Goal: Task Accomplishment & Management: Use online tool/utility

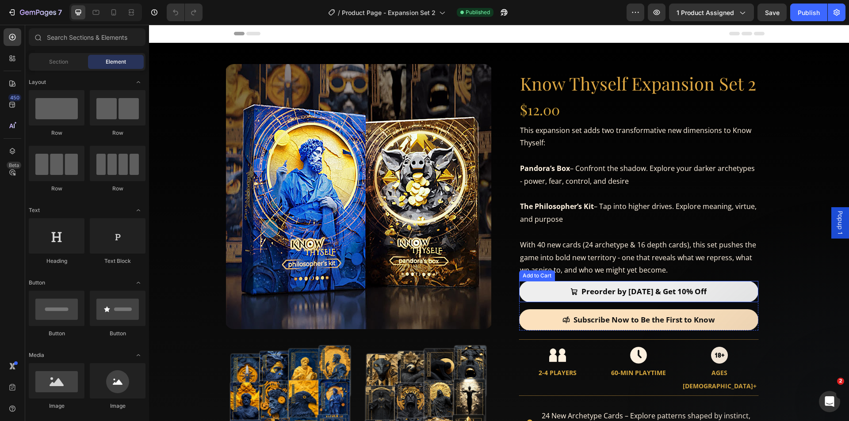
click at [748, 289] on button "Preorder by [DATE] & Get 10% Off" at bounding box center [638, 291] width 239 height 21
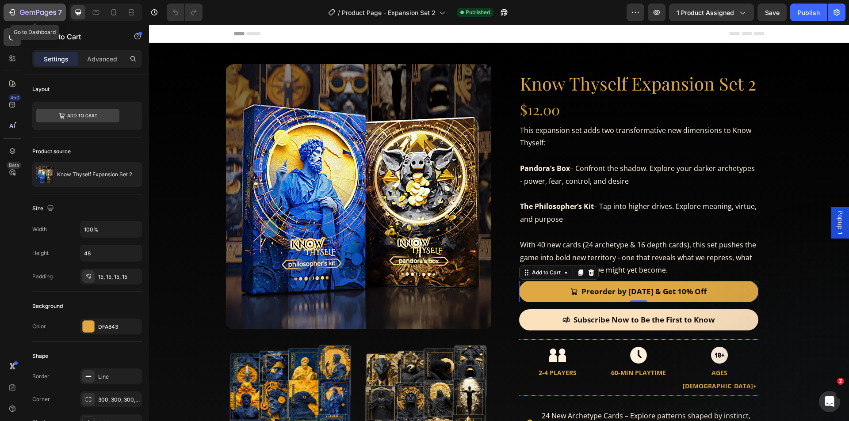
click at [33, 13] on icon "button" at bounding box center [38, 13] width 36 height 8
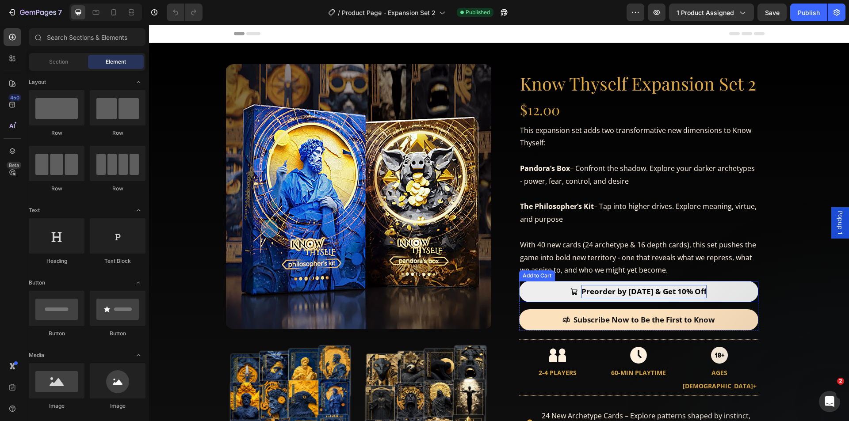
click at [682, 290] on div "Preorder by [DATE] & Get 10% Off" at bounding box center [643, 292] width 125 height 14
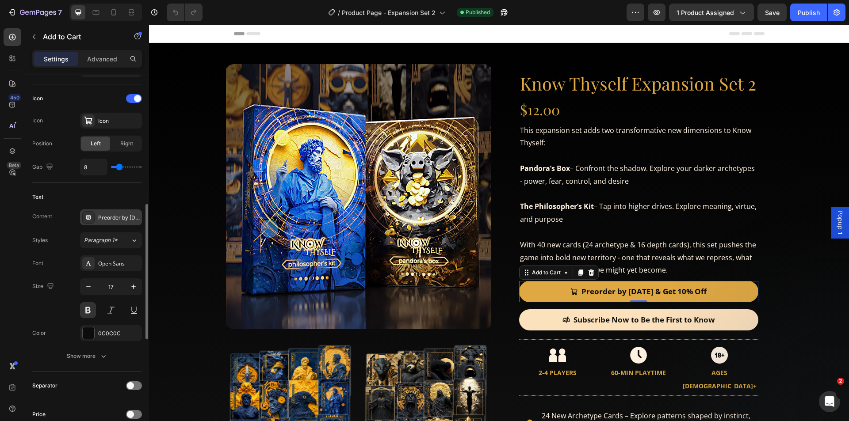
scroll to position [486, 0]
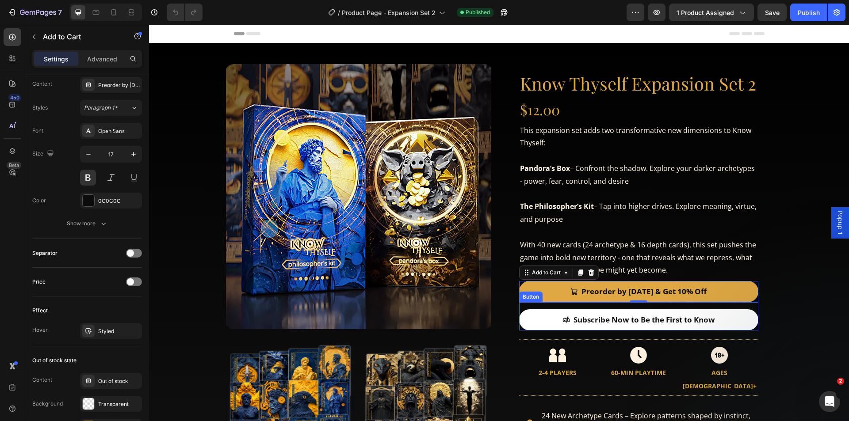
click at [729, 312] on link "Subscribe Now to Be the First to Know" at bounding box center [638, 319] width 239 height 21
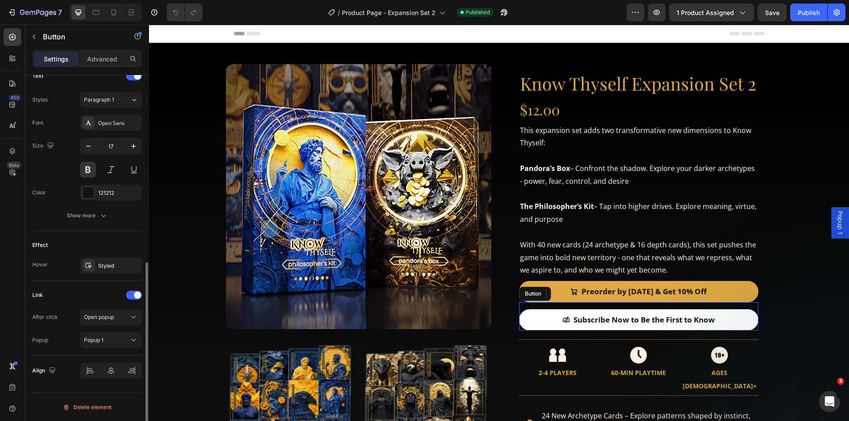
scroll to position [0, 0]
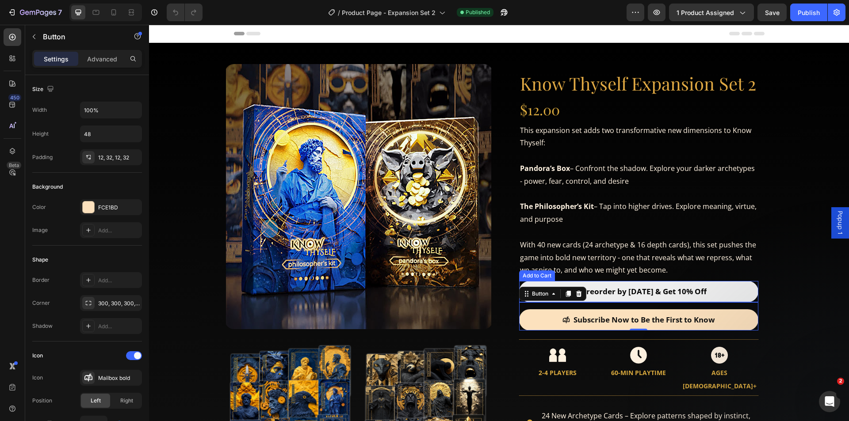
click at [717, 291] on button "Preorder by Sept 10th & Get 10% Off" at bounding box center [638, 291] width 239 height 21
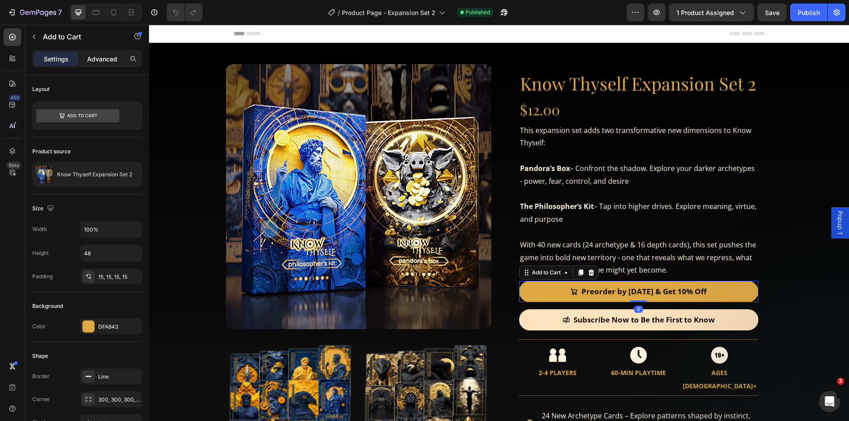
click at [99, 58] on p "Advanced" at bounding box center [102, 58] width 30 height 9
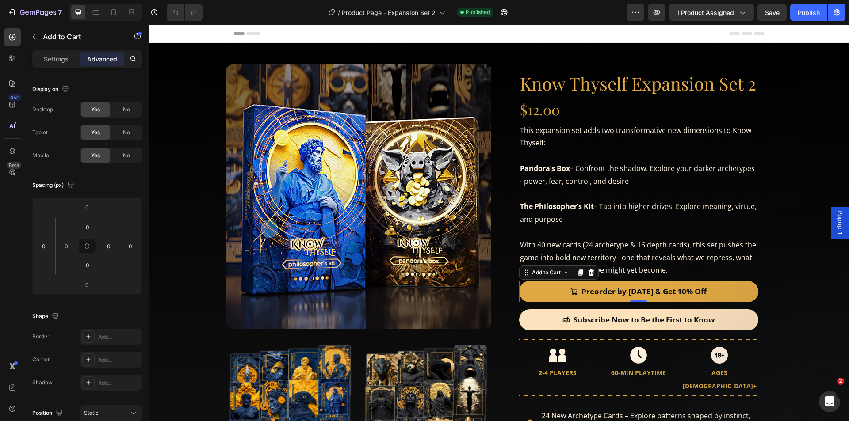
scroll to position [218, 0]
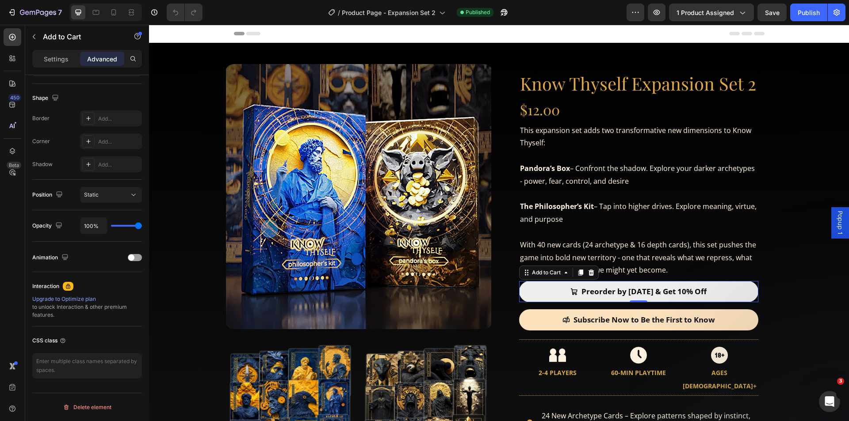
click at [727, 288] on button "Preorder by [DATE] & Get 10% Off" at bounding box center [638, 291] width 239 height 21
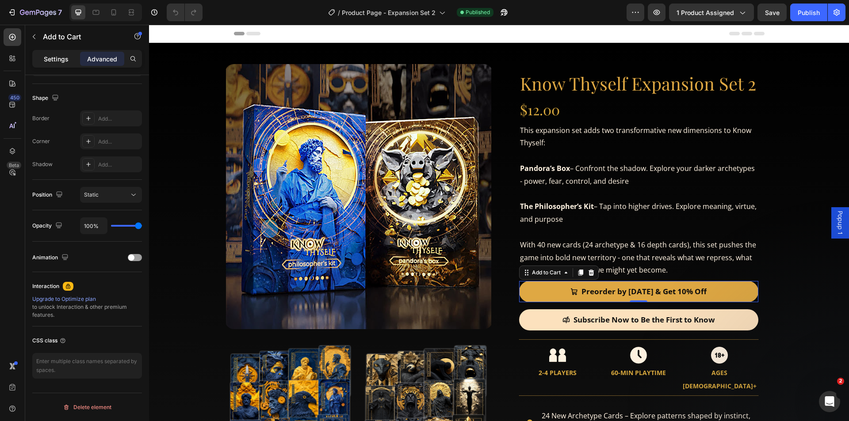
click at [64, 65] on div "Settings" at bounding box center [56, 59] width 44 height 14
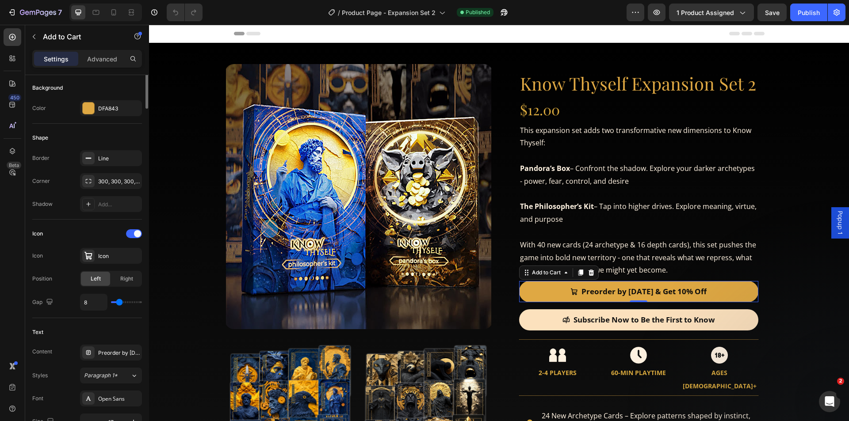
scroll to position [42, 0]
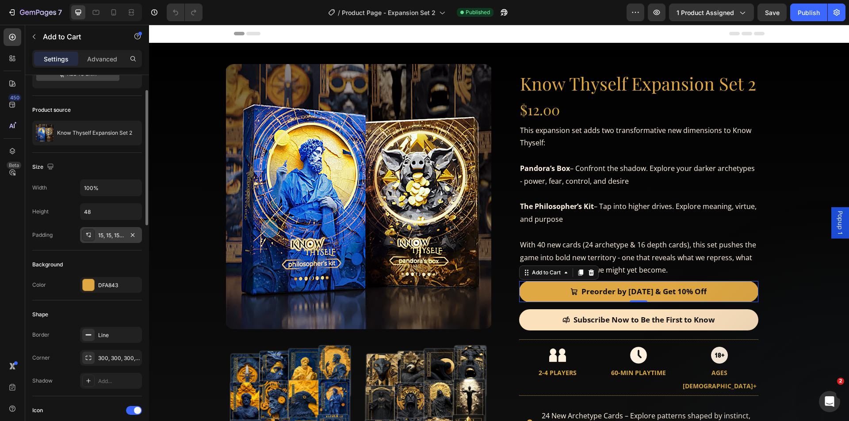
click at [108, 233] on div "15, 15, 15, 15" at bounding box center [111, 236] width 26 height 8
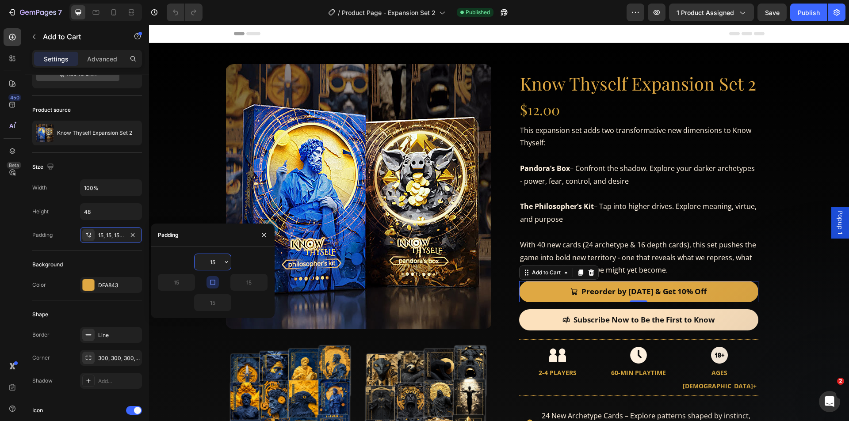
click at [219, 259] on input "15" at bounding box center [212, 262] width 36 height 16
type input "16"
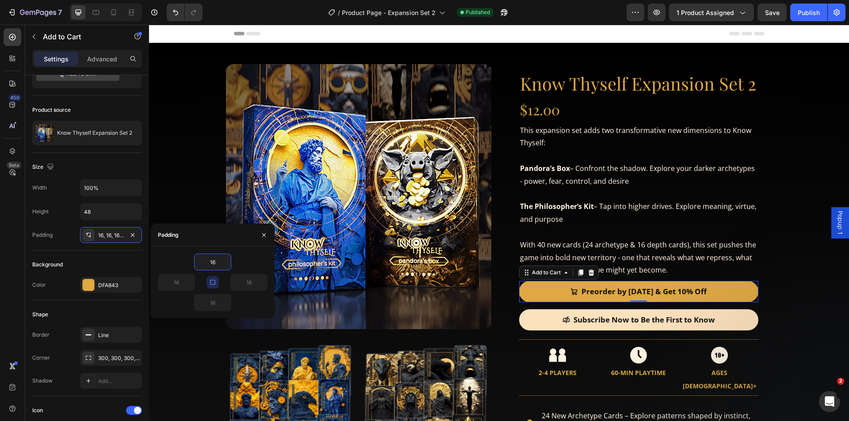
click at [251, 301] on div "16" at bounding box center [213, 302] width 110 height 17
click at [228, 265] on icon "button" at bounding box center [226, 262] width 7 height 7
type input "18"
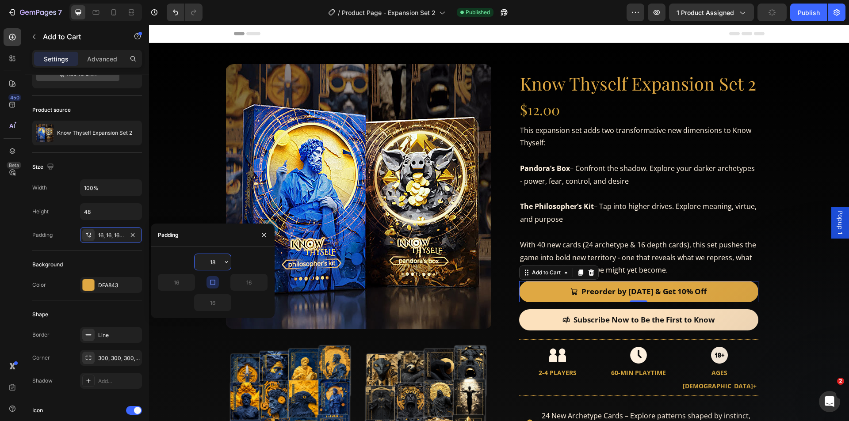
type input "18"
click at [238, 255] on div "18" at bounding box center [213, 262] width 110 height 17
click at [248, 260] on div "18" at bounding box center [213, 262] width 110 height 17
click at [169, 262] on div "18" at bounding box center [213, 262] width 110 height 17
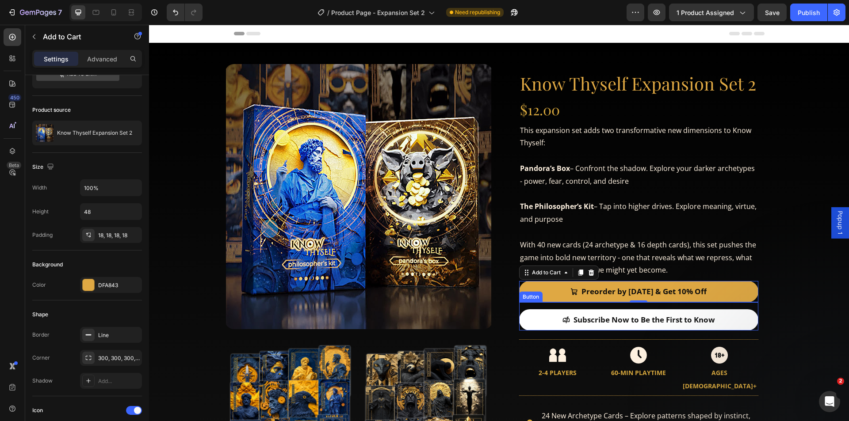
click at [728, 315] on link "Subscribe Now to Be the First to Know" at bounding box center [638, 319] width 239 height 21
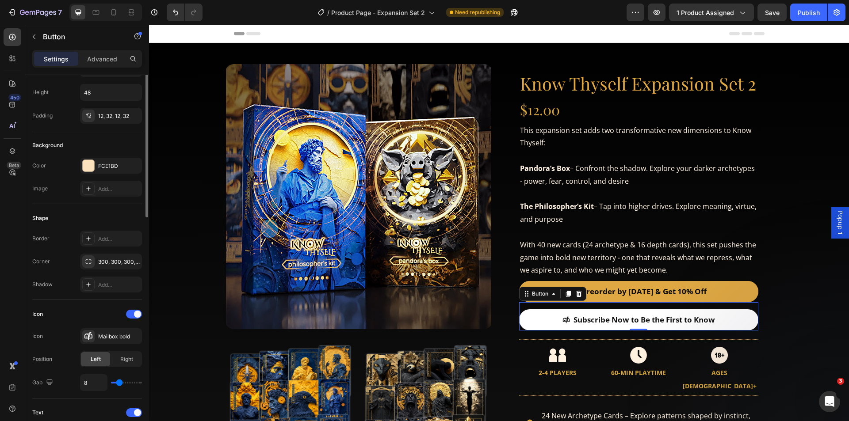
scroll to position [0, 0]
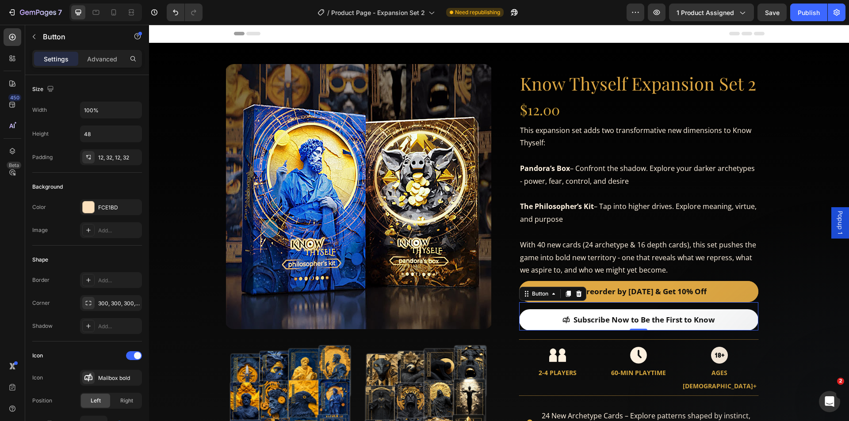
click at [722, 317] on link "Subscribe Now to Be the First to Know" at bounding box center [638, 319] width 239 height 21
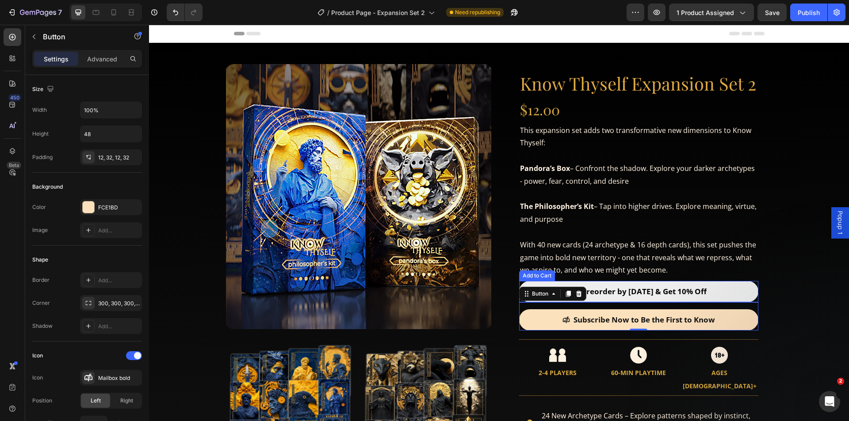
click at [712, 286] on button "Preorder by [DATE] & Get 10% Off" at bounding box center [638, 291] width 239 height 21
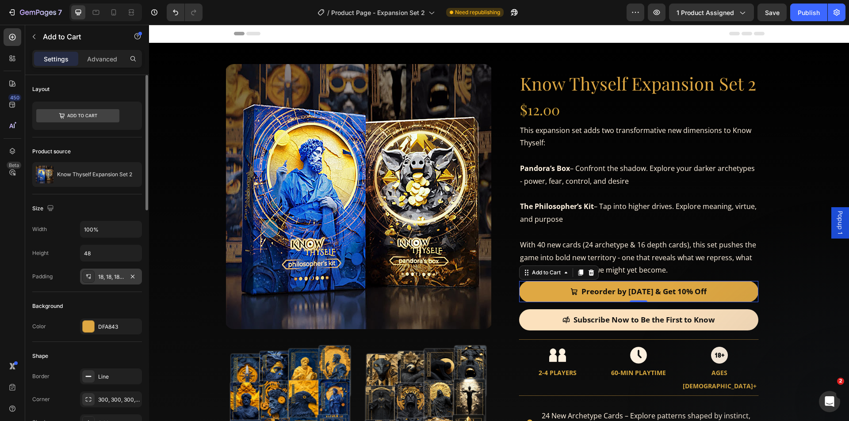
click at [110, 276] on div "18, 18, 18, 18" at bounding box center [111, 277] width 26 height 8
click at [108, 258] on input "48" at bounding box center [110, 253] width 61 height 16
click at [75, 271] on div "Padding 18, 18, 18, 18" at bounding box center [87, 277] width 110 height 16
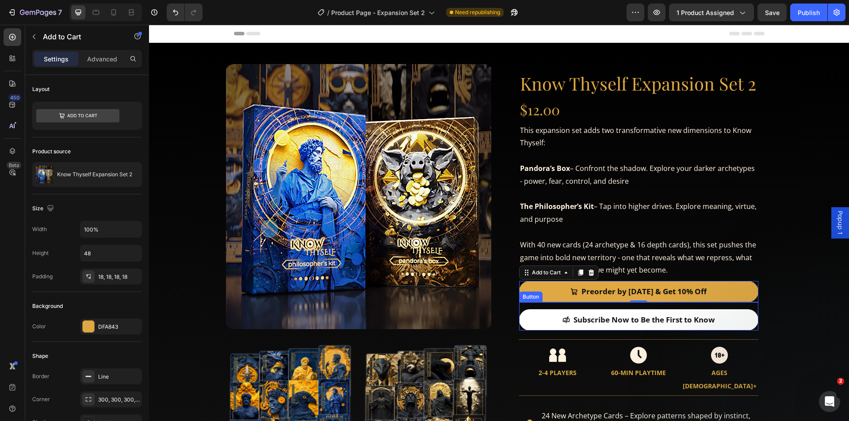
click at [731, 316] on link "Subscribe Now to Be the First to Know" at bounding box center [638, 319] width 239 height 21
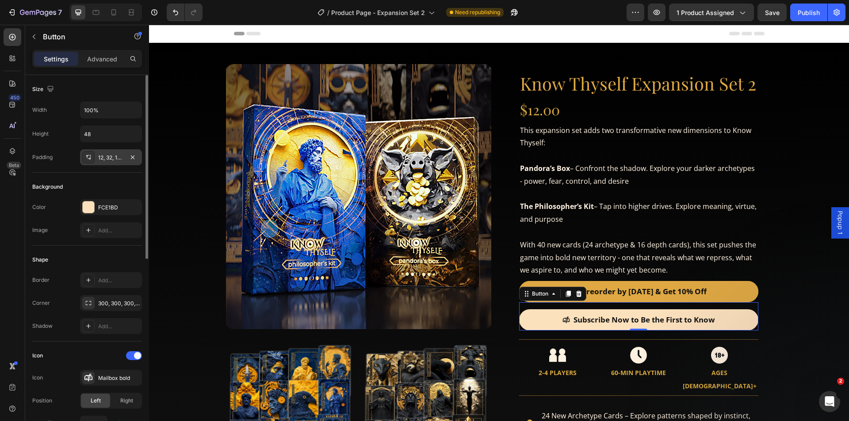
click at [112, 156] on div "12, 32, 12, 32" at bounding box center [111, 158] width 26 height 8
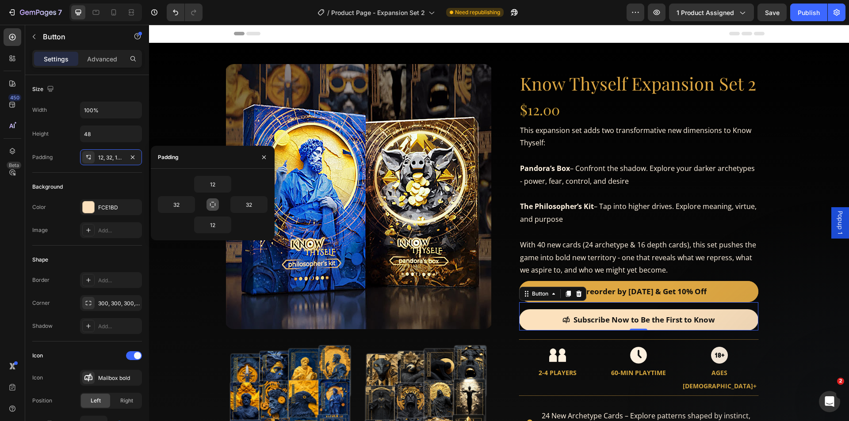
click at [214, 203] on icon "button" at bounding box center [212, 204] width 7 height 7
type input "12"
type input "16"
click at [258, 172] on div "16 12 12 12" at bounding box center [213, 205] width 124 height 72
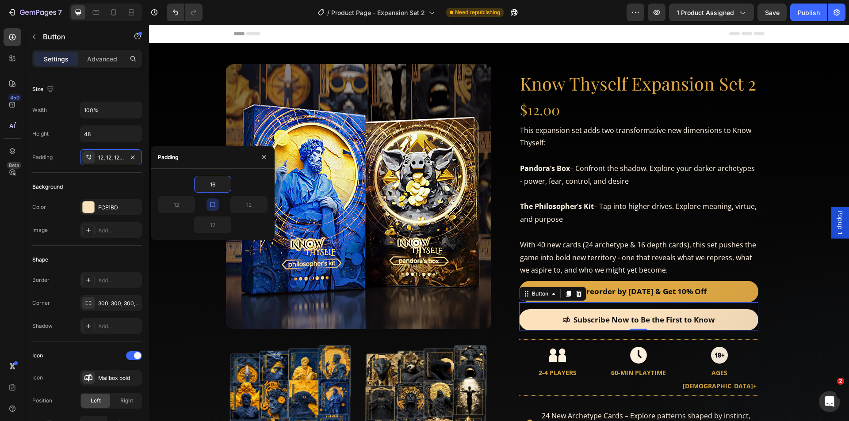
type input "16"
click at [109, 187] on div "Background" at bounding box center [87, 187] width 110 height 14
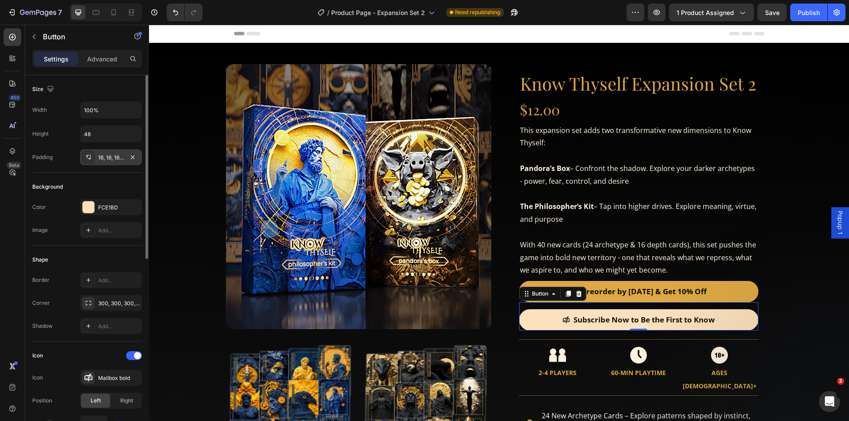
click at [105, 157] on div "16, 16, 16, 16" at bounding box center [111, 158] width 26 height 8
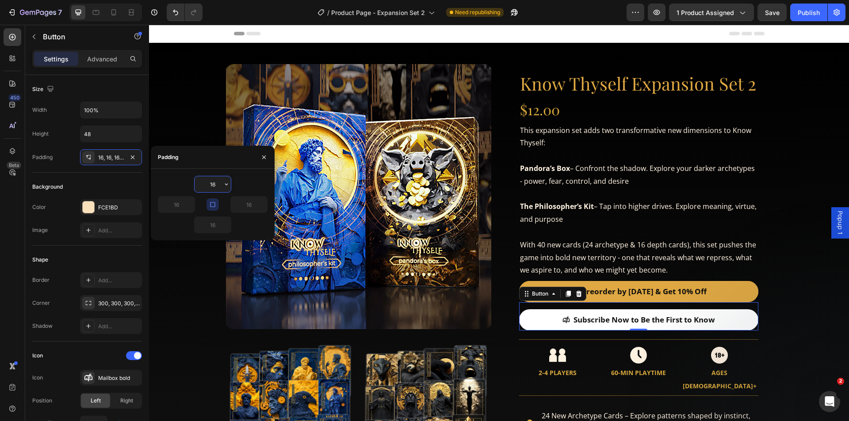
click at [720, 316] on link "Subscribe Now to Be the First to Know" at bounding box center [638, 319] width 239 height 21
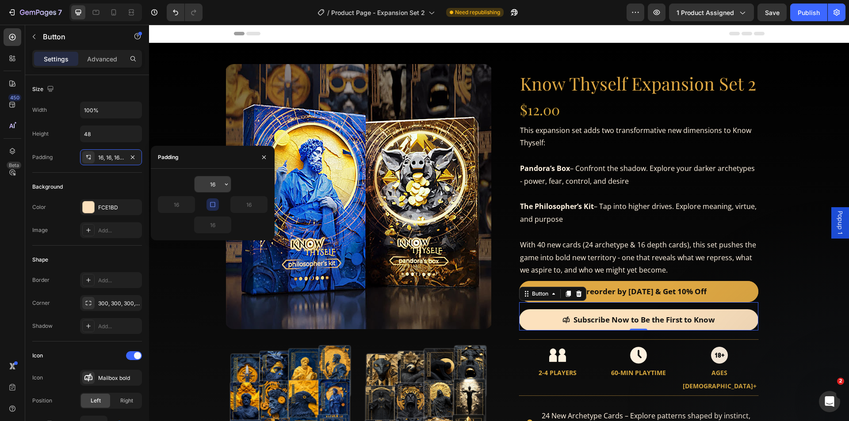
drag, startPoint x: 222, startPoint y: 185, endPoint x: 207, endPoint y: 184, distance: 15.1
click at [207, 184] on div "16" at bounding box center [212, 184] width 36 height 16
type input "15"
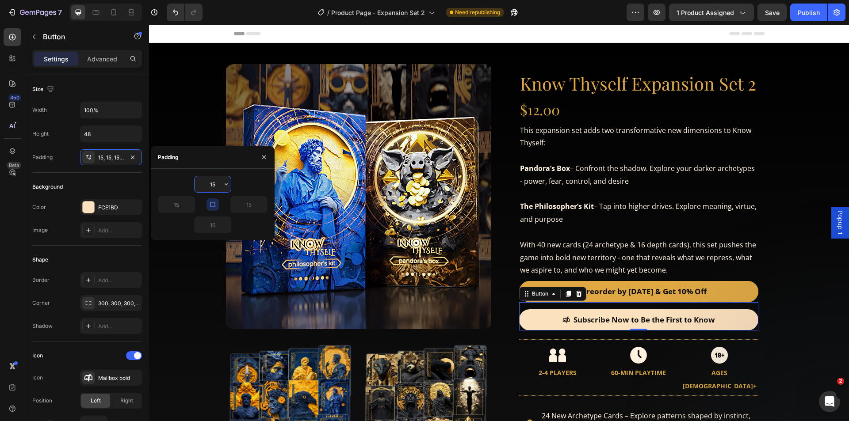
type input "15"
click at [260, 175] on div "15 15 15 15" at bounding box center [213, 205] width 124 height 72
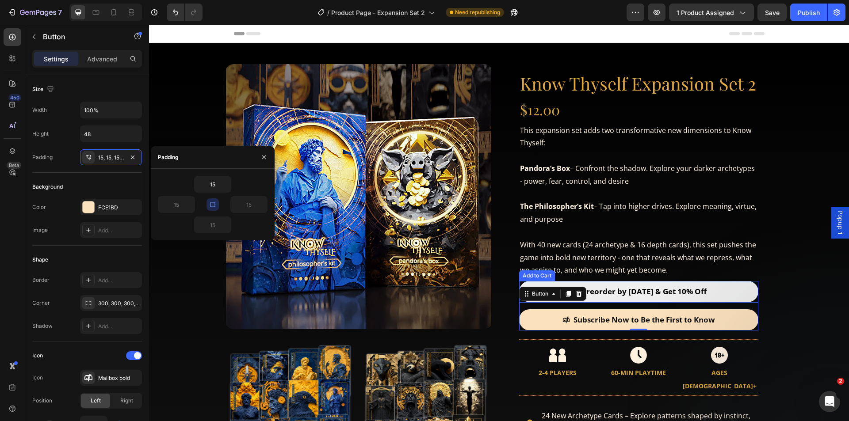
click at [721, 292] on button "Preorder by [DATE] & Get 10% Off" at bounding box center [638, 291] width 239 height 21
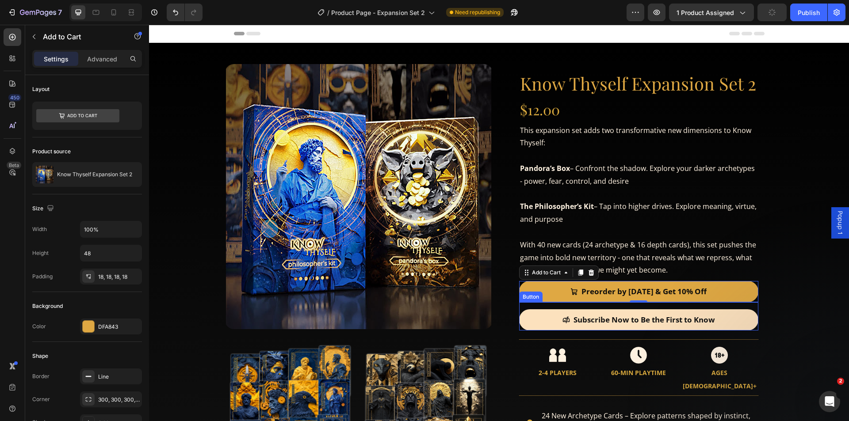
click at [601, 304] on div "Subscribe Now to Be the First to Know Button" at bounding box center [638, 316] width 239 height 28
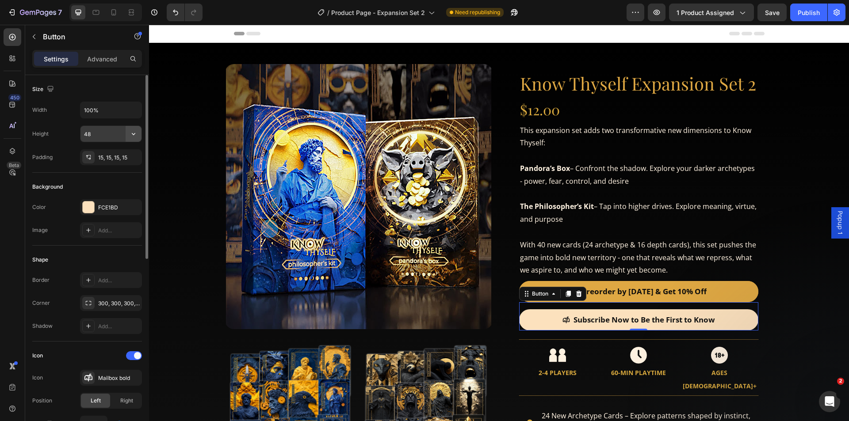
click at [134, 134] on icon "button" at bounding box center [134, 134] width 4 height 2
click at [126, 158] on span "Auto" at bounding box center [127, 156] width 11 height 8
type input "Auto"
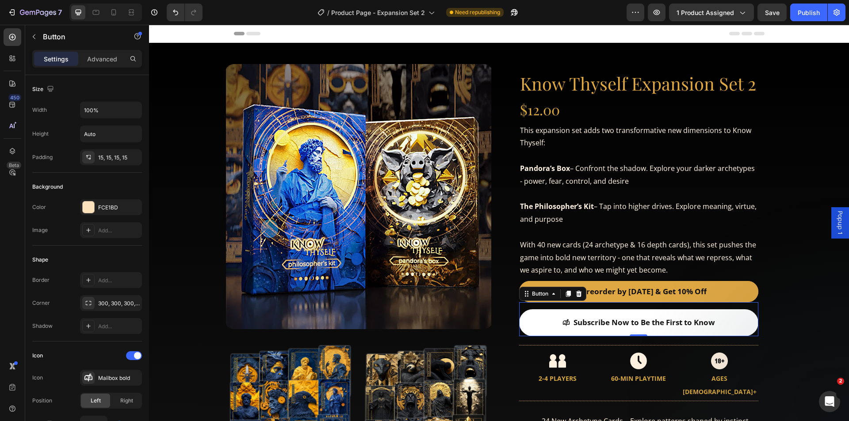
click at [739, 317] on link "Subscribe Now to Be the First to Know" at bounding box center [638, 322] width 239 height 27
click at [728, 321] on link "Subscribe Now to Be the First to Know" at bounding box center [638, 322] width 239 height 27
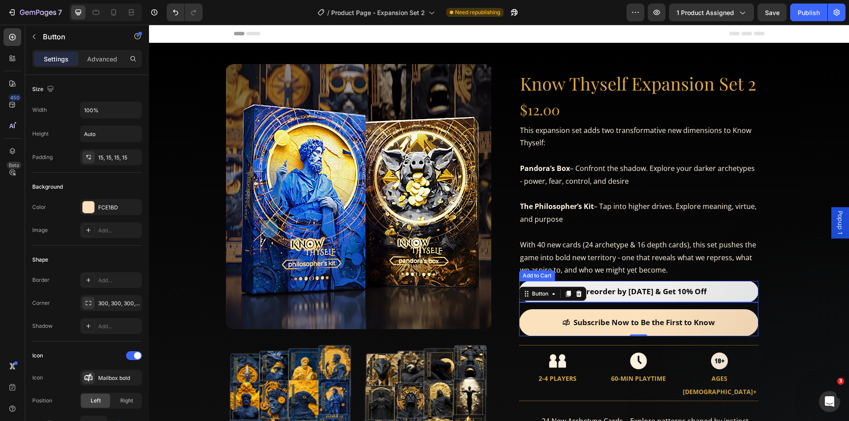
click at [722, 288] on button "Preorder by [DATE] & Get 10% Off" at bounding box center [638, 291] width 239 height 21
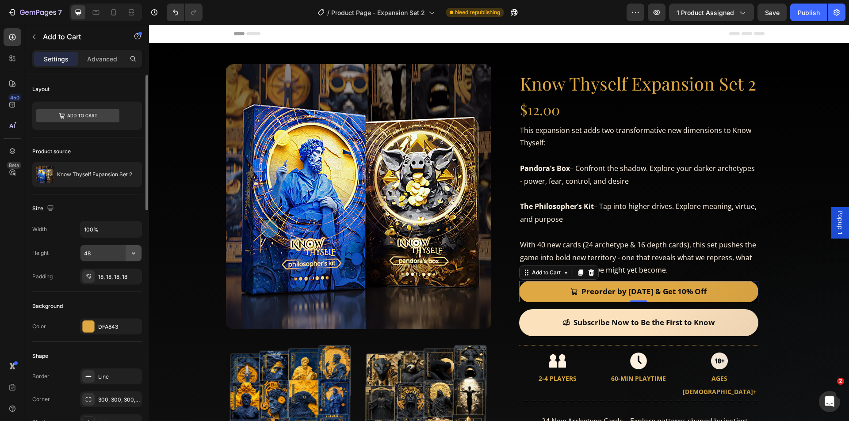
click at [131, 254] on icon "button" at bounding box center [133, 253] width 9 height 9
click at [130, 276] on span "Auto" at bounding box center [127, 276] width 11 height 8
type input "Auto"
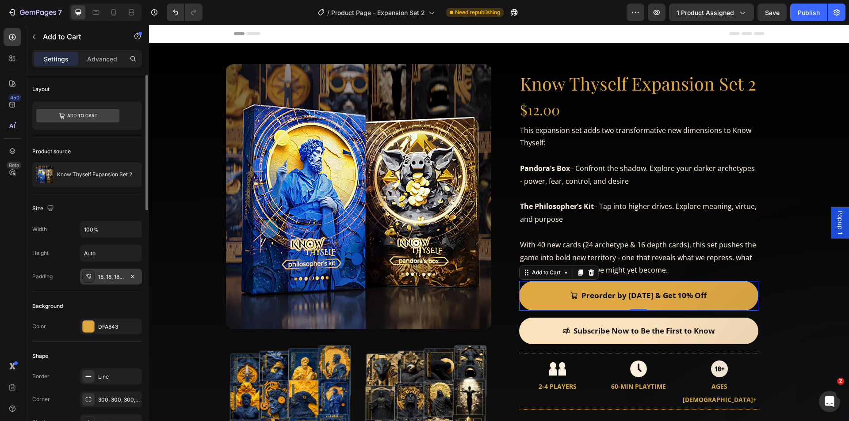
click at [110, 276] on div "18, 18, 18, 18" at bounding box center [111, 277] width 26 height 8
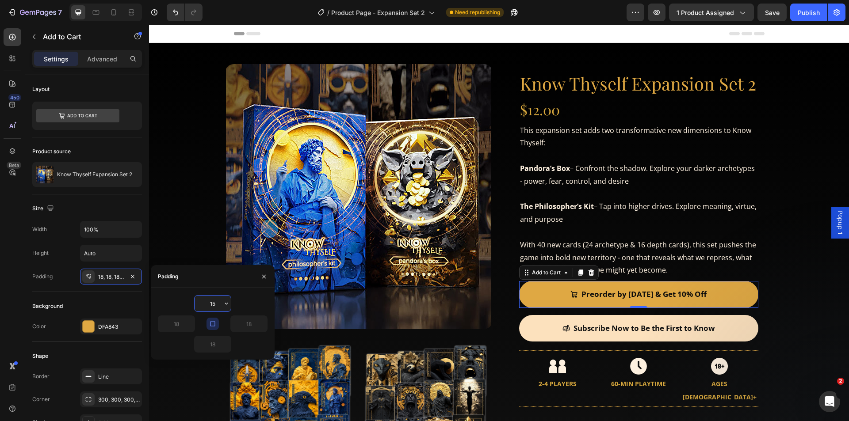
type input "15"
click at [251, 305] on div "15" at bounding box center [213, 303] width 110 height 17
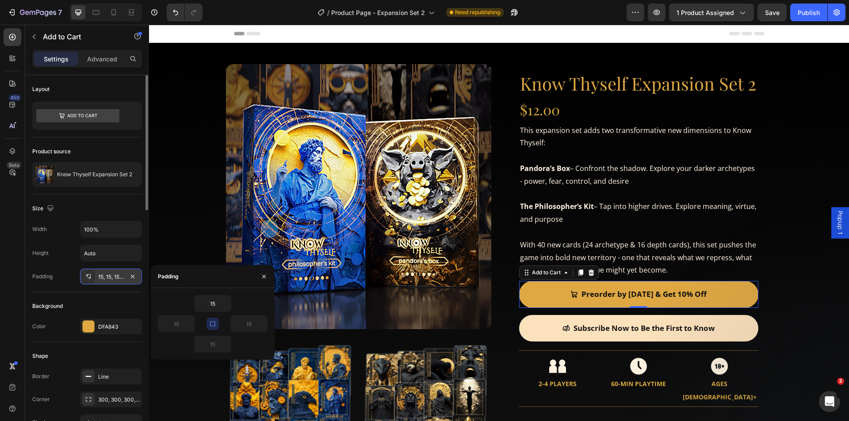
click at [108, 278] on div "15, 15, 15, 15" at bounding box center [111, 277] width 26 height 8
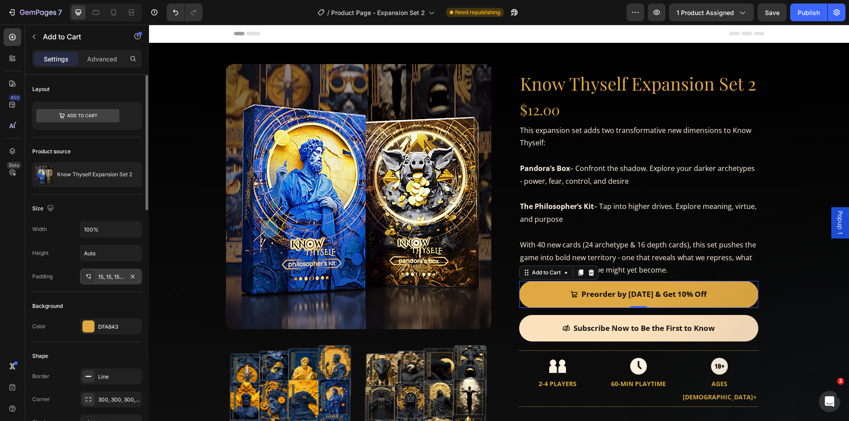
click at [115, 278] on div "15, 15, 15, 15" at bounding box center [111, 277] width 26 height 8
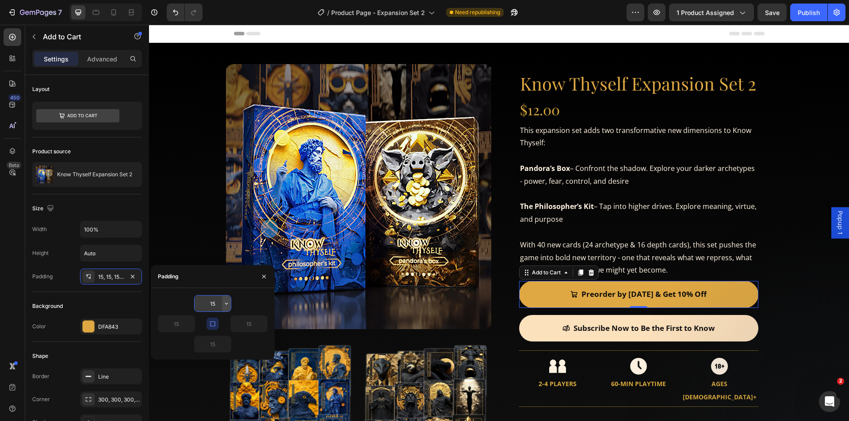
click at [227, 304] on icon "button" at bounding box center [226, 304] width 3 height 2
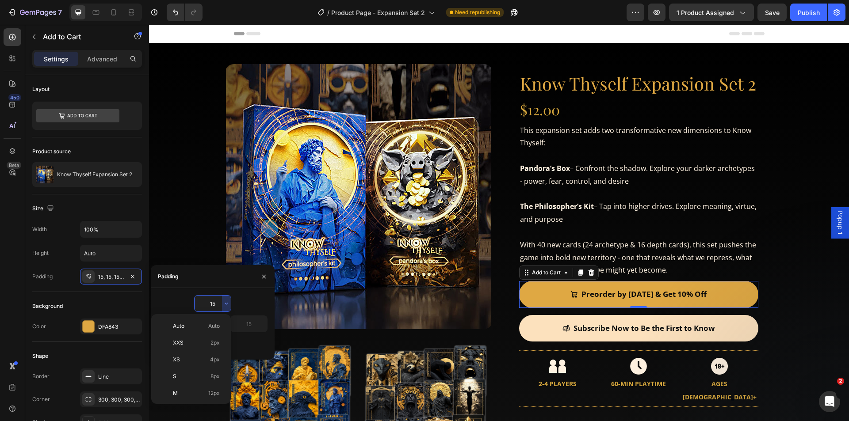
click at [213, 301] on input "15" at bounding box center [212, 304] width 36 height 16
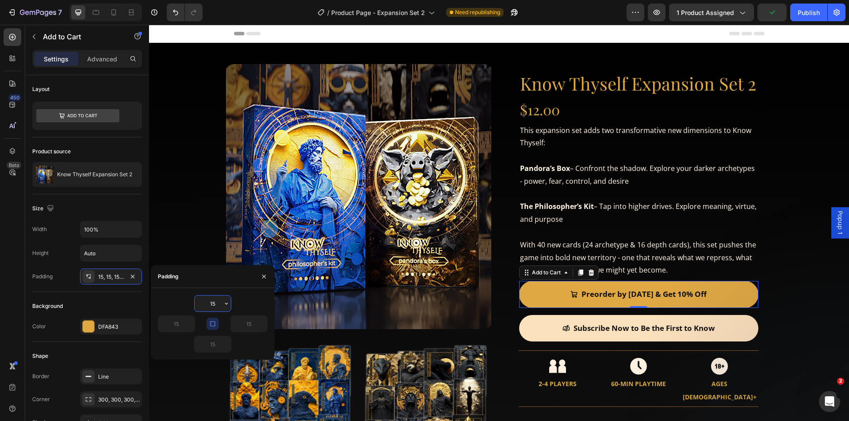
drag, startPoint x: 215, startPoint y: 303, endPoint x: 206, endPoint y: 303, distance: 8.4
click at [206, 303] on input "15" at bounding box center [212, 304] width 36 height 16
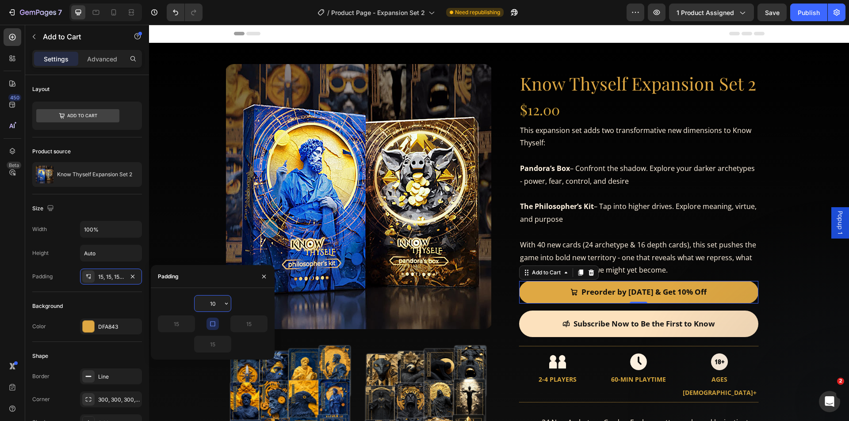
drag, startPoint x: 217, startPoint y: 305, endPoint x: 205, endPoint y: 305, distance: 12.4
click at [205, 305] on input "10" at bounding box center [212, 304] width 36 height 16
type input "15"
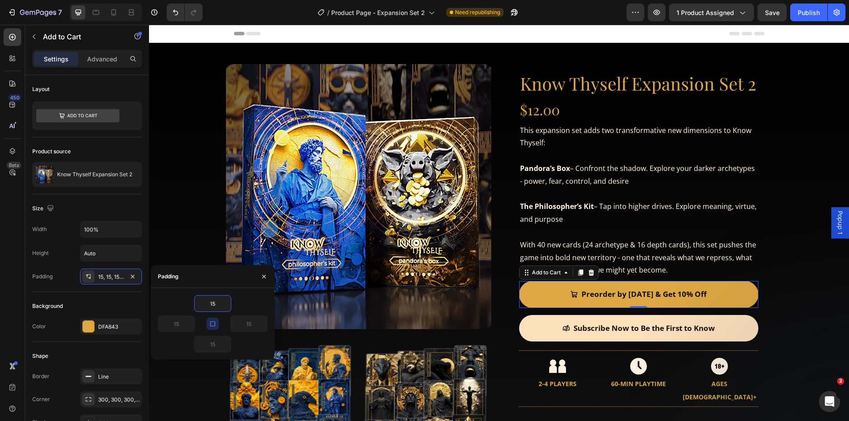
click at [248, 301] on div "15" at bounding box center [213, 303] width 110 height 17
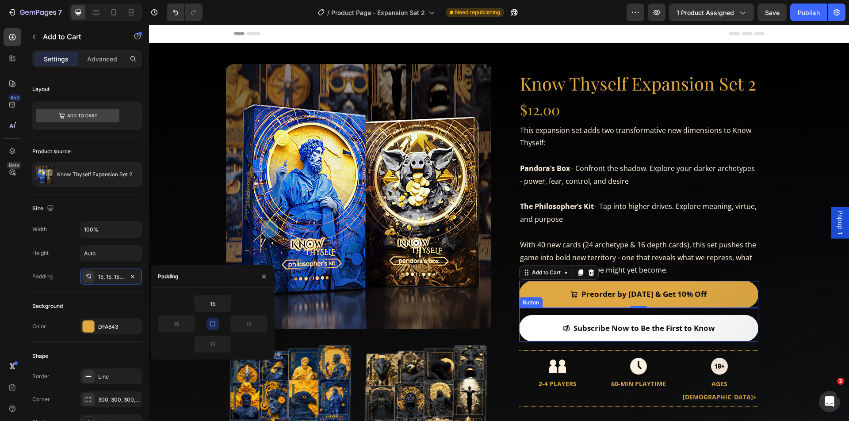
click at [718, 322] on link "Subscribe Now to Be the First to Know" at bounding box center [638, 328] width 239 height 27
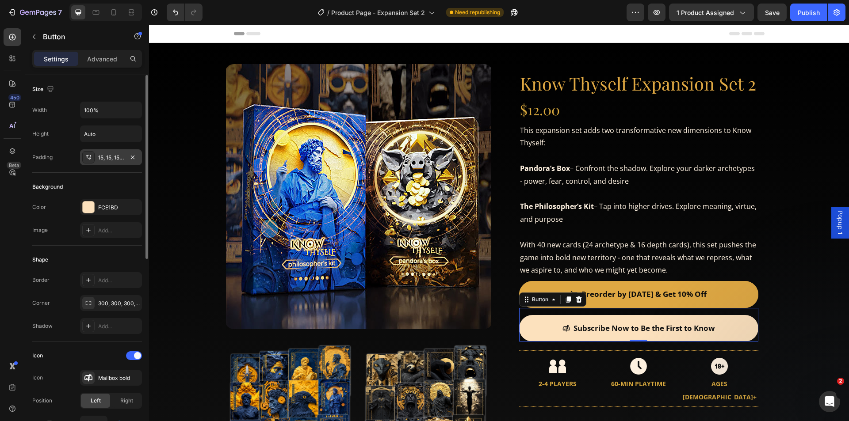
click at [118, 155] on div "15, 15, 15, 15" at bounding box center [111, 158] width 26 height 8
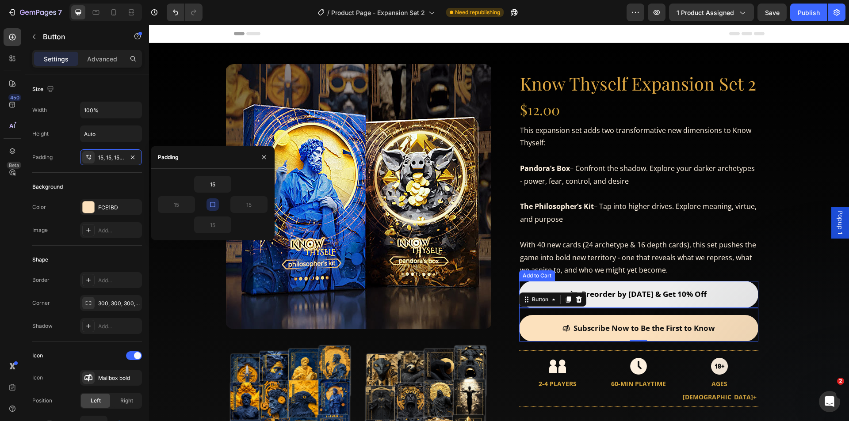
click at [737, 295] on button "Preorder by [DATE] & Get 10% Off" at bounding box center [638, 294] width 239 height 27
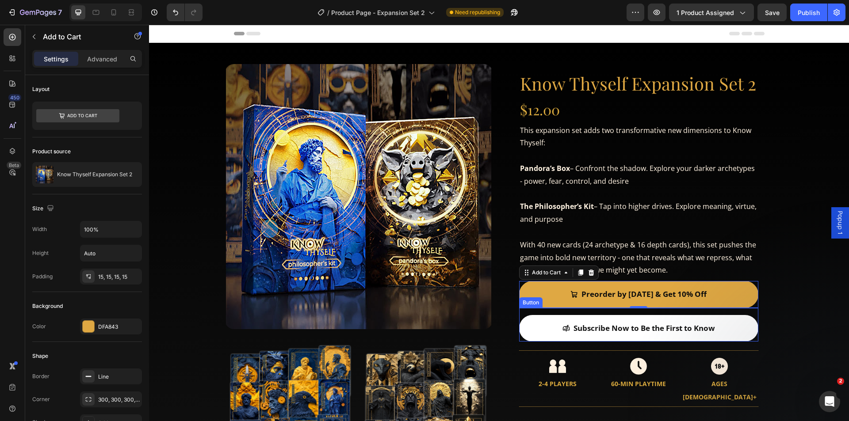
click at [745, 335] on link "Subscribe Now to Be the First to Know" at bounding box center [638, 328] width 239 height 27
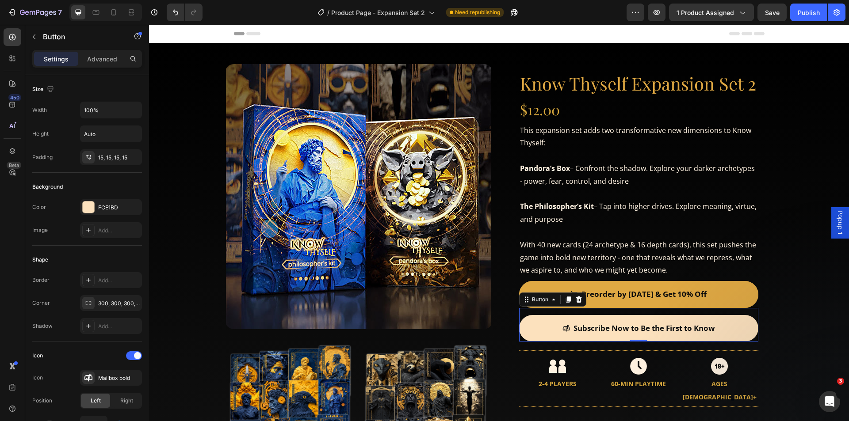
click at [649, 311] on div "Subscribe Now to Be the First to Know Button 0" at bounding box center [638, 325] width 239 height 34
click at [113, 53] on div "Advanced" at bounding box center [102, 59] width 44 height 14
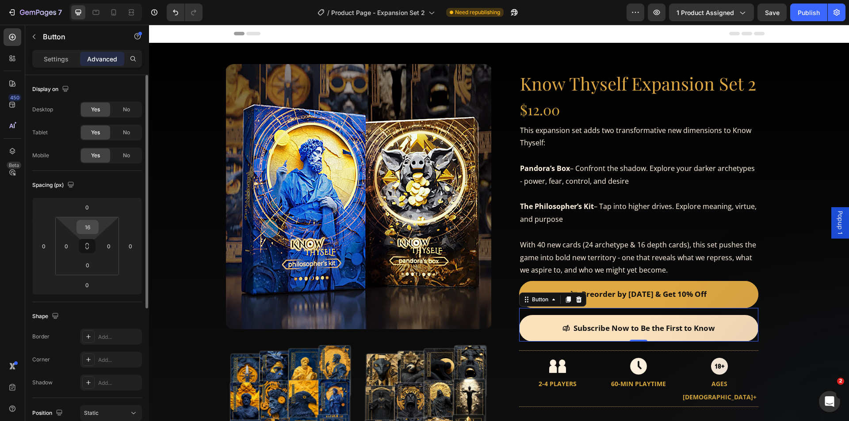
click at [93, 230] on input "16" at bounding box center [88, 227] width 18 height 13
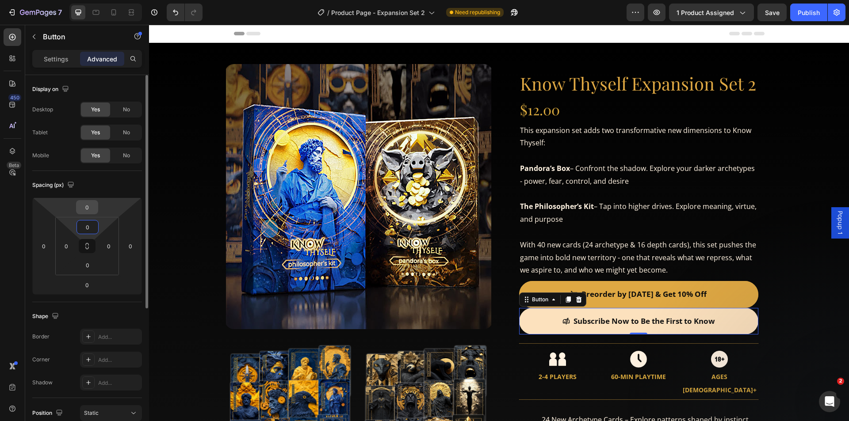
type input "0"
click at [94, 210] on input "0" at bounding box center [87, 207] width 18 height 13
type input "2"
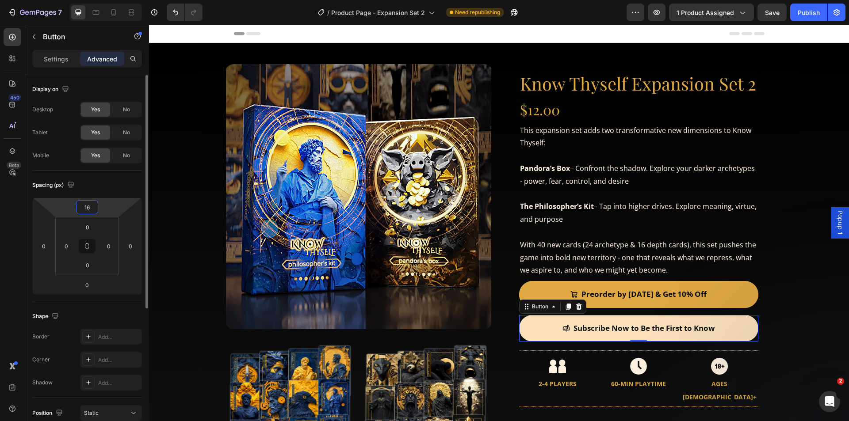
type input "16"
click at [56, 54] on p "Settings" at bounding box center [56, 58] width 25 height 9
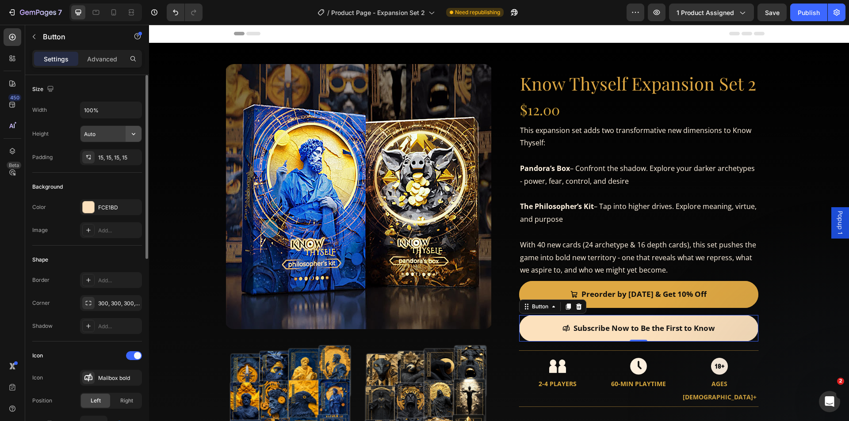
click at [134, 133] on icon "button" at bounding box center [134, 134] width 4 height 2
click at [94, 159] on span "Fit content" at bounding box center [97, 156] width 27 height 8
click at [98, 132] on input "Auto" at bounding box center [110, 134] width 61 height 16
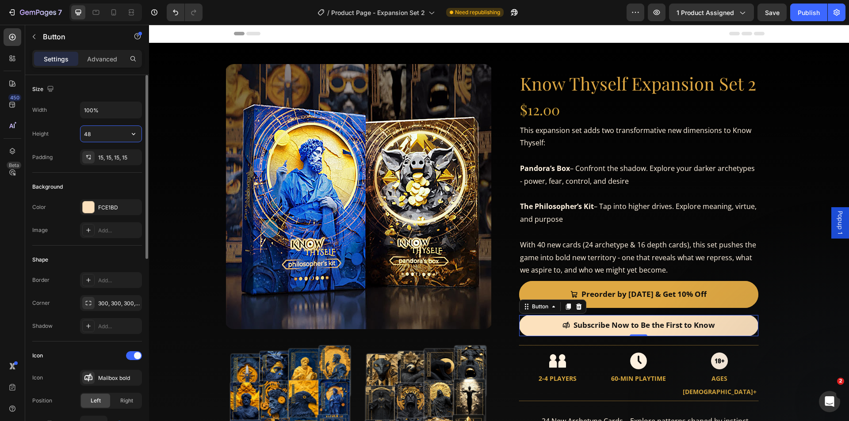
type input "48"
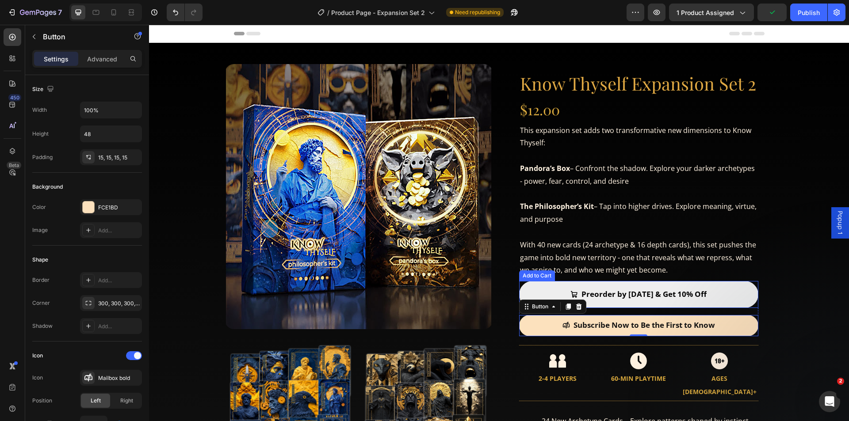
click at [730, 296] on button "Preorder by [DATE] & Get 10% Off" at bounding box center [638, 294] width 239 height 27
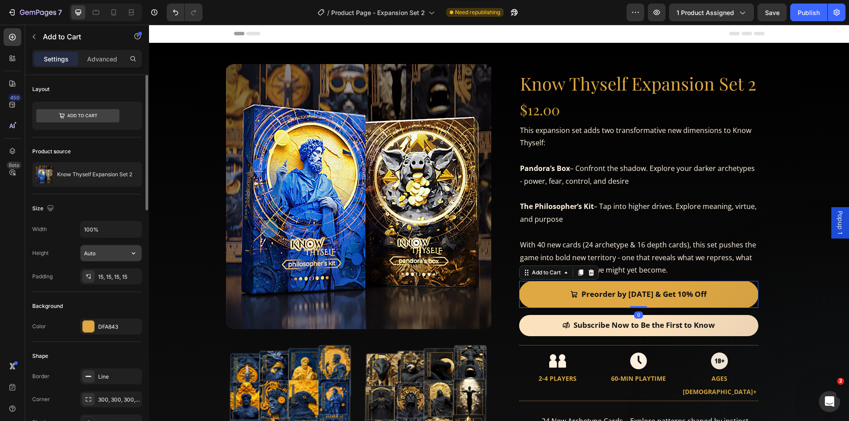
click at [104, 248] on input "Auto" at bounding box center [110, 253] width 61 height 16
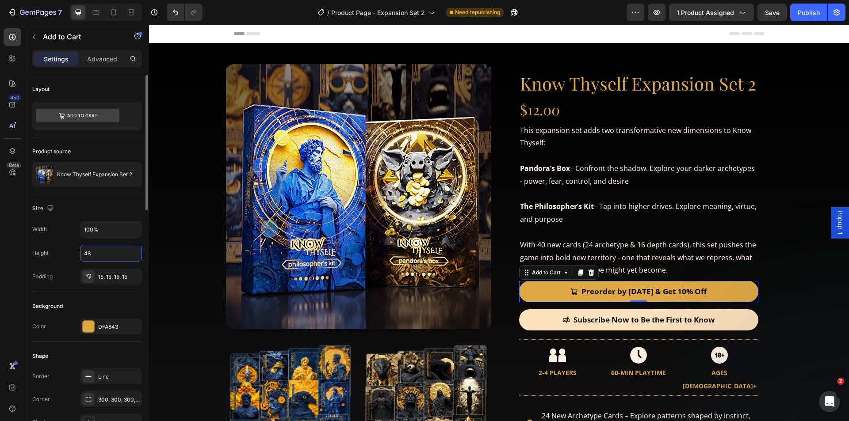
type input "48"
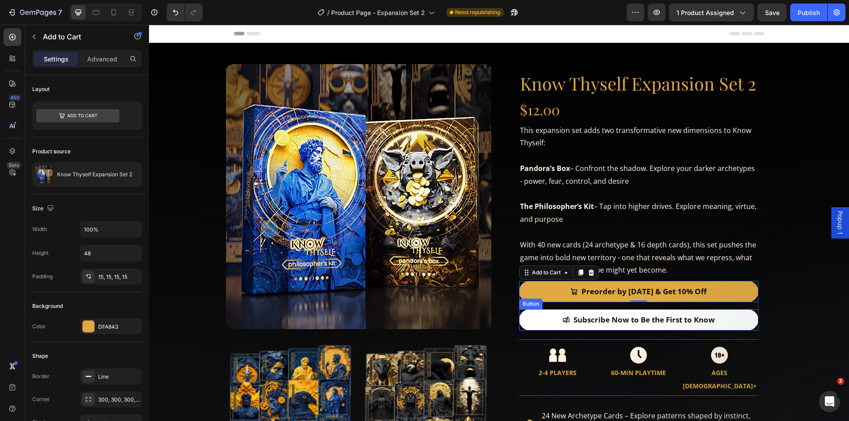
click at [749, 314] on link "Subscribe Now to Be the First to Know" at bounding box center [638, 319] width 239 height 21
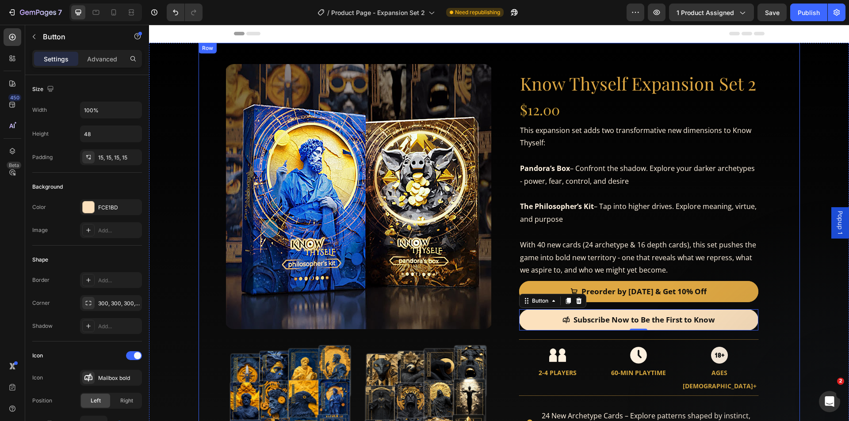
click at [788, 295] on div "Product Images Product Images Know Thyself Expansion Set 2 Product Title $12.00…" at bounding box center [498, 334] width 601 height 582
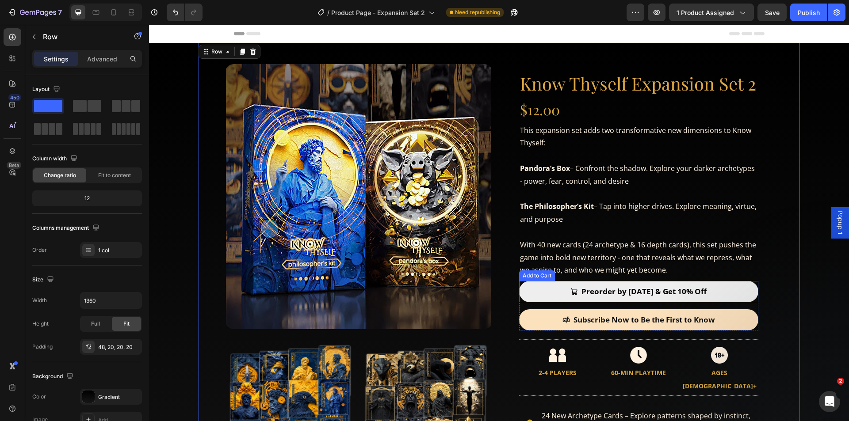
click at [733, 284] on button "Preorder by [DATE] & Get 10% Off" at bounding box center [638, 291] width 239 height 21
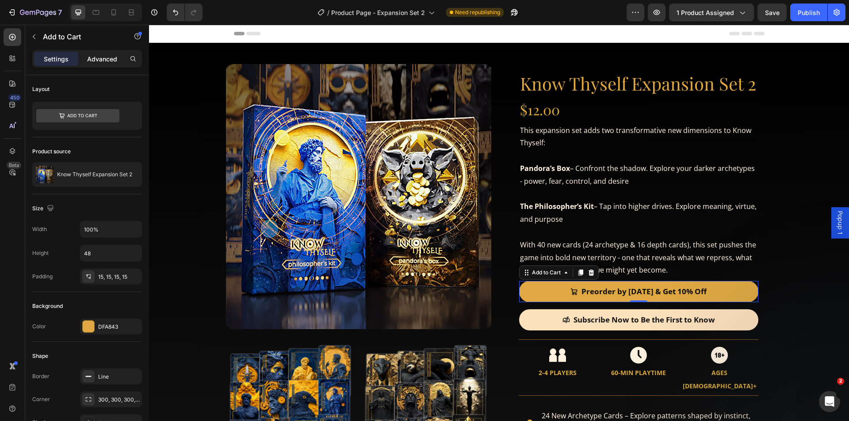
click at [104, 54] on p "Advanced" at bounding box center [102, 58] width 30 height 9
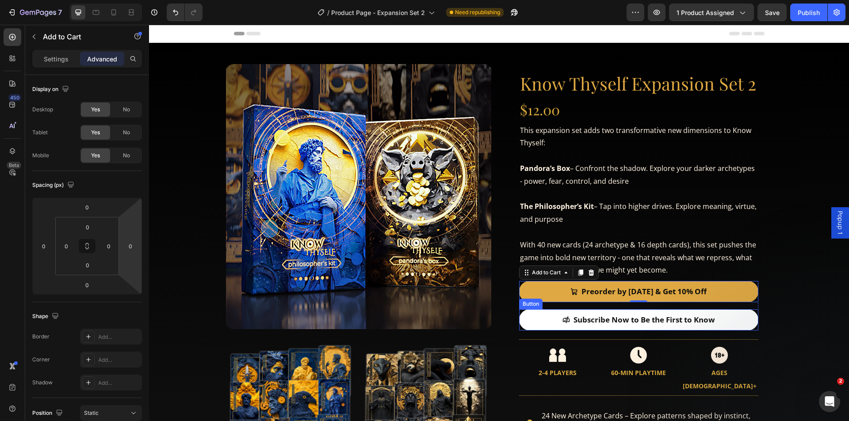
click at [541, 319] on link "Subscribe Now to Be the First to Know" at bounding box center [638, 319] width 239 height 21
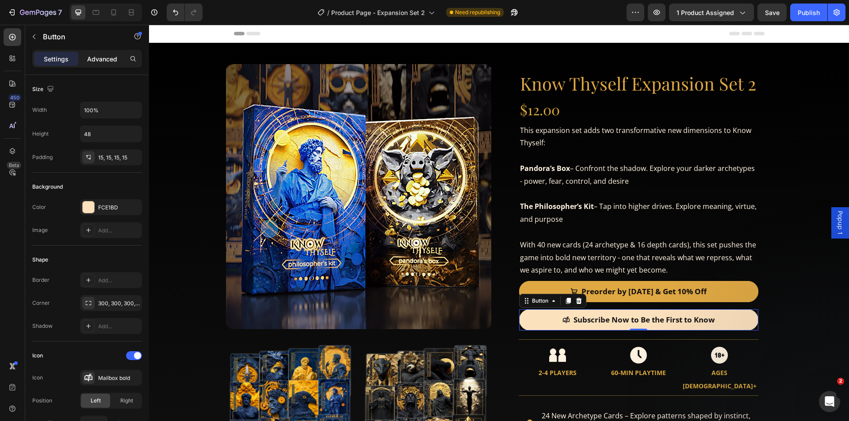
click at [102, 54] on p "Advanced" at bounding box center [102, 58] width 30 height 9
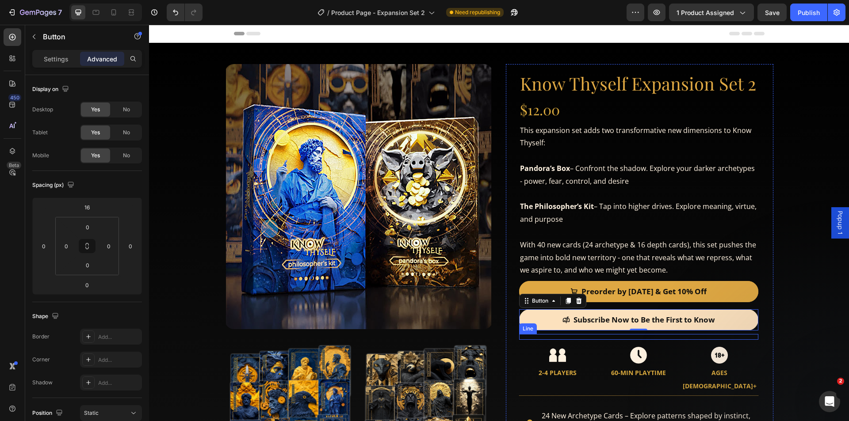
click at [600, 336] on div "Title Line" at bounding box center [638, 337] width 239 height 6
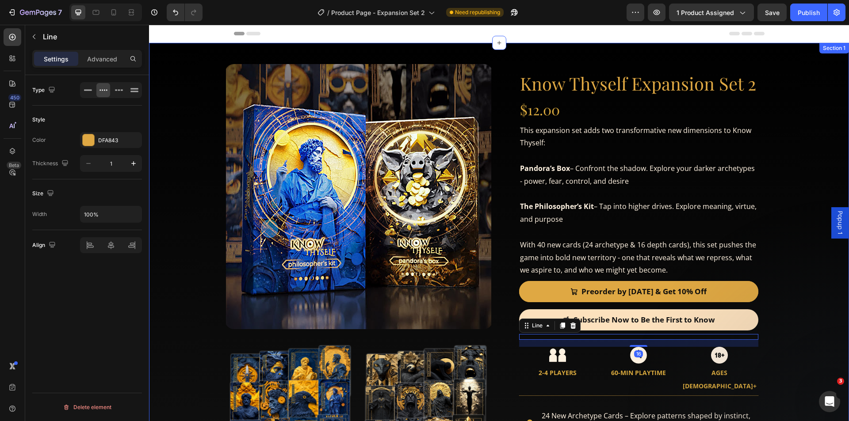
click at [803, 202] on div "Product Images Product Images Know Thyself Expansion Set 2 Product Title $12.00…" at bounding box center [499, 334] width 700 height 582
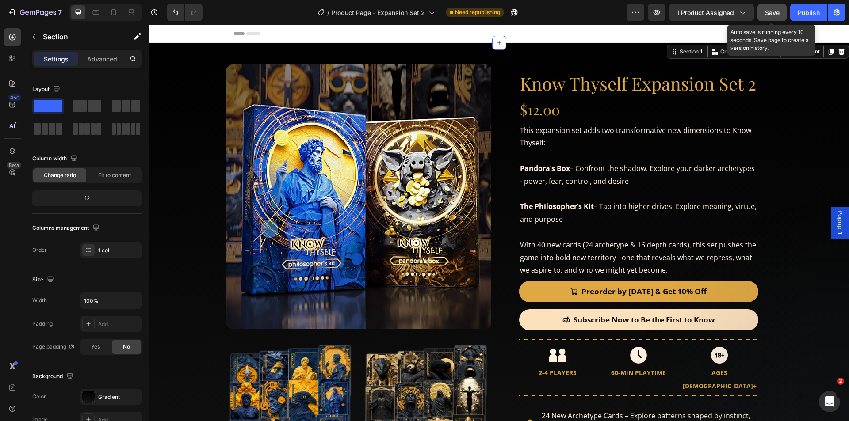
click at [766, 9] on span "Save" at bounding box center [772, 13] width 15 height 8
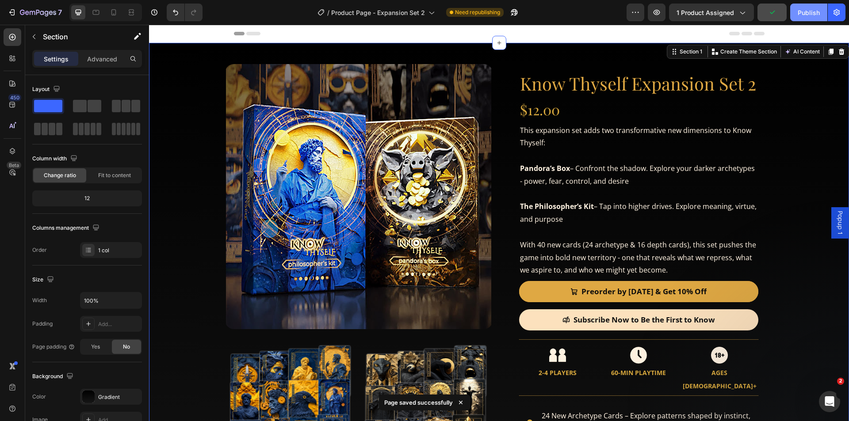
click at [807, 9] on div "Publish" at bounding box center [808, 12] width 22 height 9
click at [809, 13] on div "Publish" at bounding box center [808, 12] width 22 height 9
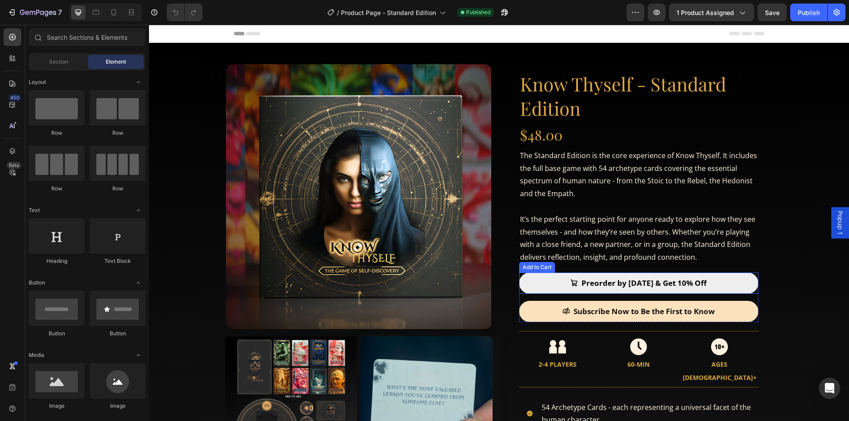
click at [727, 280] on button "Preorder by [DATE] & Get 10% Off" at bounding box center [638, 283] width 239 height 21
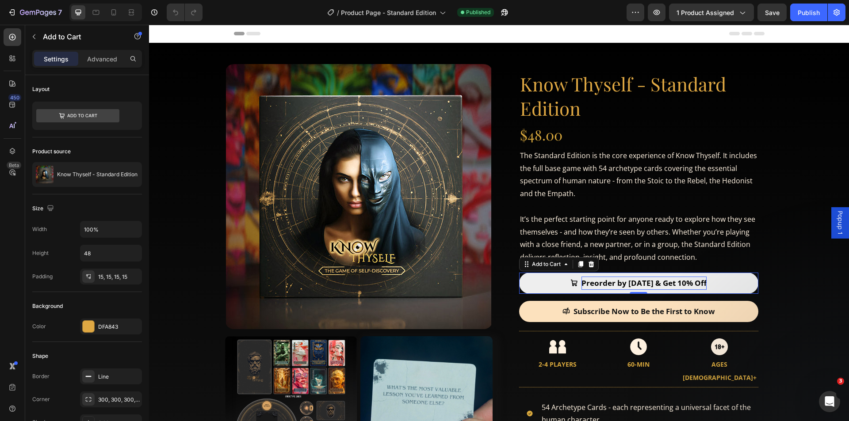
click at [663, 279] on div "Preorder by [DATE] & Get 10% Off" at bounding box center [643, 284] width 125 height 14
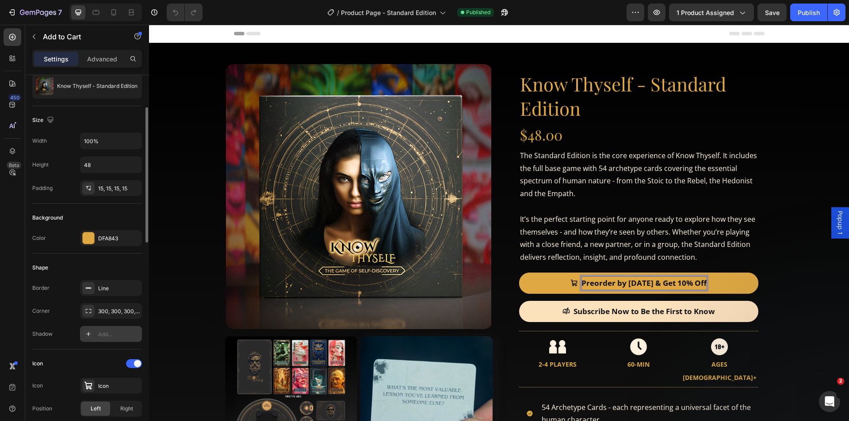
scroll to position [177, 0]
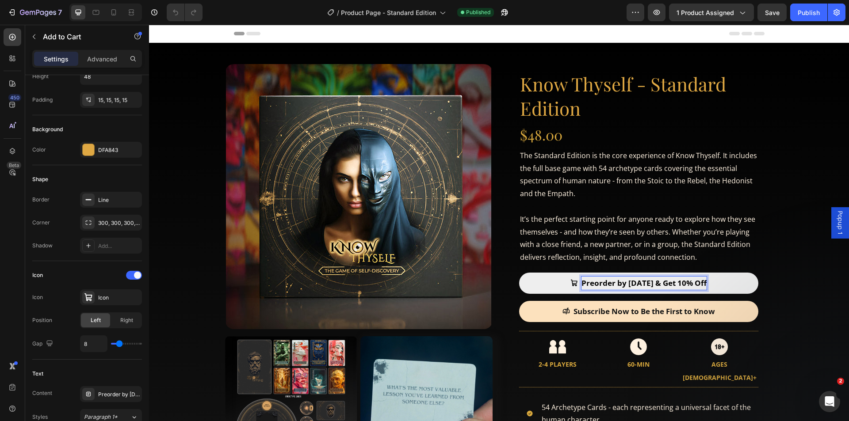
click at [728, 286] on button "Preorder by [DATE] & Get 10% Off" at bounding box center [638, 283] width 239 height 21
click at [652, 280] on p "Preorder by [DATE] & Get 10% Off" at bounding box center [643, 284] width 125 height 14
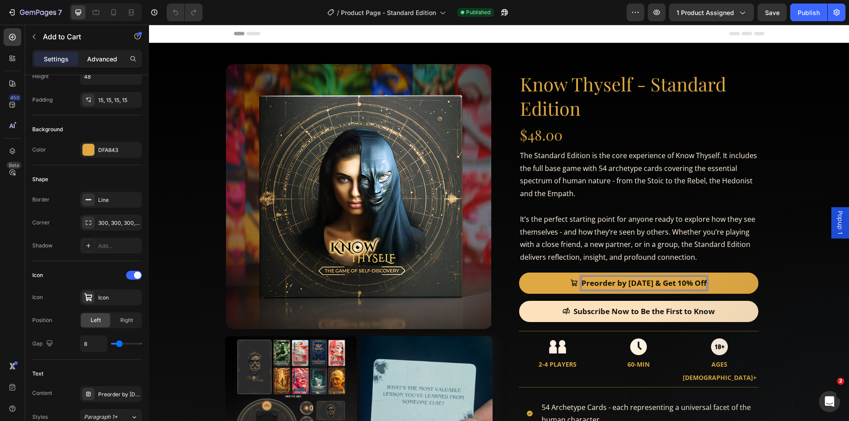
click at [105, 55] on p "Advanced" at bounding box center [102, 58] width 30 height 9
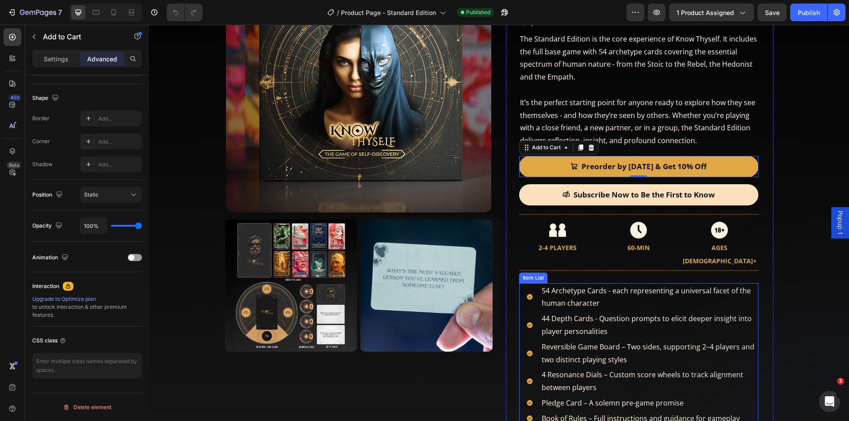
scroll to position [44, 0]
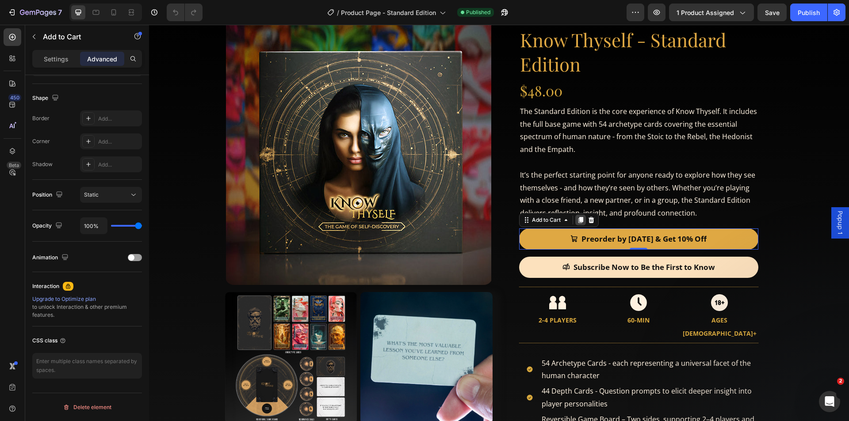
click at [578, 220] on icon at bounding box center [580, 220] width 5 height 6
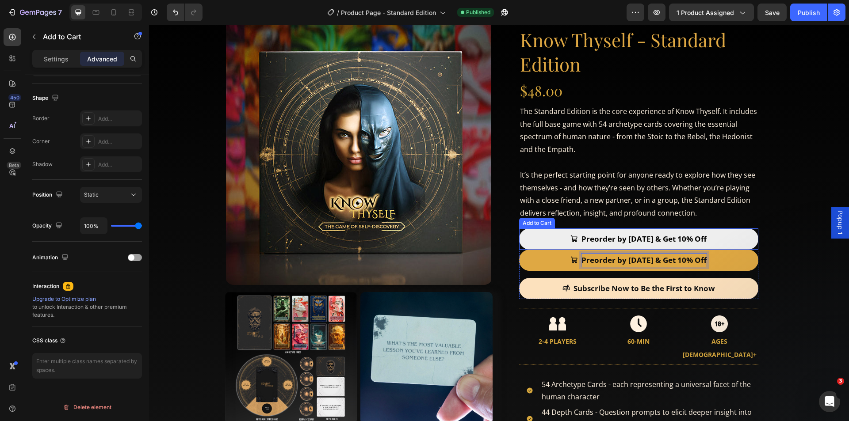
click at [736, 239] on button "Preorder by [DATE] & Get 10% Off" at bounding box center [638, 239] width 239 height 21
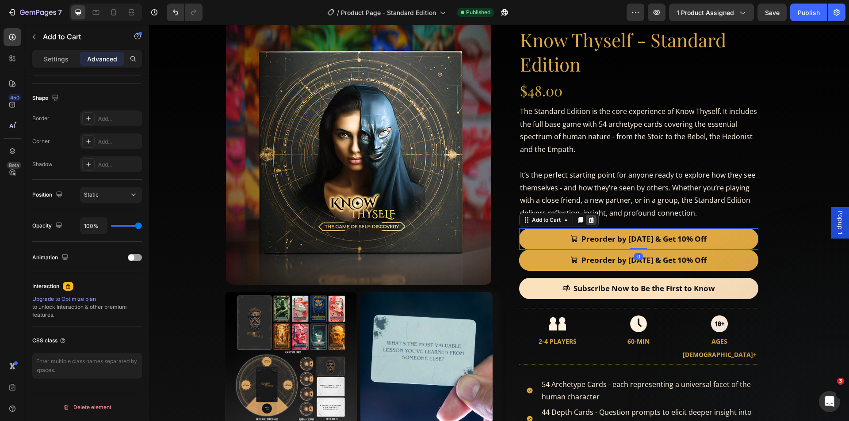
click at [589, 219] on icon at bounding box center [591, 220] width 6 height 6
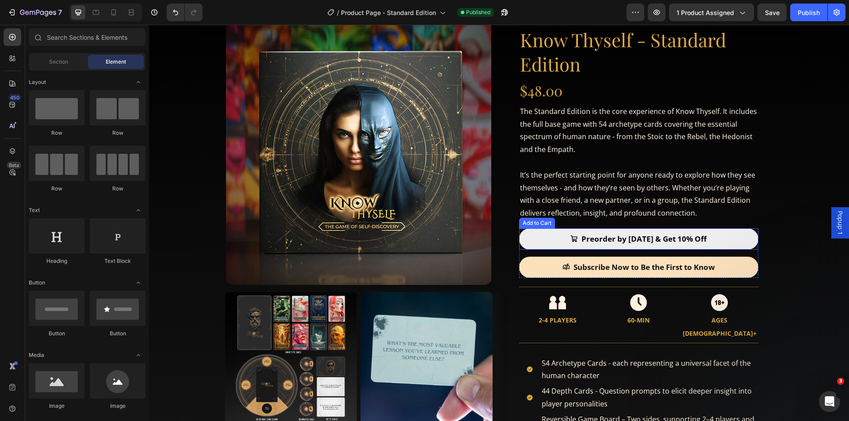
click at [739, 237] on button "Preorder by [DATE] & Get 10% Off" at bounding box center [638, 239] width 239 height 21
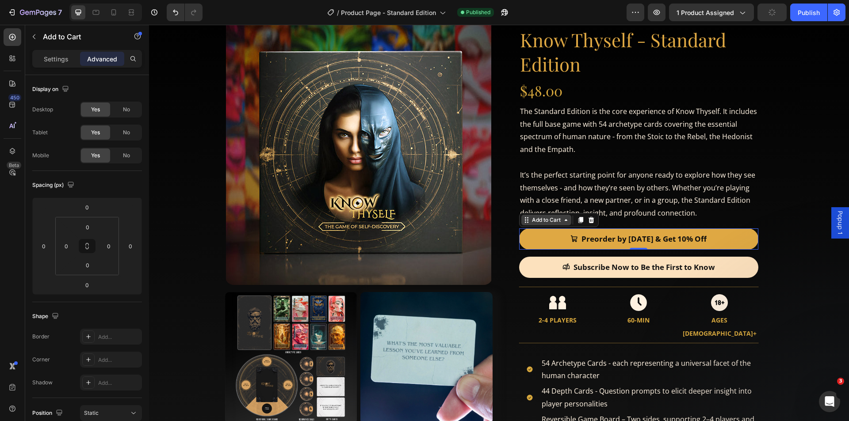
click at [563, 223] on icon at bounding box center [565, 220] width 7 height 7
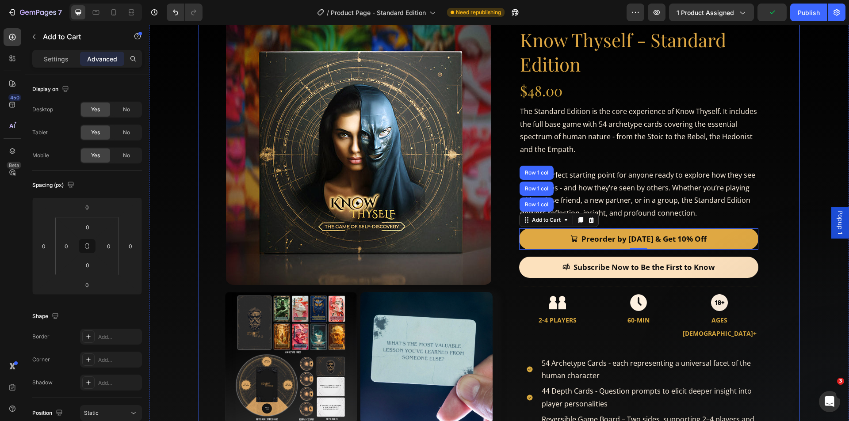
click at [789, 187] on div "Product Images Product Images Know Thyself - Standard Edition Product Title $48…" at bounding box center [498, 265] width 601 height 533
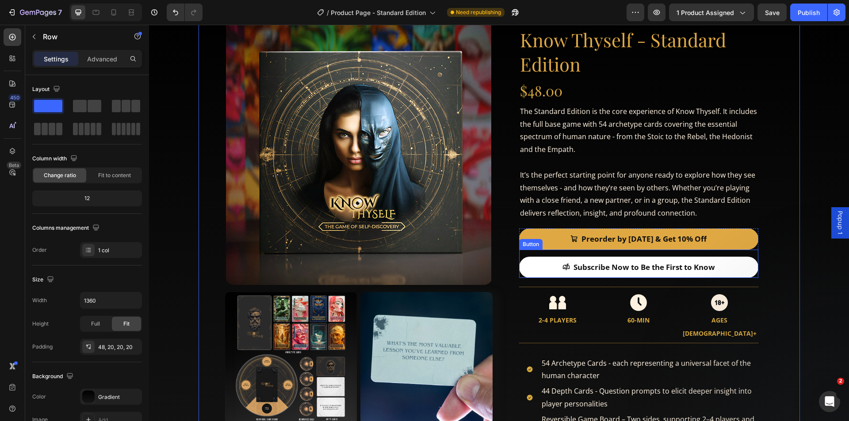
click at [724, 263] on link "Subscribe Now to Be the First to Know" at bounding box center [638, 267] width 239 height 21
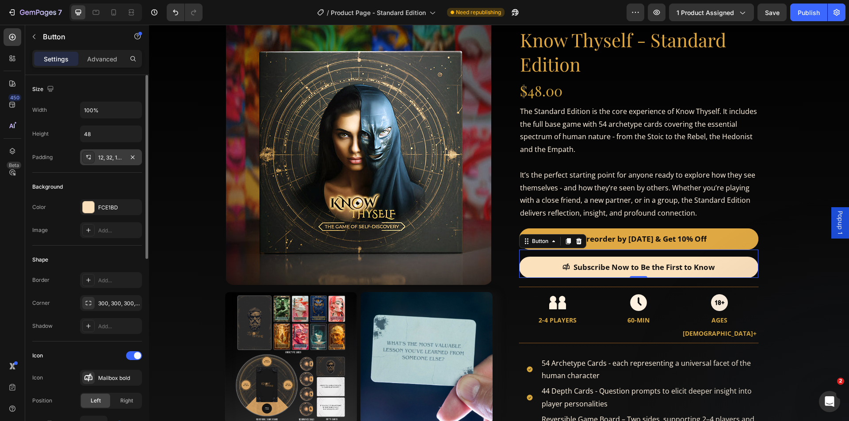
click at [103, 160] on div "12, 32, 12, 32" at bounding box center [111, 158] width 26 height 8
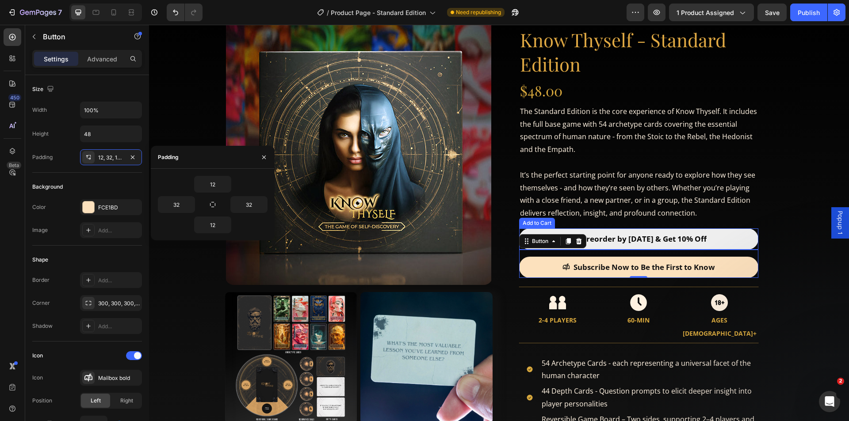
click at [731, 234] on button "Preorder by [DATE] & Get 10% Off" at bounding box center [638, 239] width 239 height 21
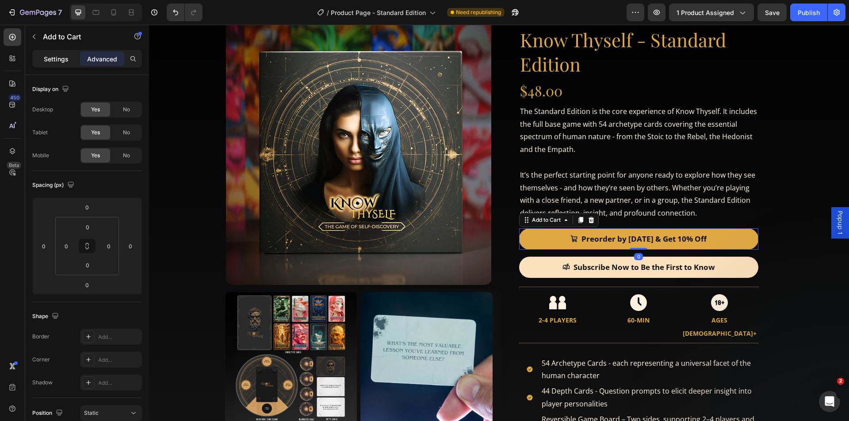
click at [57, 55] on p "Settings" at bounding box center [56, 58] width 25 height 9
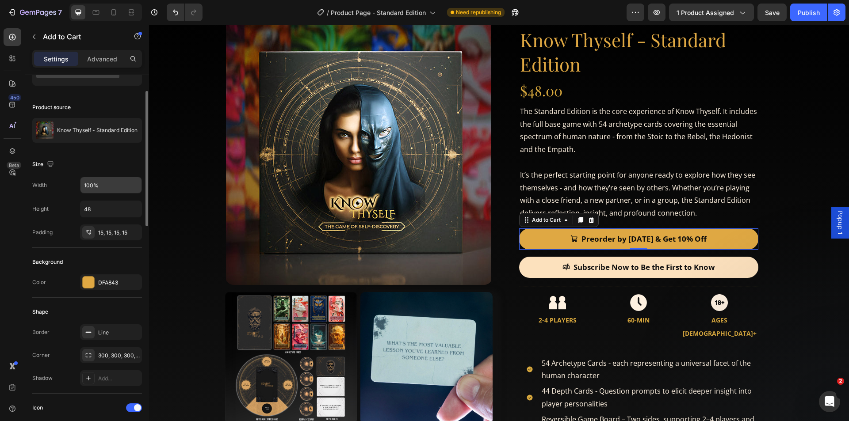
scroll to position [0, 0]
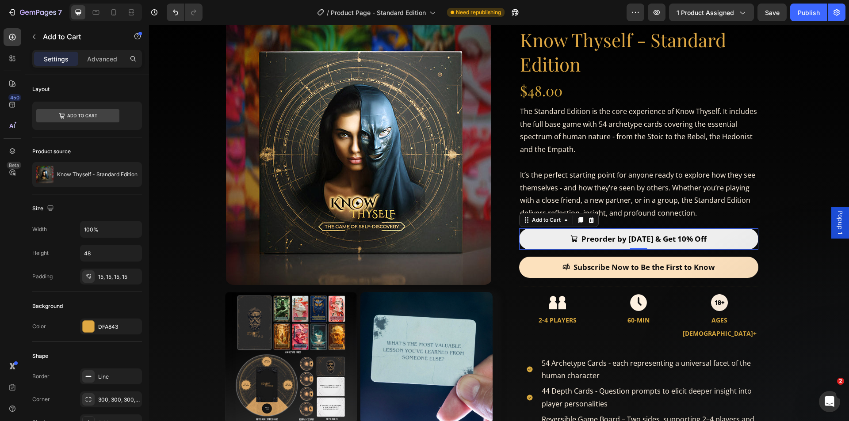
click at [728, 236] on button "Preorder by [DATE] & Get 10% Off" at bounding box center [638, 239] width 239 height 21
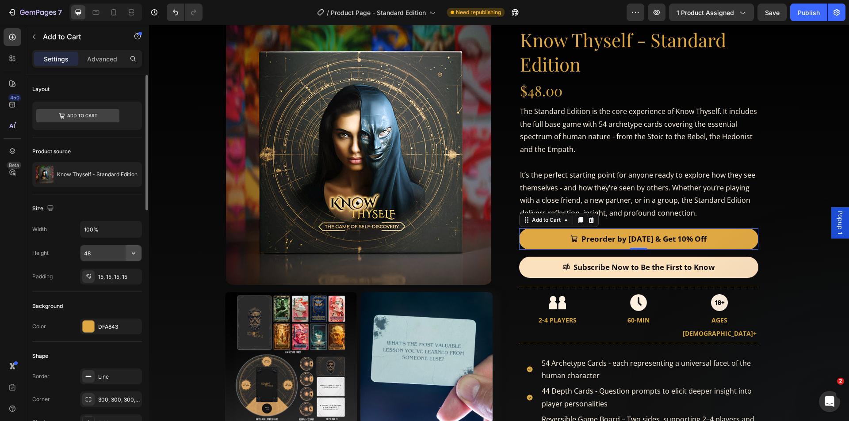
click at [133, 253] on icon "button" at bounding box center [134, 253] width 4 height 2
click at [130, 277] on span "Auto" at bounding box center [127, 276] width 11 height 8
type input "Auto"
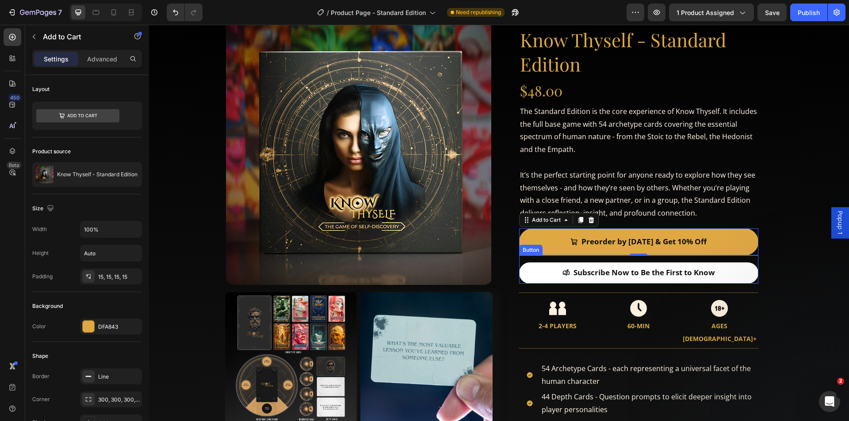
click at [735, 275] on link "Subscribe Now to Be the First to Know" at bounding box center [638, 273] width 239 height 21
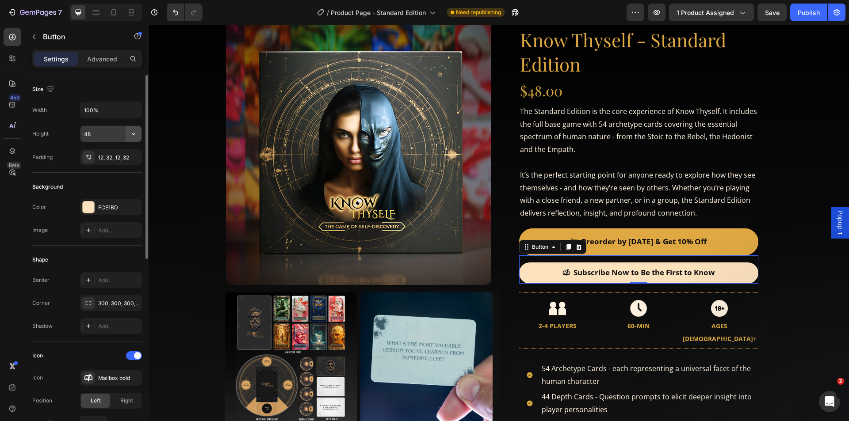
click at [133, 134] on icon "button" at bounding box center [133, 134] width 9 height 9
click at [132, 155] on span "Auto" at bounding box center [127, 156] width 11 height 8
type input "Auto"
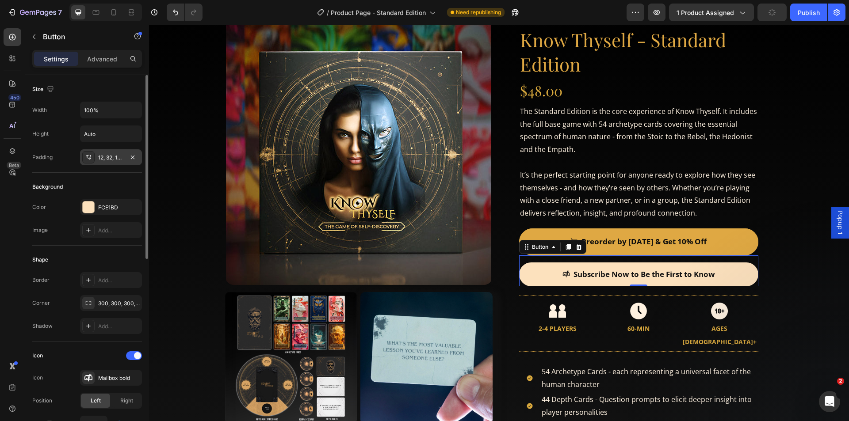
click at [112, 159] on div "12, 32, 12, 32" at bounding box center [111, 158] width 26 height 8
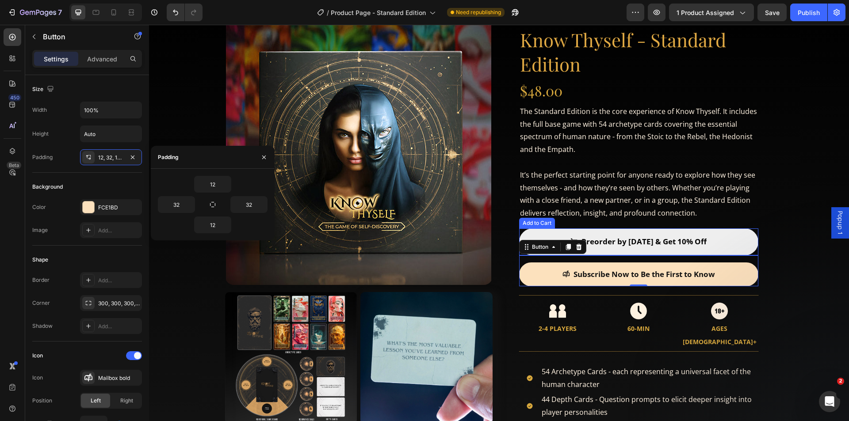
click at [731, 235] on button "Preorder by Sept 10th & Get 10% Off" at bounding box center [638, 242] width 239 height 27
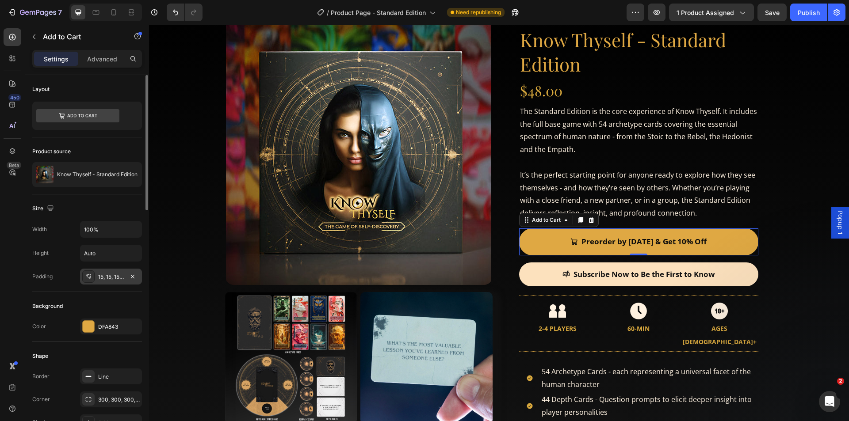
click at [109, 278] on div "15, 15, 15, 15" at bounding box center [111, 277] width 26 height 8
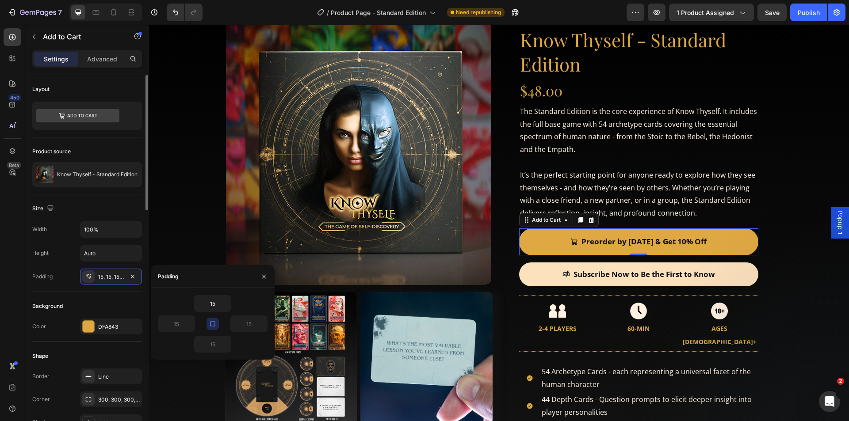
click at [109, 300] on div "Background" at bounding box center [87, 306] width 110 height 14
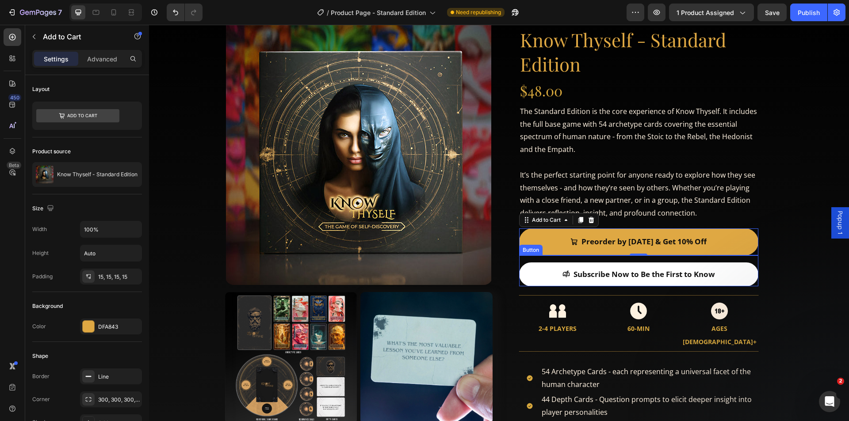
click at [737, 271] on link "Subscribe Now to Be the First to Know" at bounding box center [638, 275] width 239 height 24
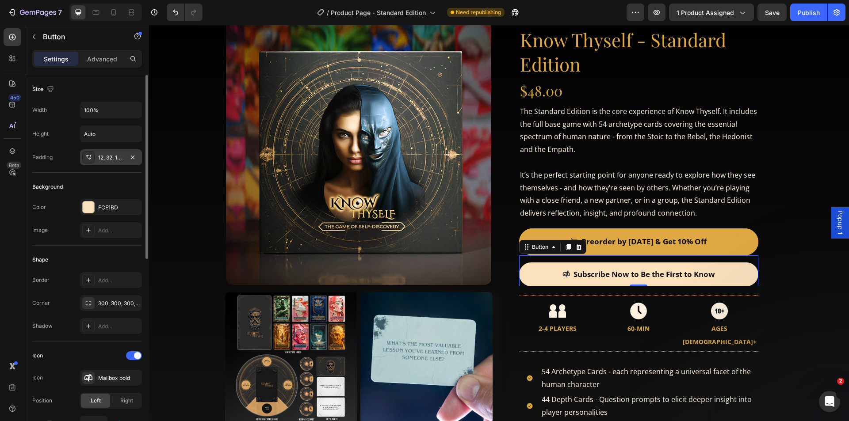
click at [115, 156] on div "12, 32, 12, 32" at bounding box center [111, 158] width 26 height 8
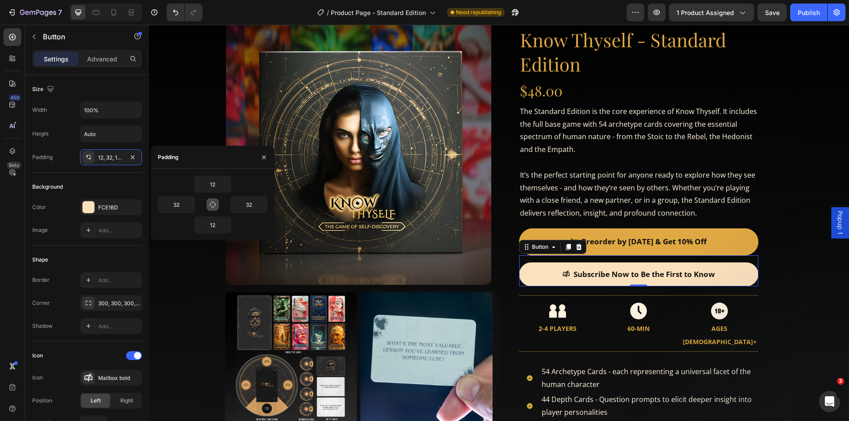
click at [215, 206] on icon "button" at bounding box center [212, 204] width 7 height 7
type input "12"
click at [213, 188] on input "12" at bounding box center [212, 184] width 36 height 16
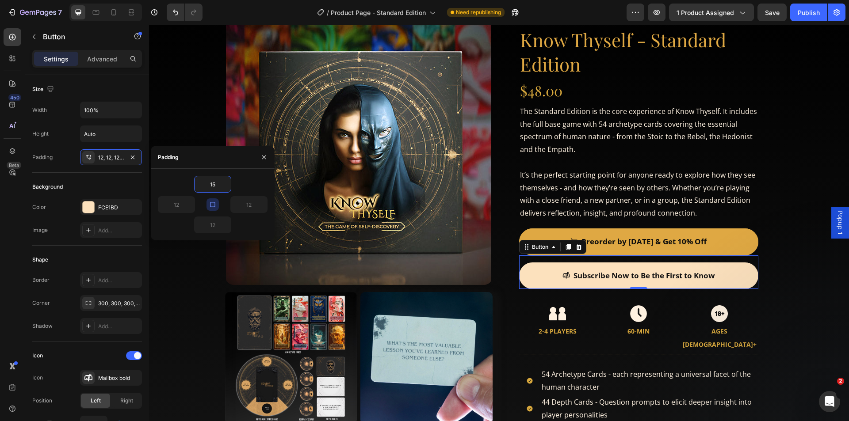
type input "15"
click at [243, 184] on div "15" at bounding box center [213, 184] width 110 height 17
type input "15"
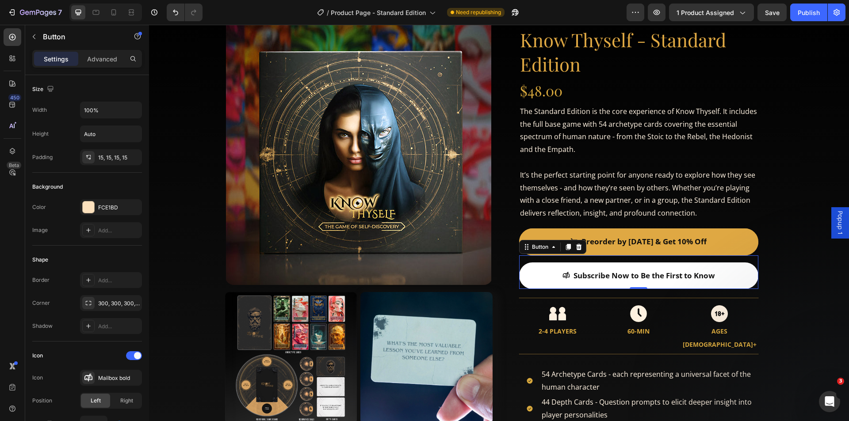
click at [727, 271] on link "Subscribe Now to Be the First to Know" at bounding box center [638, 276] width 239 height 27
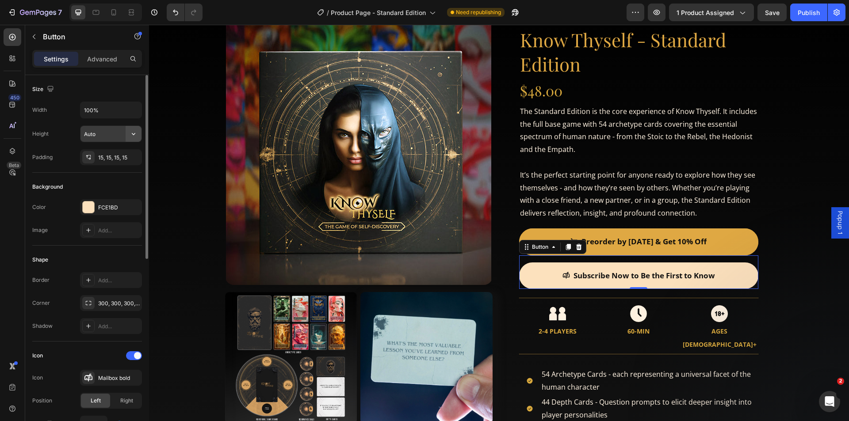
click at [132, 135] on icon "button" at bounding box center [133, 134] width 9 height 9
click at [131, 160] on div "Fit content Auto" at bounding box center [101, 156] width 72 height 17
click at [110, 133] on input "Auto" at bounding box center [110, 134] width 61 height 16
click at [137, 133] on icon "button" at bounding box center [133, 134] width 9 height 9
click at [126, 155] on span "Auto" at bounding box center [127, 156] width 11 height 8
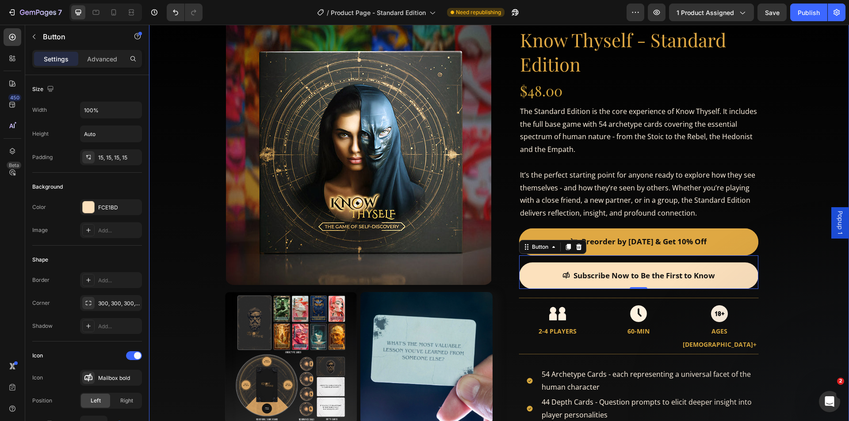
click at [797, 268] on div "Product Images Product Images Know Thyself - Standard Edition Product Title $48…" at bounding box center [499, 271] width 700 height 545
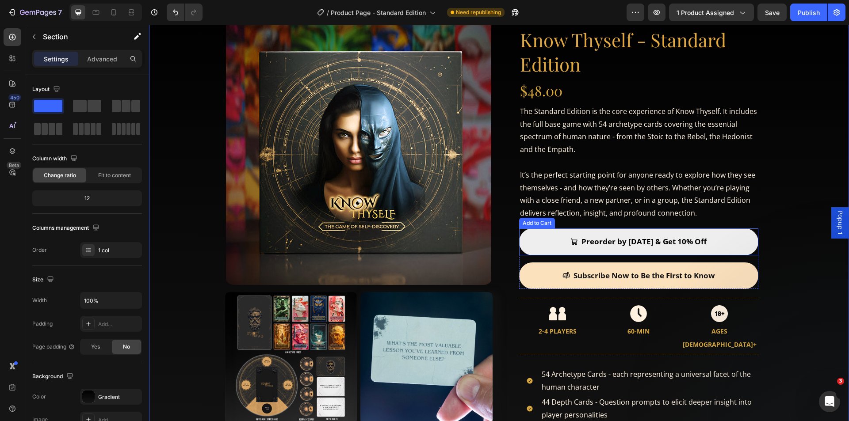
click at [728, 244] on button "Preorder by [DATE] & Get 10% Off" at bounding box center [638, 242] width 239 height 27
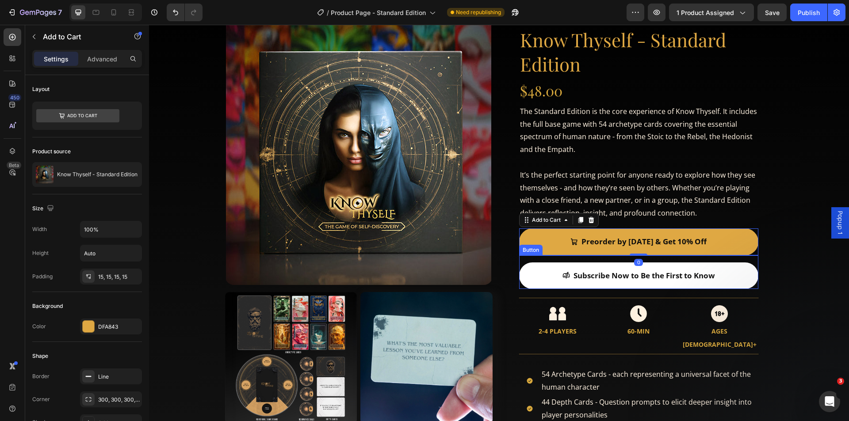
click at [726, 280] on link "Subscribe Now to Be the First to Know" at bounding box center [638, 276] width 239 height 27
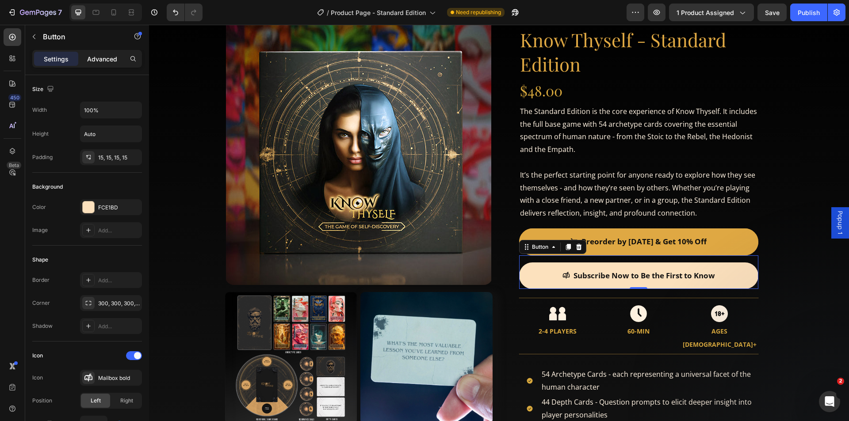
click at [87, 53] on div "Advanced" at bounding box center [102, 59] width 44 height 14
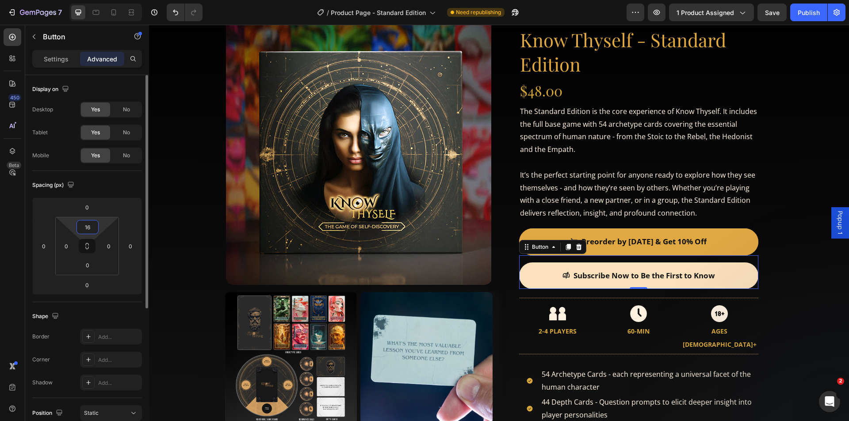
click at [88, 228] on input "16" at bounding box center [88, 227] width 18 height 13
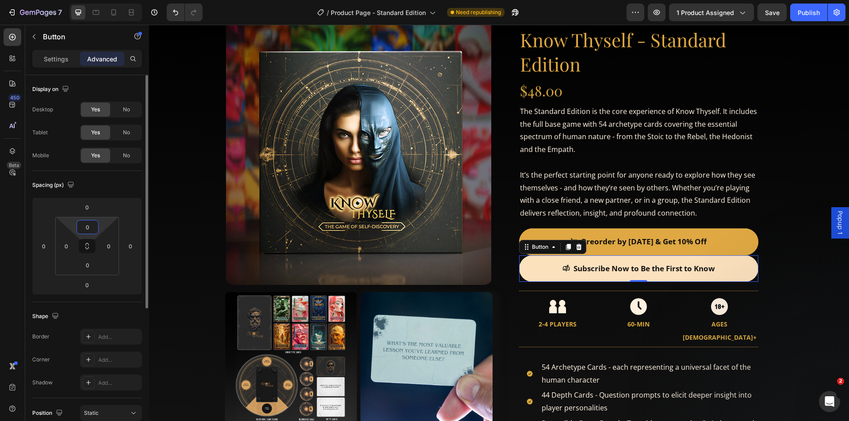
type input "0"
click at [91, 209] on input "0" at bounding box center [87, 207] width 18 height 13
type input "16"
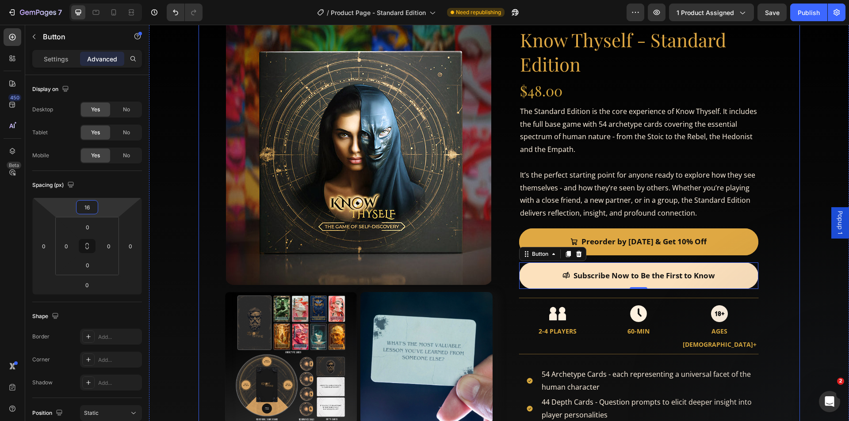
click at [780, 241] on div "Product Images Product Images Know Thyself - Standard Edition Product Title $48…" at bounding box center [498, 277] width 583 height 514
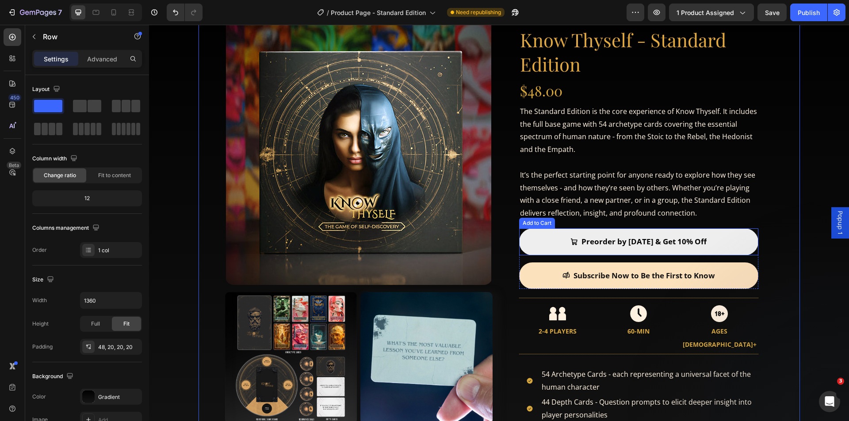
click at [725, 232] on button "Preorder by [DATE] & Get 10% Off" at bounding box center [638, 242] width 239 height 27
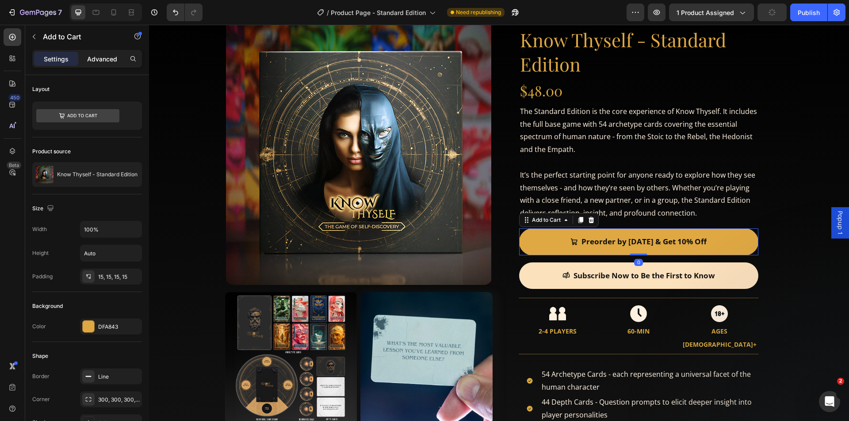
click at [112, 55] on p "Advanced" at bounding box center [102, 58] width 30 height 9
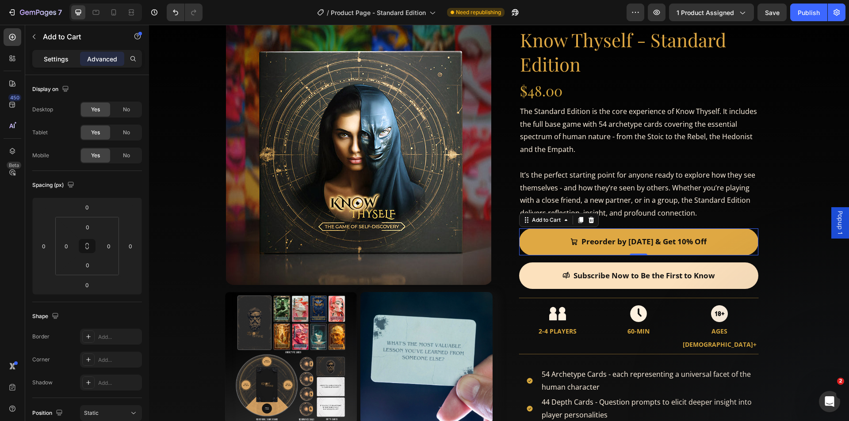
click at [63, 56] on p "Settings" at bounding box center [56, 58] width 25 height 9
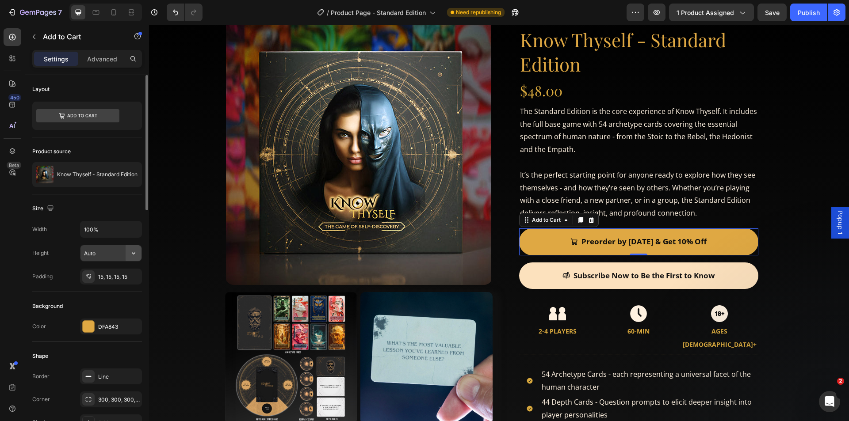
click at [137, 251] on icon "button" at bounding box center [133, 253] width 9 height 9
click at [99, 276] on span "Fit content" at bounding box center [97, 276] width 27 height 8
click at [128, 252] on button "button" at bounding box center [134, 253] width 16 height 16
click at [133, 274] on span "Auto" at bounding box center [127, 276] width 11 height 8
click at [130, 253] on icon "button" at bounding box center [133, 253] width 9 height 9
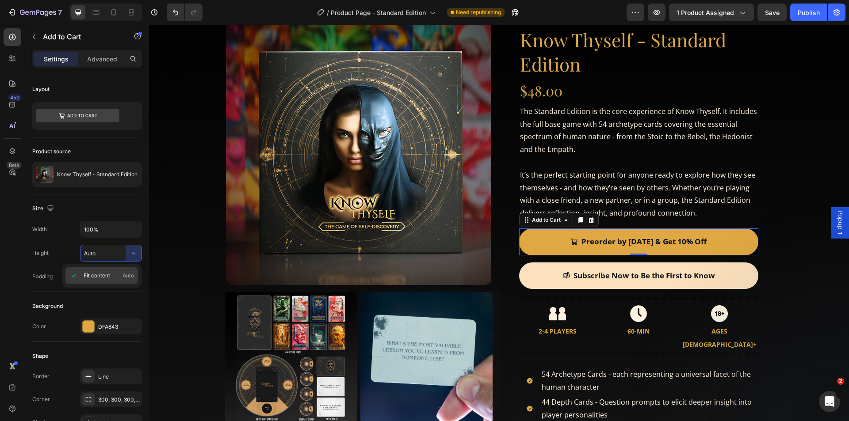
click at [90, 273] on span "Fit content" at bounding box center [97, 276] width 27 height 8
click at [97, 254] on input "Auto" at bounding box center [110, 253] width 61 height 16
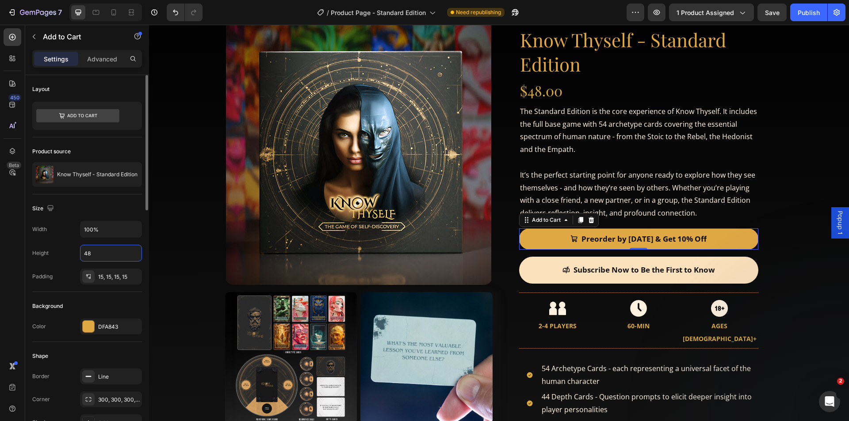
type input "48"
click at [72, 253] on div "Height 48" at bounding box center [87, 253] width 110 height 17
click at [97, 64] on div "Advanced" at bounding box center [102, 59] width 44 height 14
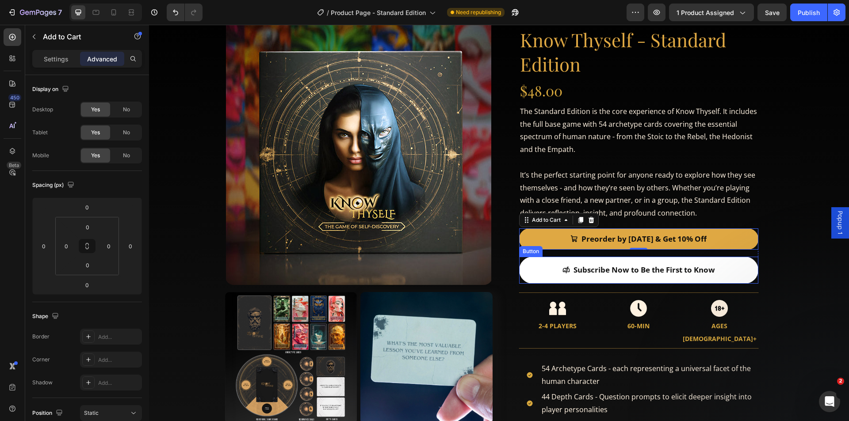
click at [533, 268] on link "Subscribe Now to Be the First to Know" at bounding box center [638, 270] width 239 height 27
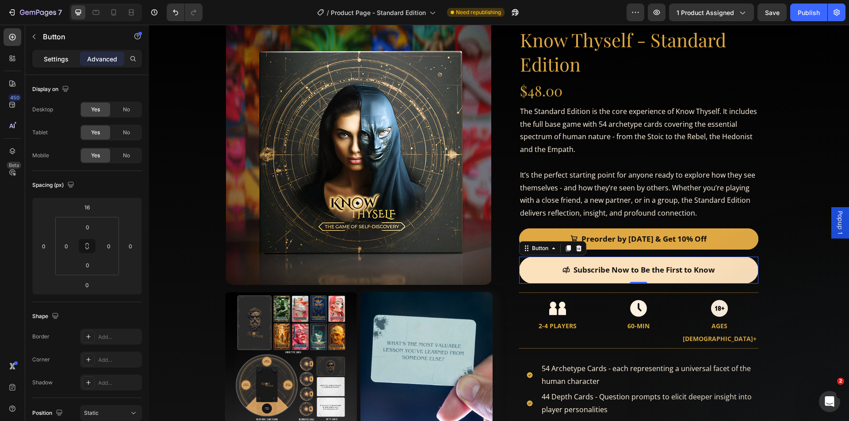
click at [64, 58] on p "Settings" at bounding box center [56, 58] width 25 height 9
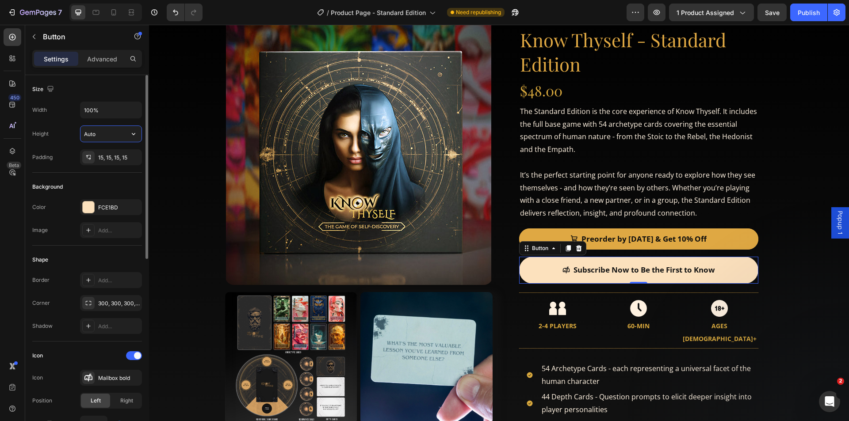
click at [106, 130] on input "Auto" at bounding box center [110, 134] width 61 height 16
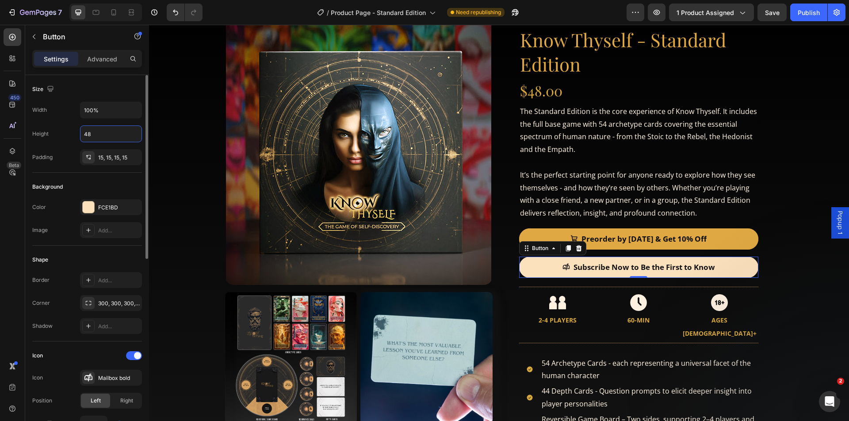
type input "48"
click at [73, 162] on div "Padding 15, 15, 15, 15" at bounding box center [87, 157] width 110 height 16
click at [116, 155] on div "15, 15, 15, 15" at bounding box center [111, 158] width 26 height 8
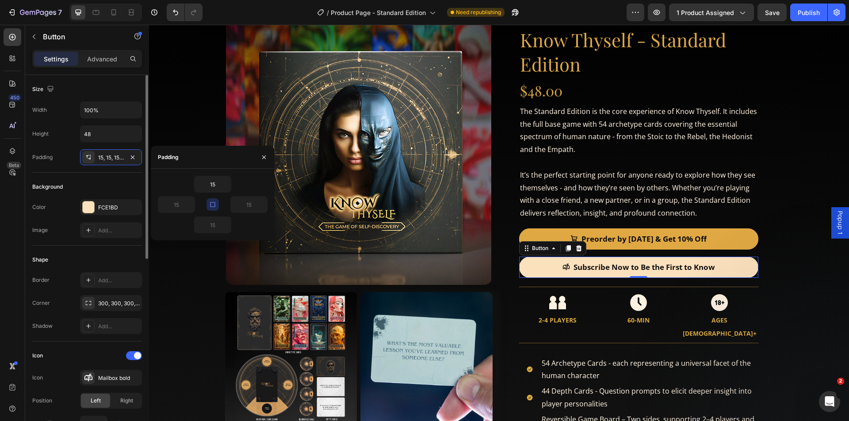
click at [119, 246] on div "Size Width 100% Height 48 Padding 15, 15, 15, 15" at bounding box center [87, 294] width 110 height 96
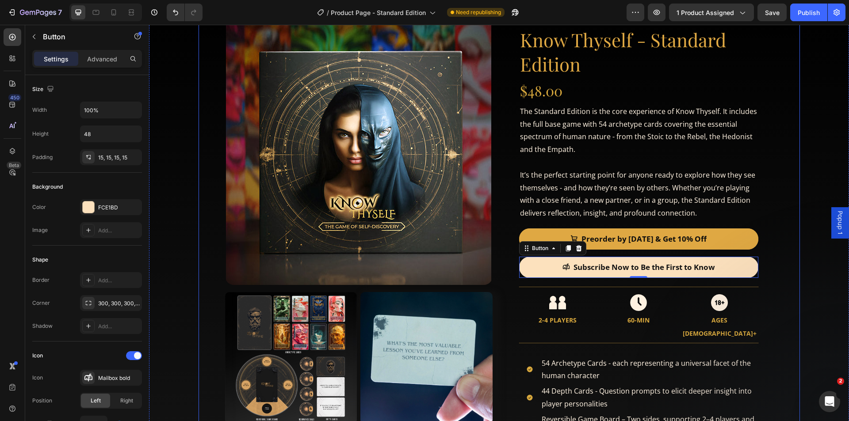
click at [787, 238] on div "Product Images Product Images Know Thyself - Standard Edition Product Title $48…" at bounding box center [498, 265] width 601 height 533
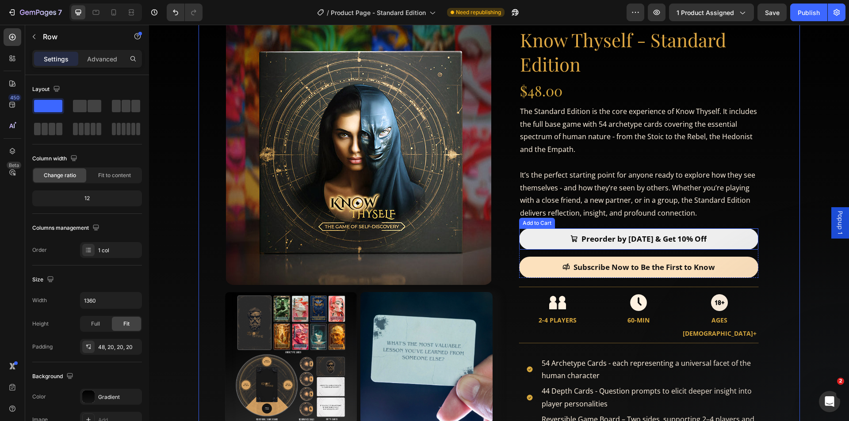
click at [742, 233] on button "Preorder by [DATE] & Get 10% Off" at bounding box center [638, 239] width 239 height 21
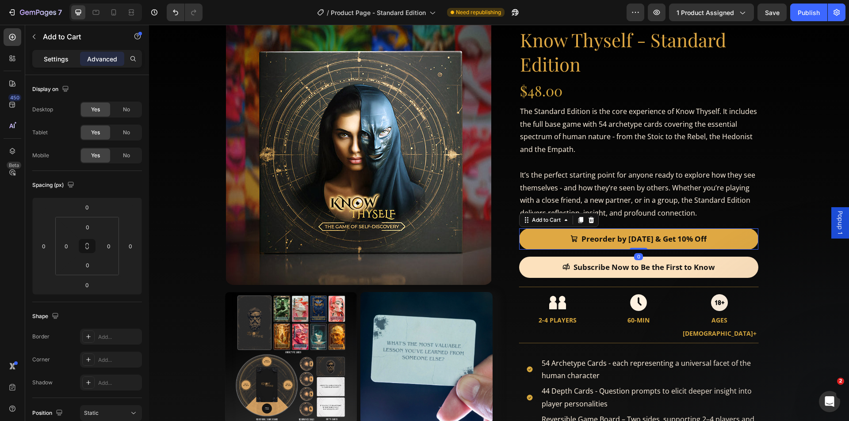
click at [69, 53] on div "Settings" at bounding box center [56, 59] width 44 height 14
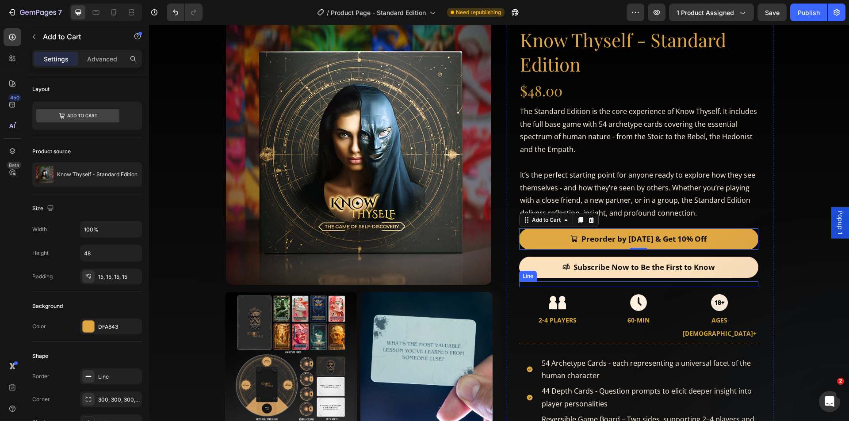
click at [535, 283] on div "Title Line" at bounding box center [638, 285] width 239 height 6
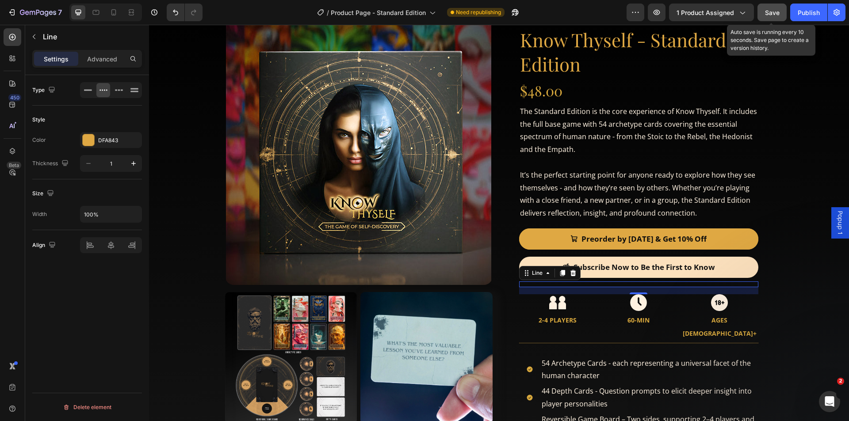
click at [771, 11] on span "Save" at bounding box center [772, 13] width 15 height 8
click at [804, 11] on div "Publish" at bounding box center [808, 12] width 22 height 9
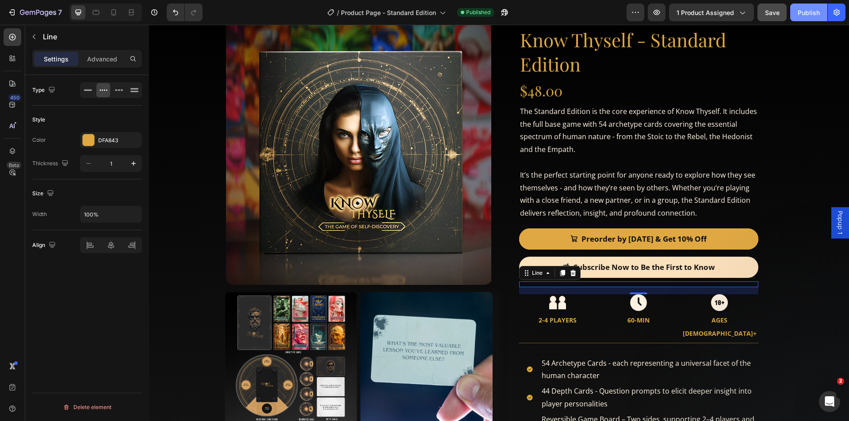
click at [801, 12] on div "Publish" at bounding box center [808, 12] width 22 height 9
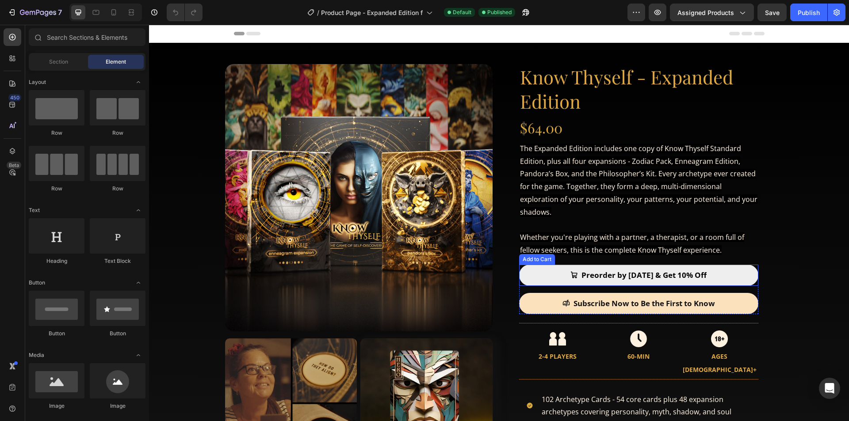
click at [731, 276] on button "Preorder by [DATE] & Get 10% Off" at bounding box center [638, 275] width 239 height 21
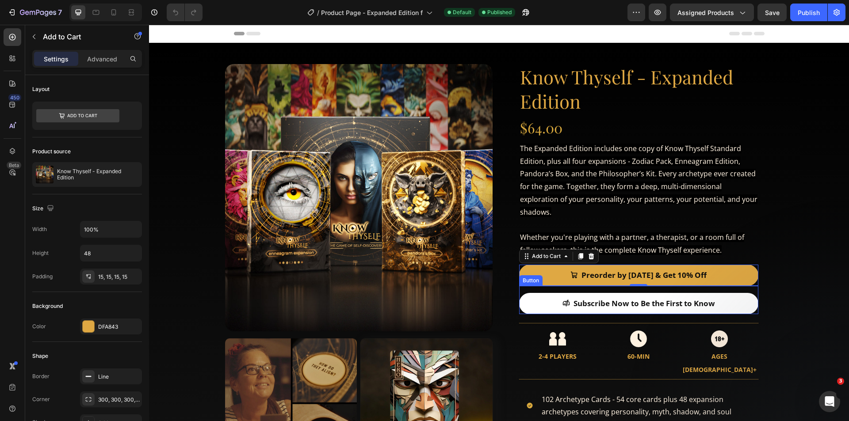
click at [739, 297] on link "Subscribe Now to Be the First to Know" at bounding box center [638, 303] width 239 height 21
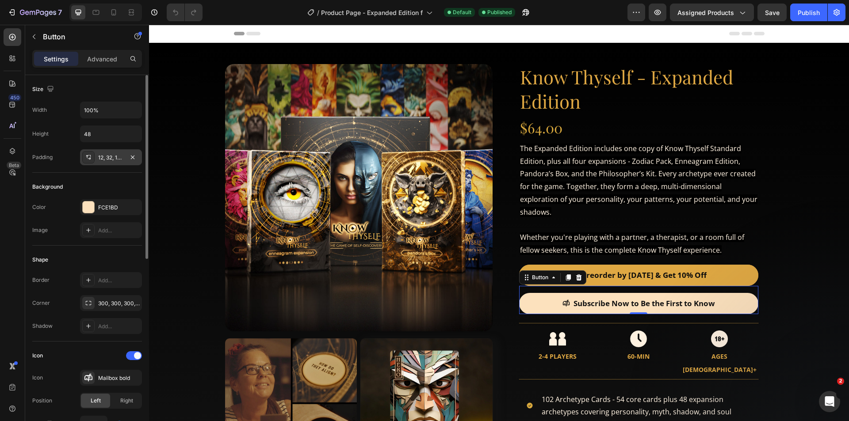
click at [111, 156] on div "12, 32, 12, 32" at bounding box center [111, 158] width 26 height 8
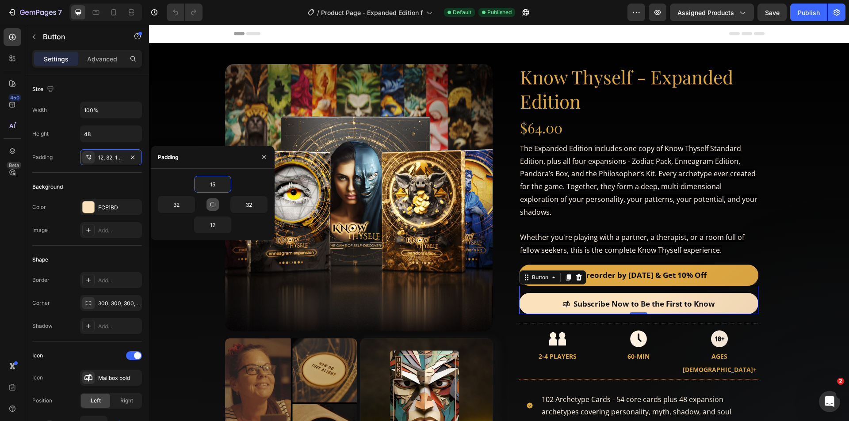
type input "15"
click at [217, 201] on button "button" at bounding box center [212, 204] width 12 height 12
type input "15"
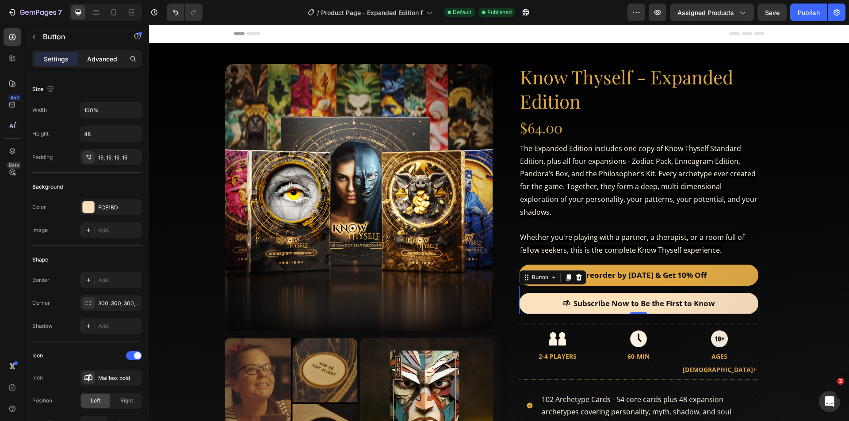
click at [105, 57] on p "Advanced" at bounding box center [102, 58] width 30 height 9
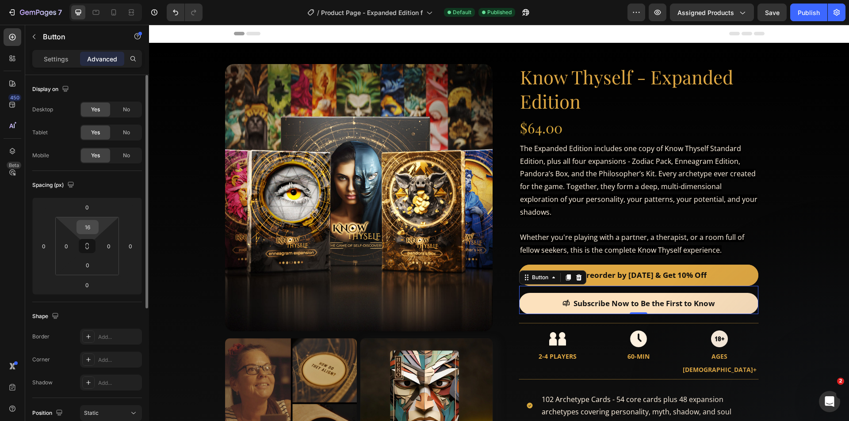
click at [97, 231] on div "16" at bounding box center [87, 227] width 22 height 14
click at [82, 229] on input "16" at bounding box center [88, 227] width 18 height 13
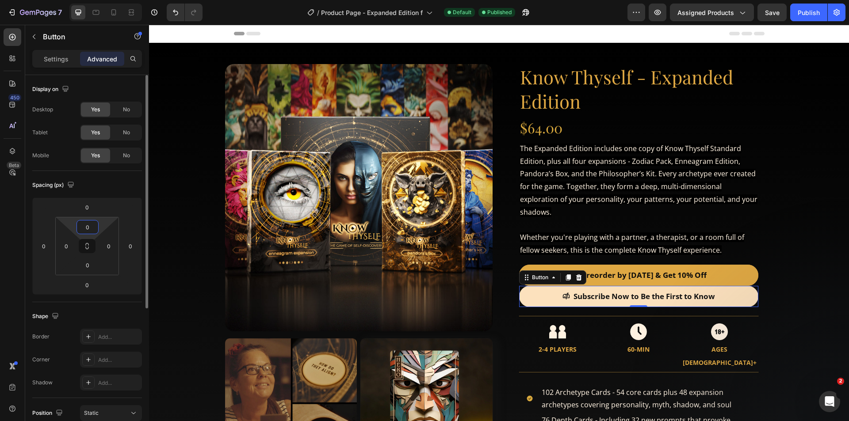
type input "0"
click at [89, 205] on input "0" at bounding box center [87, 207] width 18 height 13
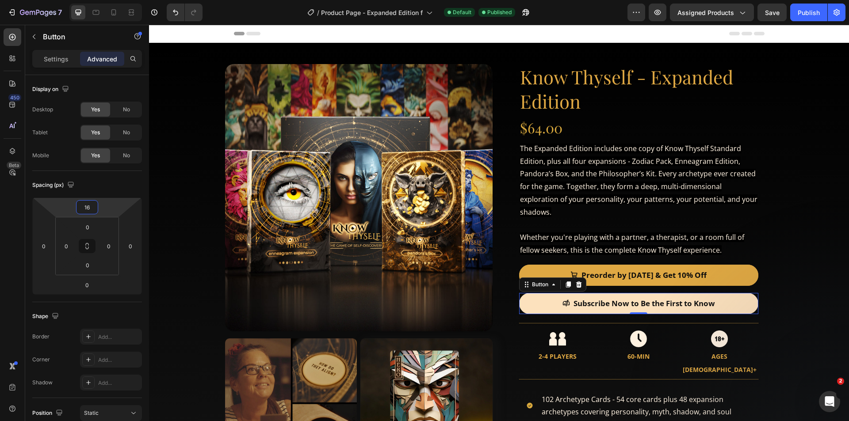
type input "16"
click at [124, 182] on div "Spacing (px)" at bounding box center [87, 185] width 110 height 14
click at [47, 62] on p "Settings" at bounding box center [56, 58] width 25 height 9
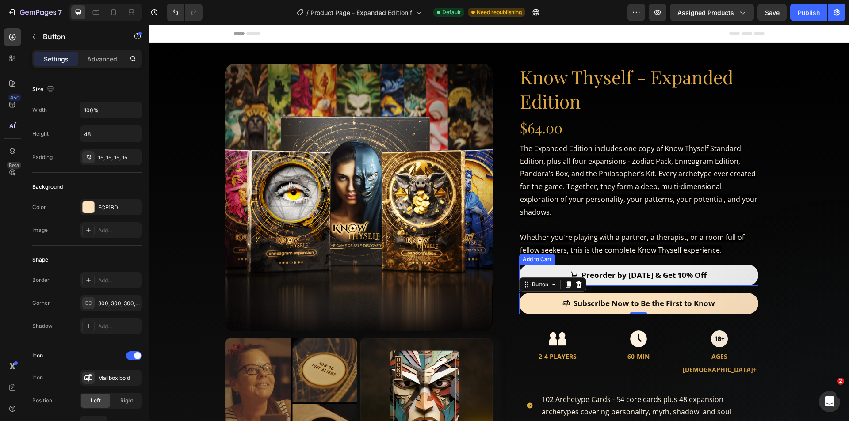
click at [731, 271] on button "Preorder by [DATE] & Get 10% Off" at bounding box center [638, 275] width 239 height 21
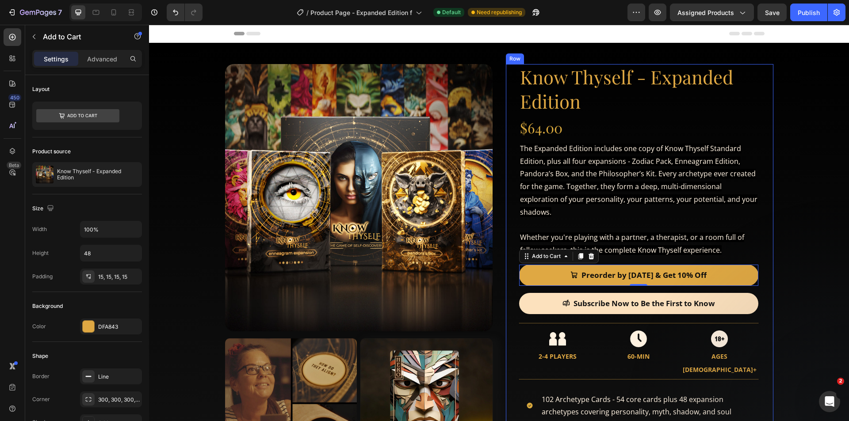
click at [786, 271] on div "Product Images Product Images Know Thyself - Expanded Edition Product Title $64…" at bounding box center [498, 322] width 583 height 516
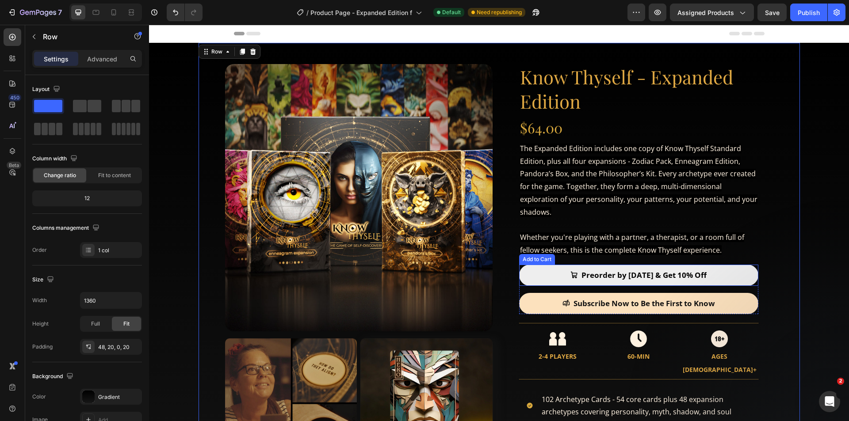
click at [732, 274] on button "Preorder by [DATE] & Get 10% Off" at bounding box center [638, 275] width 239 height 21
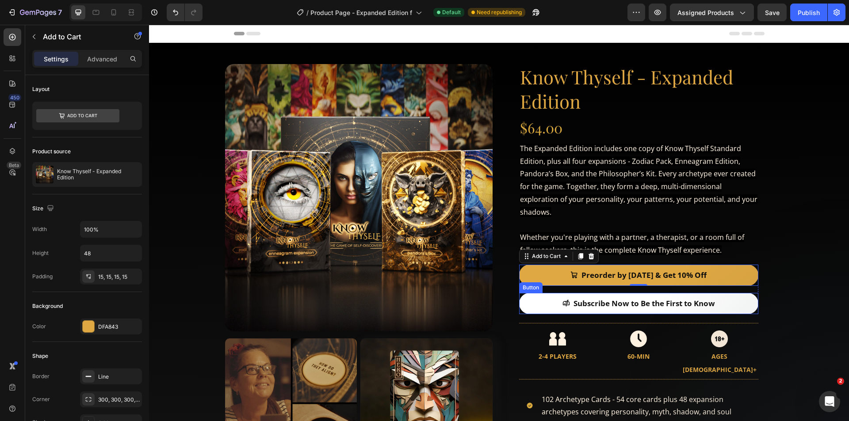
click at [536, 300] on link "Subscribe Now to Be the First to Know" at bounding box center [638, 303] width 239 height 21
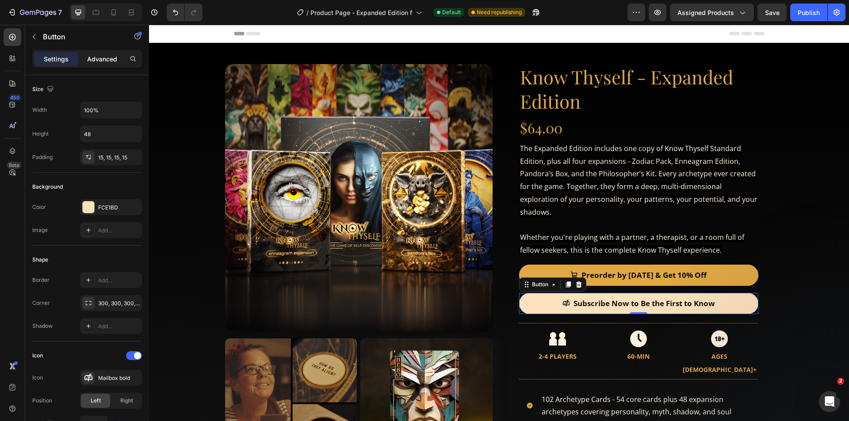
click at [109, 57] on p "Advanced" at bounding box center [102, 58] width 30 height 9
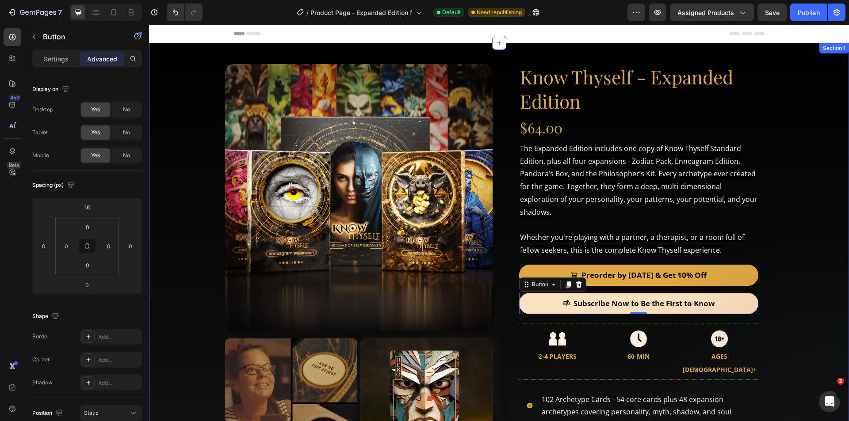
click at [811, 202] on div "Product Images Product Images Know Thyself - Expanded Edition Product Title $64…" at bounding box center [499, 311] width 700 height 537
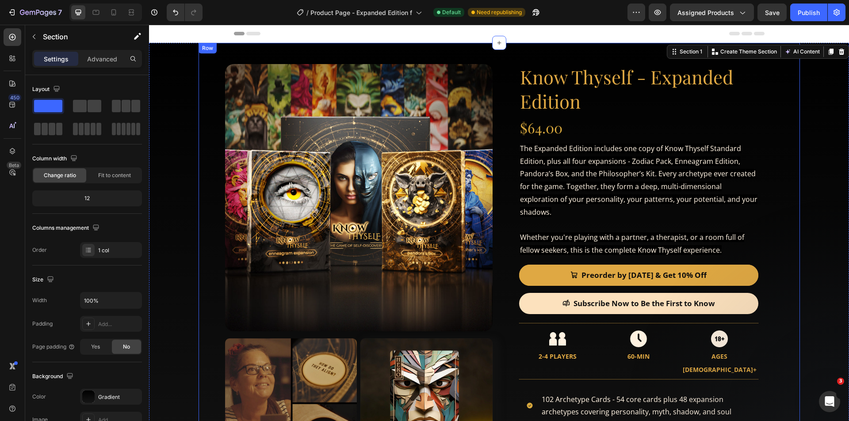
click at [777, 245] on div "Product Images Product Images Know Thyself - Expanded Edition Product Title $64…" at bounding box center [498, 322] width 583 height 516
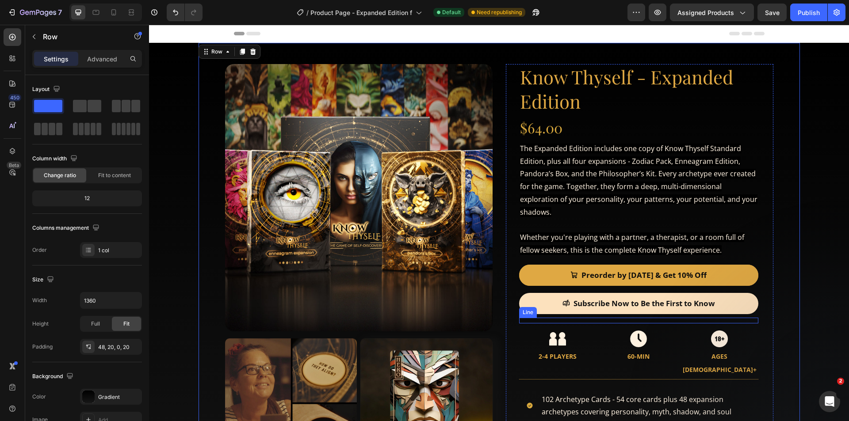
click at [594, 321] on div "Title Line" at bounding box center [638, 321] width 239 height 6
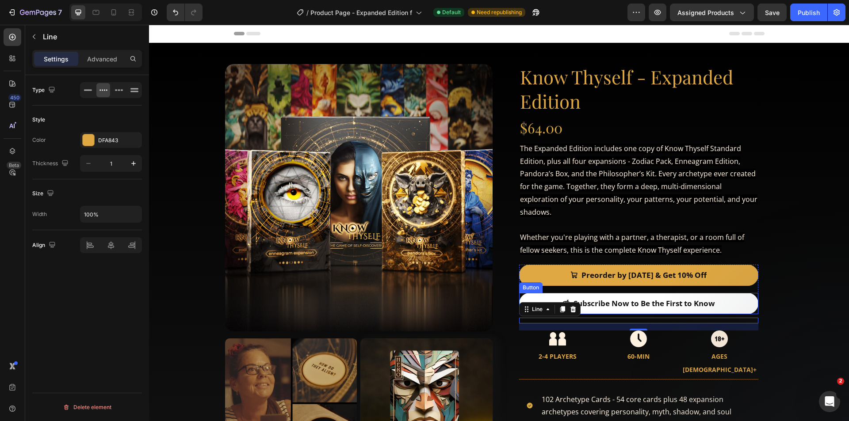
click at [732, 301] on link "Subscribe Now to Be the First to Know" at bounding box center [638, 303] width 239 height 21
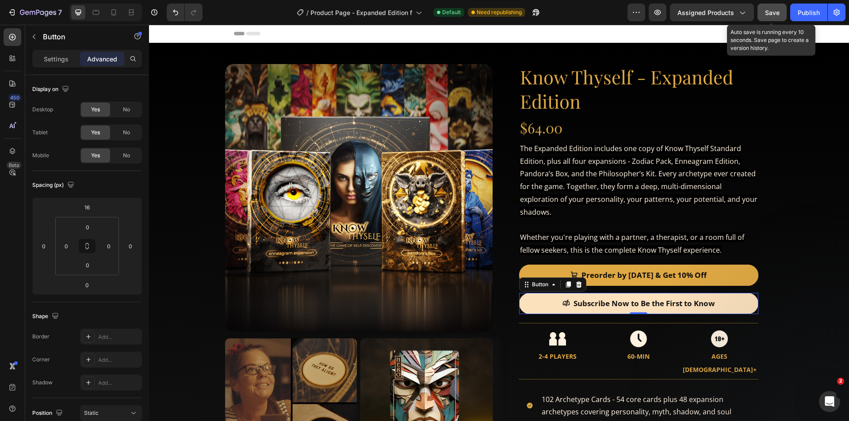
click at [777, 12] on span "Save" at bounding box center [772, 13] width 15 height 8
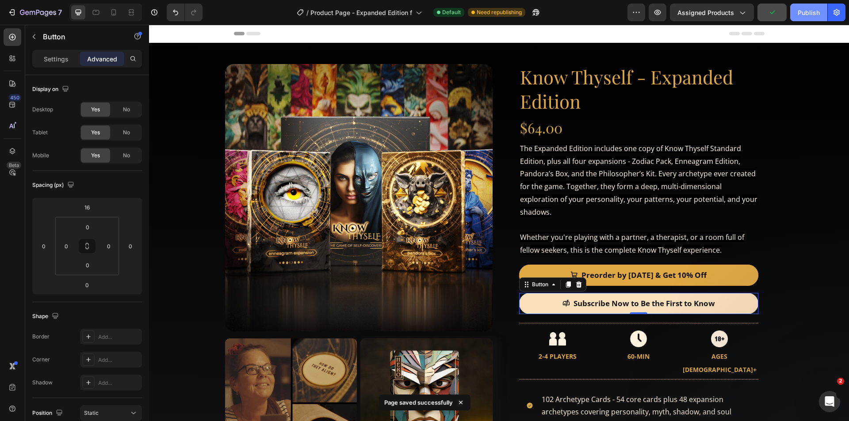
click at [803, 9] on div "Publish" at bounding box center [808, 12] width 22 height 9
click at [806, 12] on div "Publish" at bounding box center [808, 12] width 22 height 9
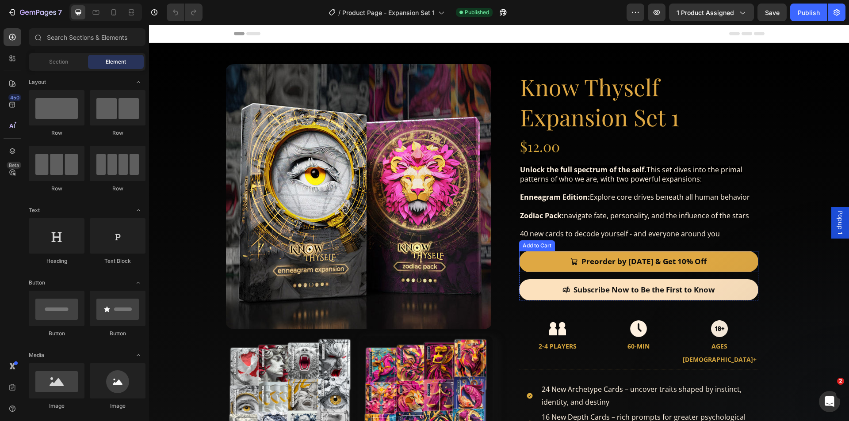
drag, startPoint x: 723, startPoint y: 259, endPoint x: 198, endPoint y: 224, distance: 526.3
click at [723, 259] on button "Preorder by [DATE] & Get 10% Off" at bounding box center [638, 261] width 239 height 21
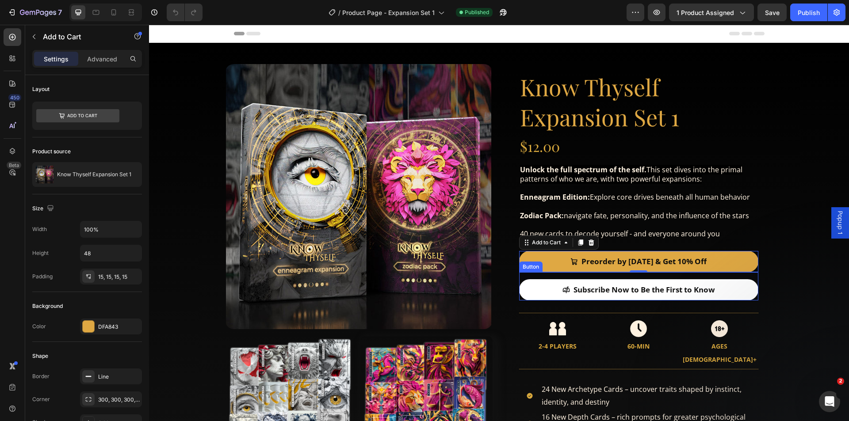
click at [732, 289] on link "Subscribe Now to Be the First to Know" at bounding box center [638, 289] width 239 height 21
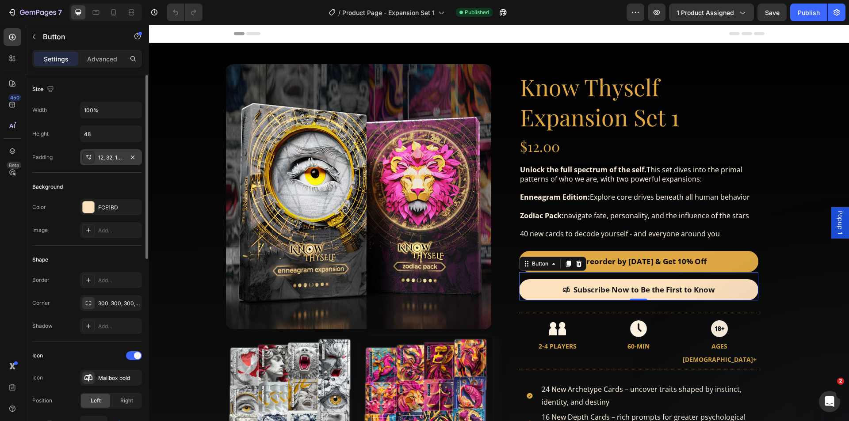
click at [107, 154] on div "12, 32, 12, 32" at bounding box center [111, 158] width 26 height 8
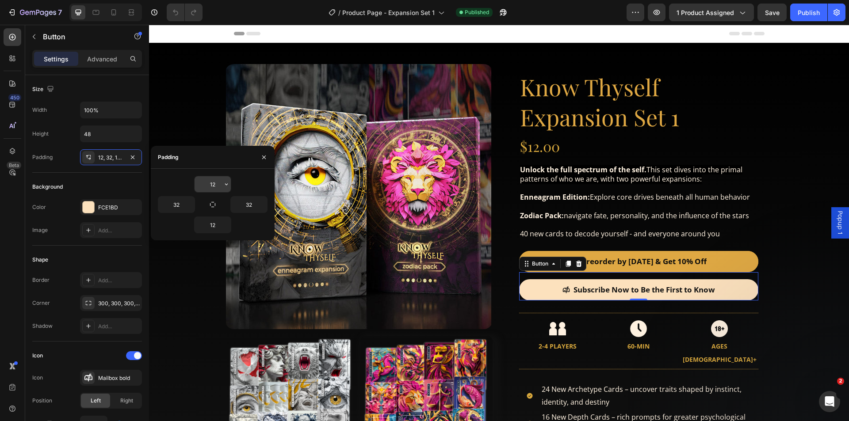
click at [214, 184] on input "12" at bounding box center [212, 184] width 36 height 16
type input "15"
click at [213, 210] on button "button" at bounding box center [212, 204] width 12 height 12
type input "15"
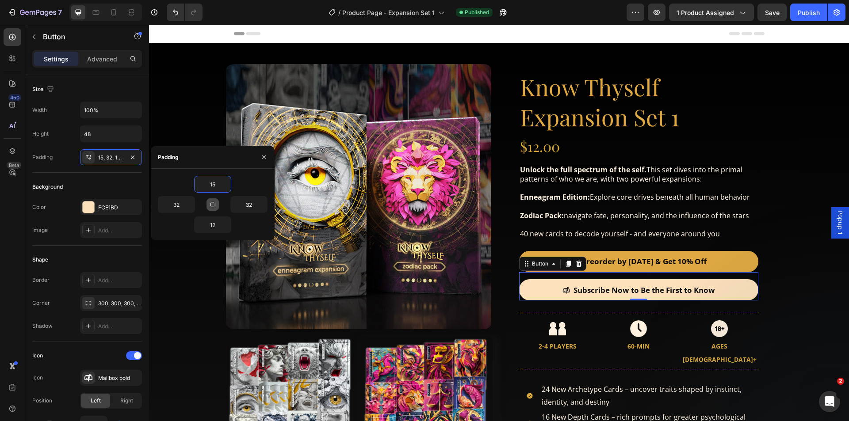
type input "15"
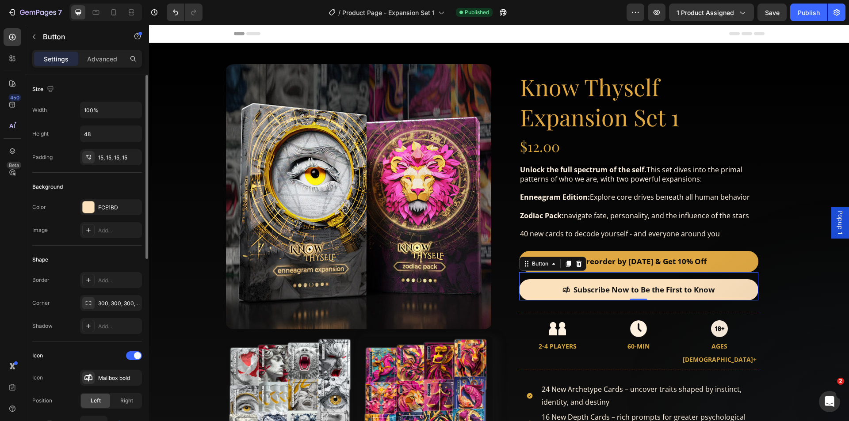
click at [117, 246] on div "Size Width 100% Height 48 Padding 15, 15, 15, 15" at bounding box center [87, 294] width 110 height 96
click at [108, 54] on p "Advanced" at bounding box center [102, 58] width 30 height 9
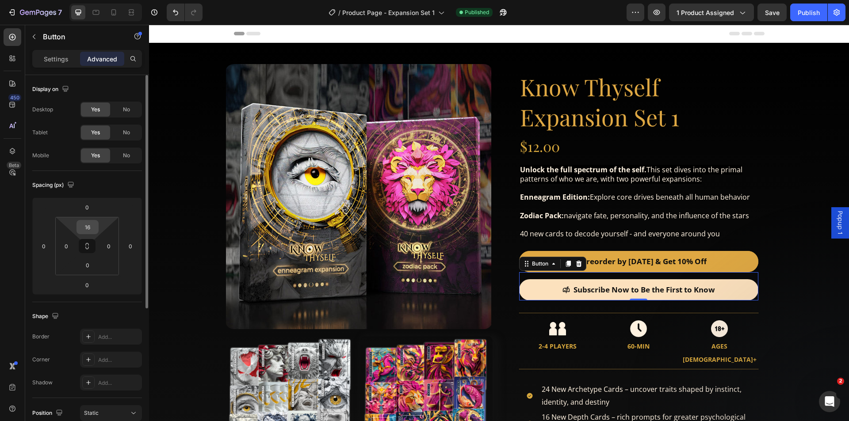
click at [93, 228] on input "16" at bounding box center [88, 227] width 18 height 13
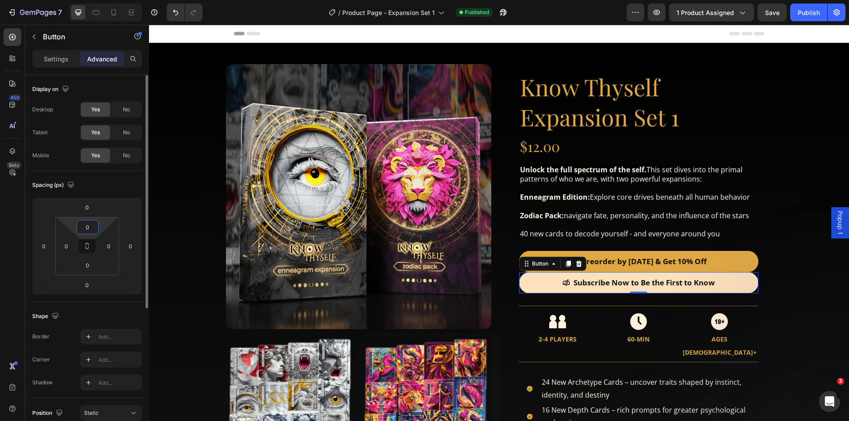
type input "0"
click at [92, 200] on div "0" at bounding box center [87, 207] width 22 height 14
click at [90, 206] on input "0" at bounding box center [87, 207] width 18 height 13
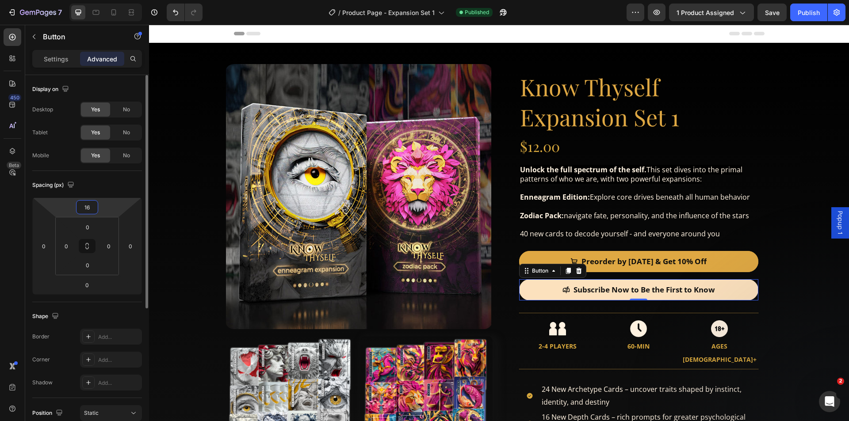
type input "16"
click at [114, 192] on div "Spacing (px)" at bounding box center [87, 185] width 110 height 14
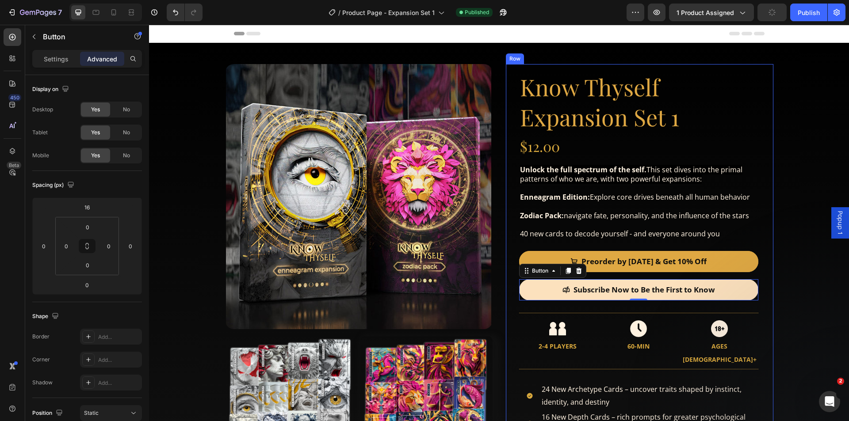
click at [792, 244] on div "Product Images Product Images Know Thyself Expansion Set 1 Product Title $12.00…" at bounding box center [498, 327] width 601 height 569
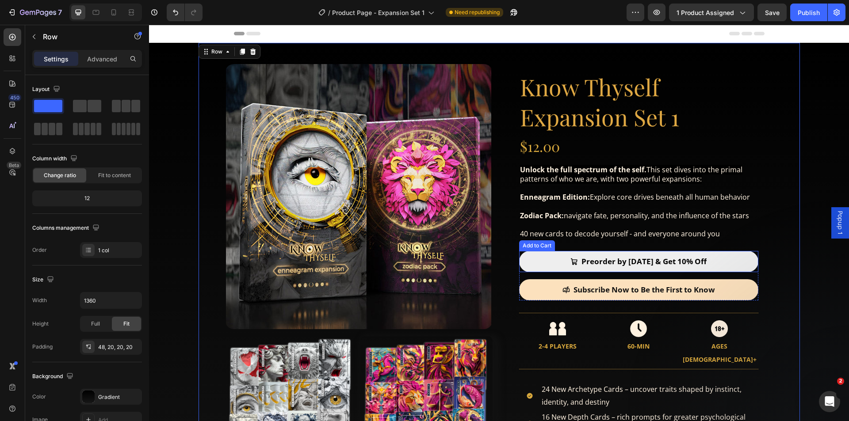
click at [731, 259] on button "Preorder by [DATE] & Get 10% Off" at bounding box center [638, 261] width 239 height 21
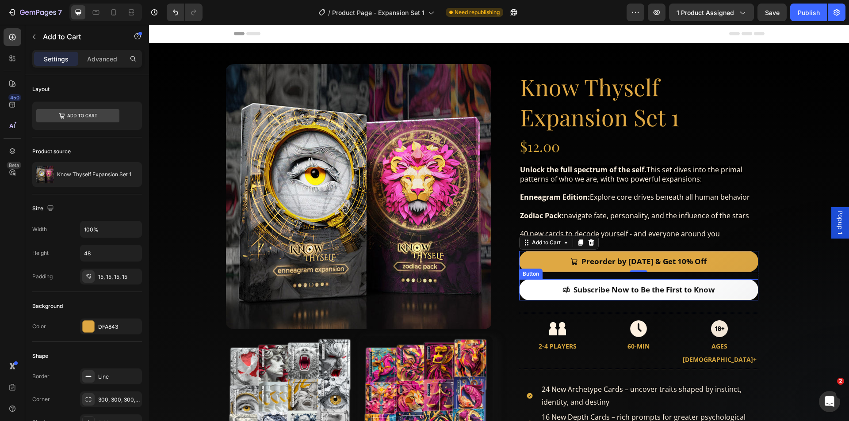
click at [542, 289] on link "Subscribe Now to Be the First to Know" at bounding box center [638, 289] width 239 height 21
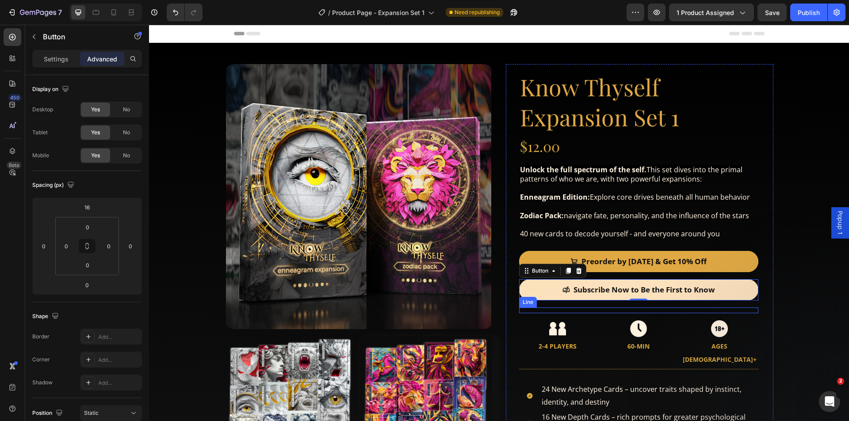
click at [535, 308] on div "Title Line" at bounding box center [638, 311] width 239 height 6
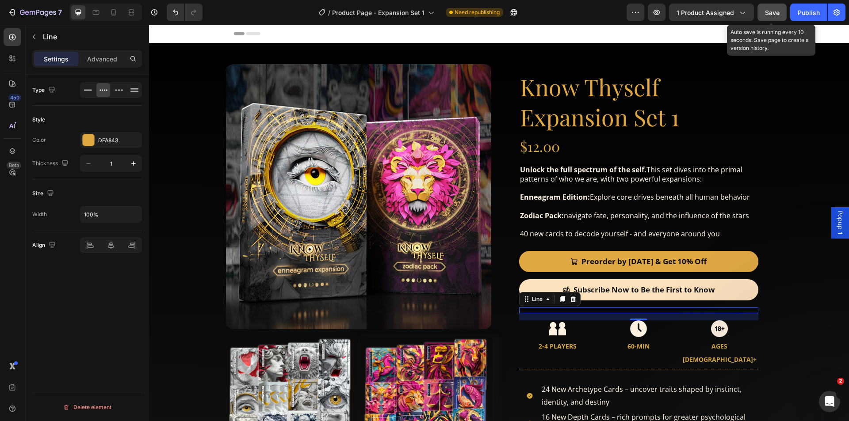
click at [771, 14] on span "Save" at bounding box center [772, 13] width 15 height 8
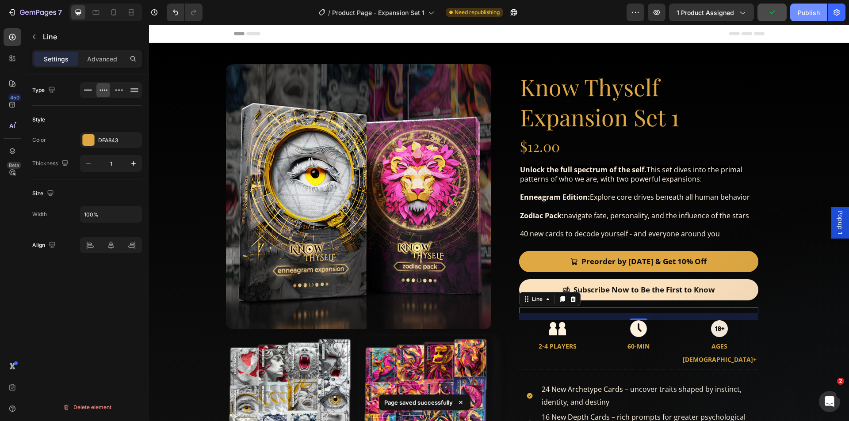
click at [815, 13] on div "Publish" at bounding box center [808, 12] width 22 height 9
click at [809, 16] on div "Publish" at bounding box center [808, 12] width 22 height 9
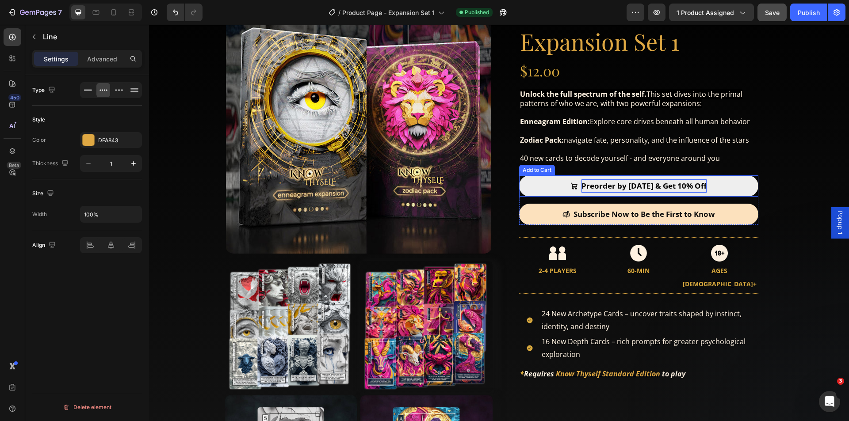
scroll to position [44, 0]
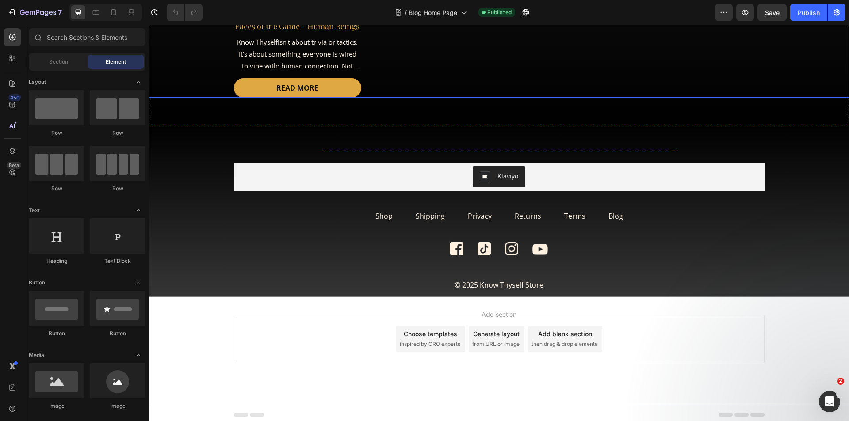
scroll to position [799, 0]
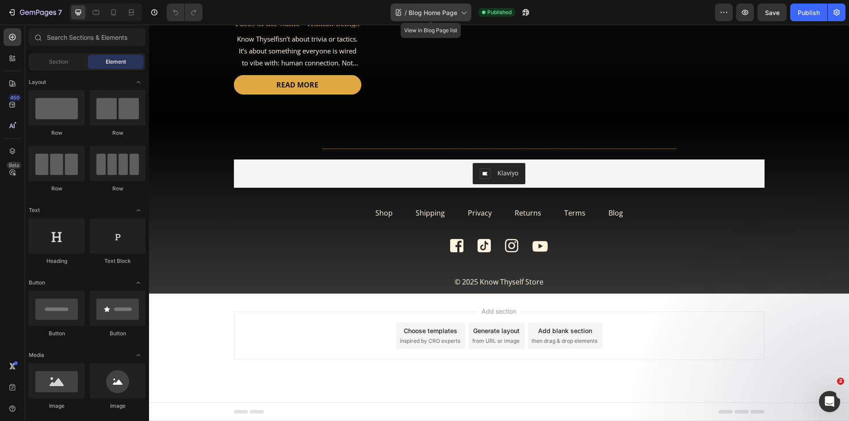
click at [459, 9] on icon at bounding box center [463, 12] width 9 height 9
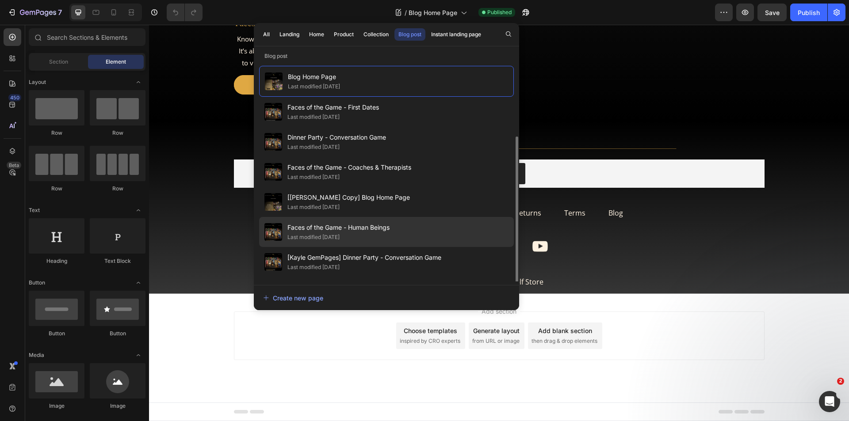
scroll to position [86, 0]
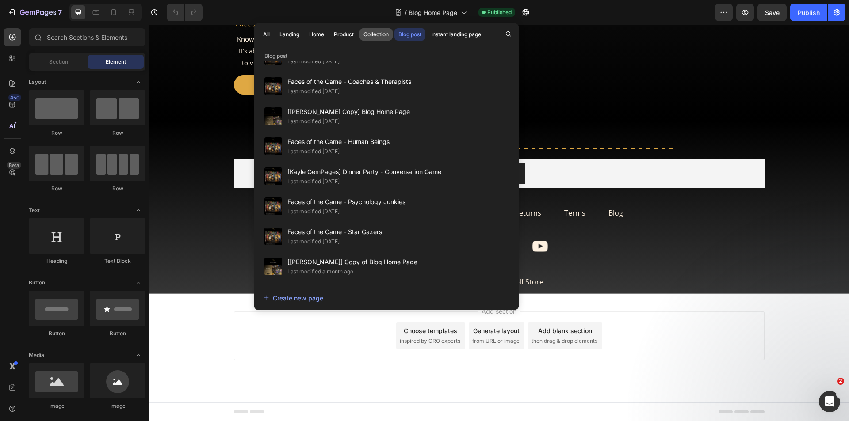
click at [373, 35] on div "Collection" at bounding box center [375, 34] width 25 height 8
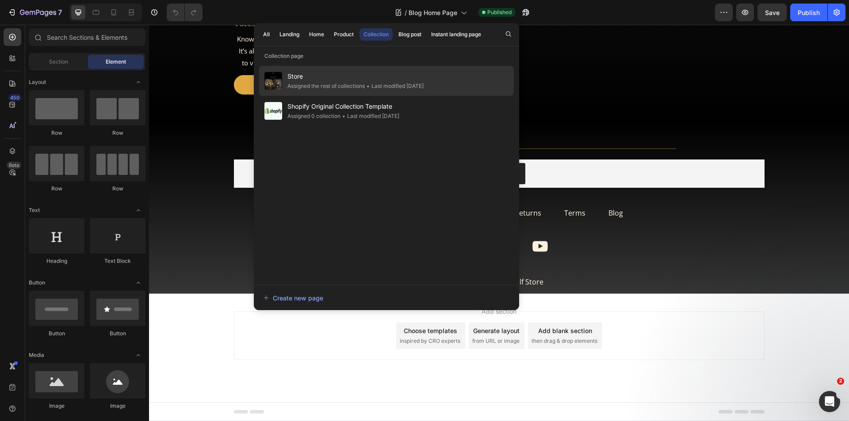
click at [332, 78] on span "Store" at bounding box center [355, 76] width 136 height 11
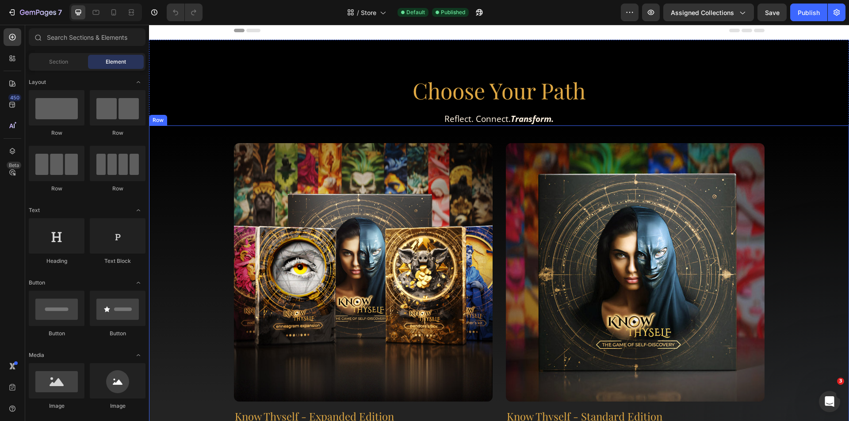
scroll to position [265, 0]
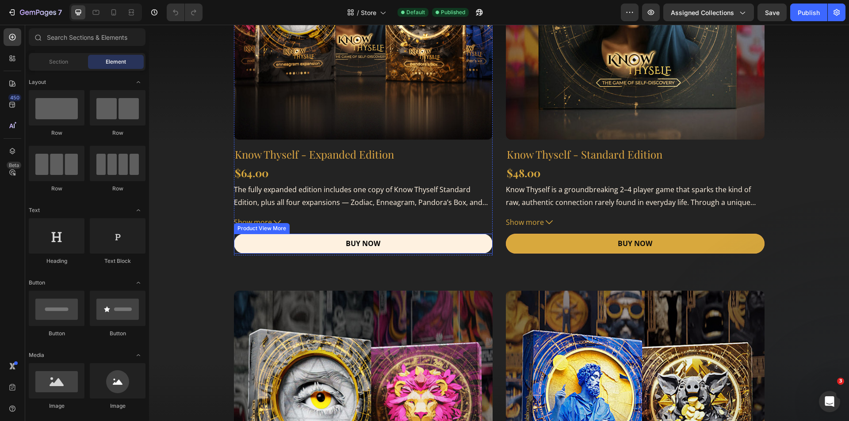
click at [412, 236] on button "BUY NOW" at bounding box center [363, 244] width 259 height 20
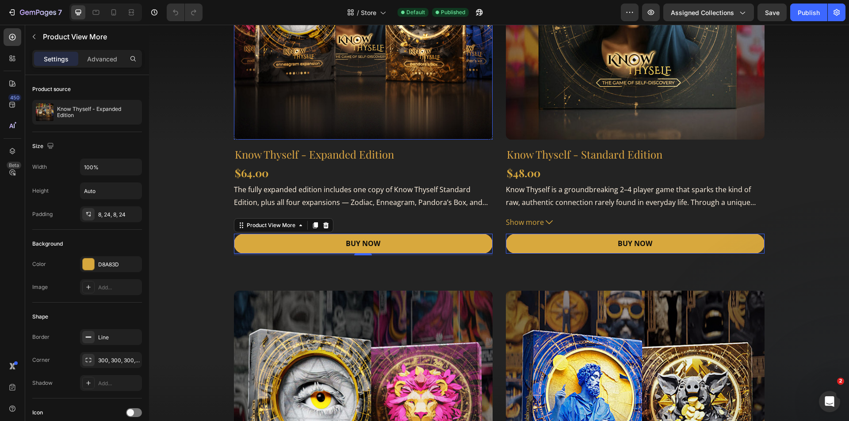
click at [389, 85] on img at bounding box center [363, 10] width 259 height 259
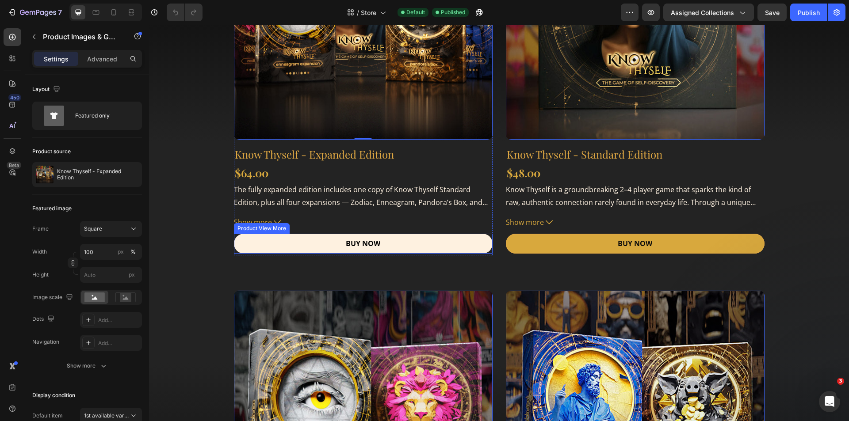
click at [406, 243] on button "BUY NOW" at bounding box center [363, 244] width 259 height 20
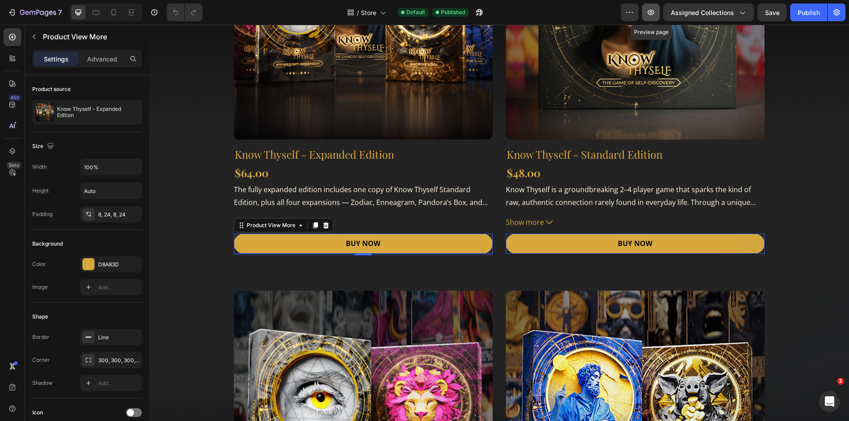
click at [653, 11] on icon "button" at bounding box center [651, 12] width 7 height 5
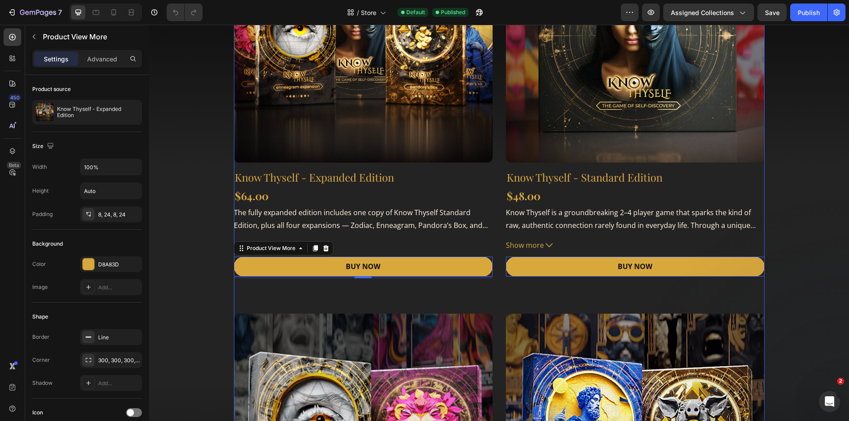
scroll to position [221, 0]
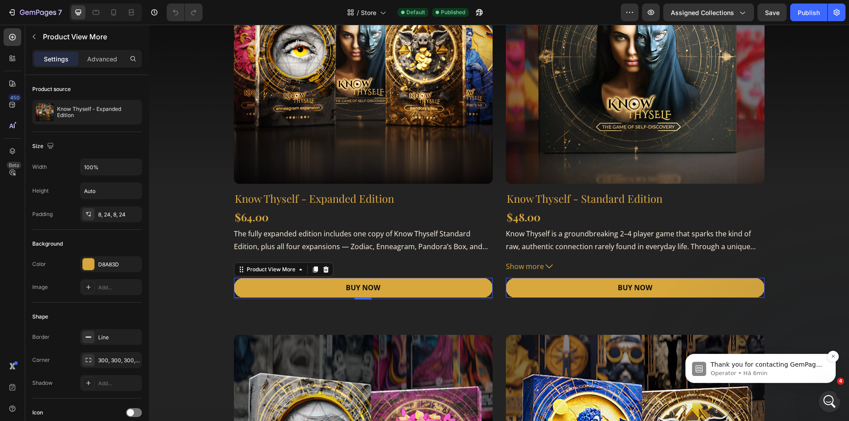
click at [827, 375] on div "Thank you for contacting GemPages Support! 👋 ​ Our support team will assist you…" at bounding box center [760, 369] width 137 height 18
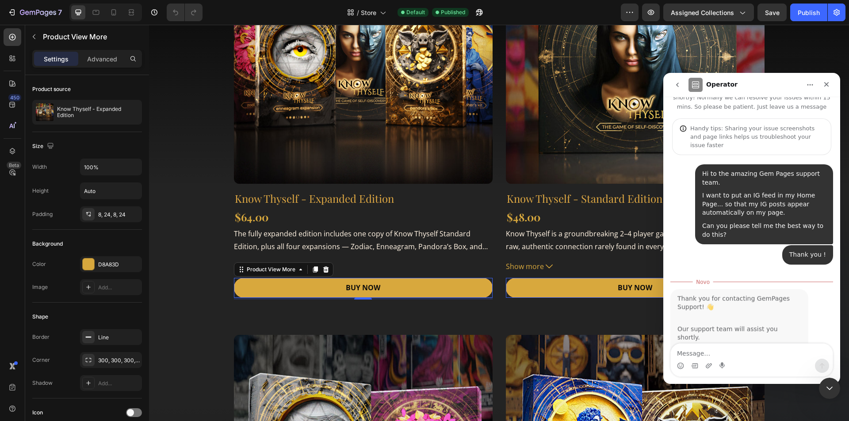
scroll to position [50, 0]
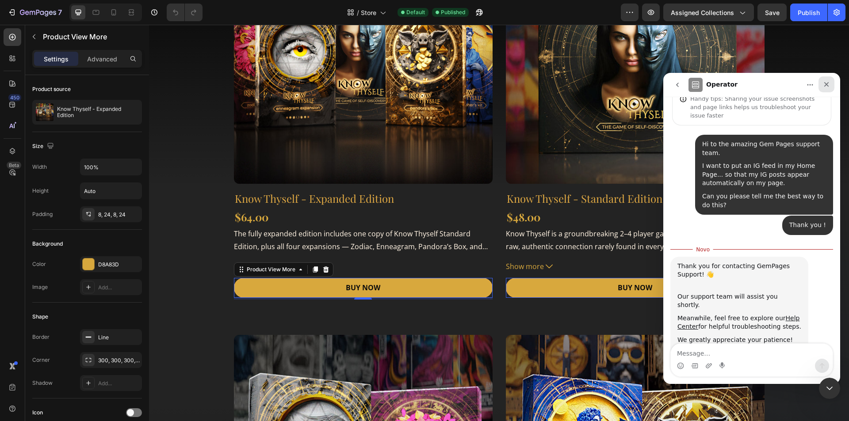
click at [825, 84] on icon "Fechar" at bounding box center [826, 84] width 5 height 5
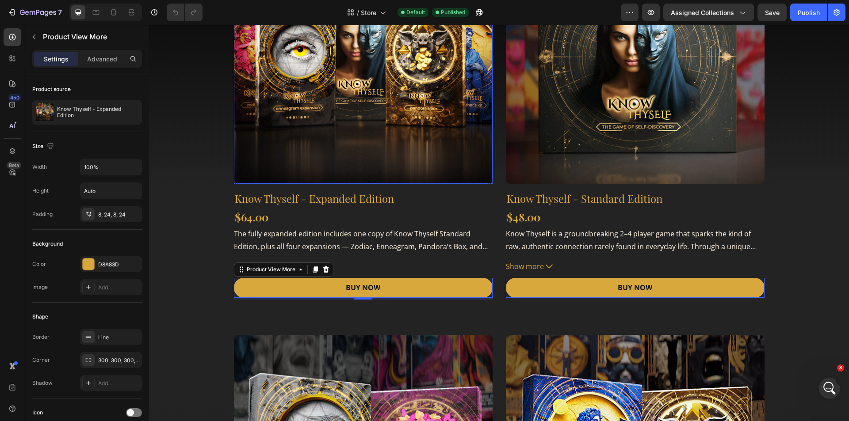
scroll to position [35, 0]
click at [831, 387] on icon "Abertura do Messenger da Intercom" at bounding box center [828, 387] width 15 height 15
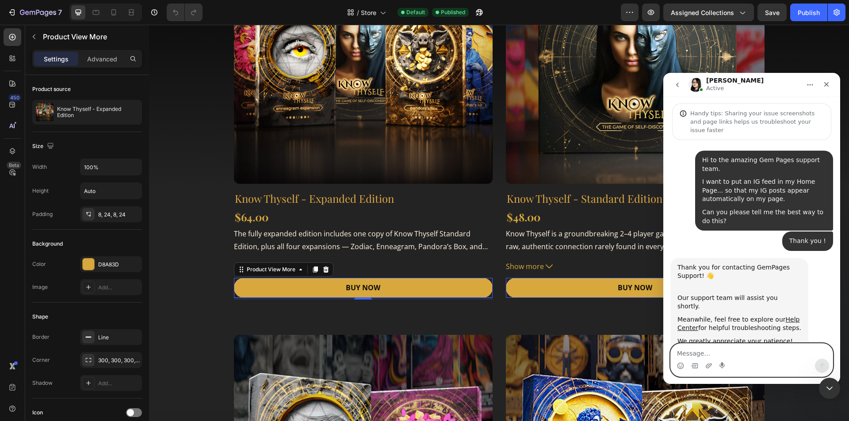
scroll to position [113, 0]
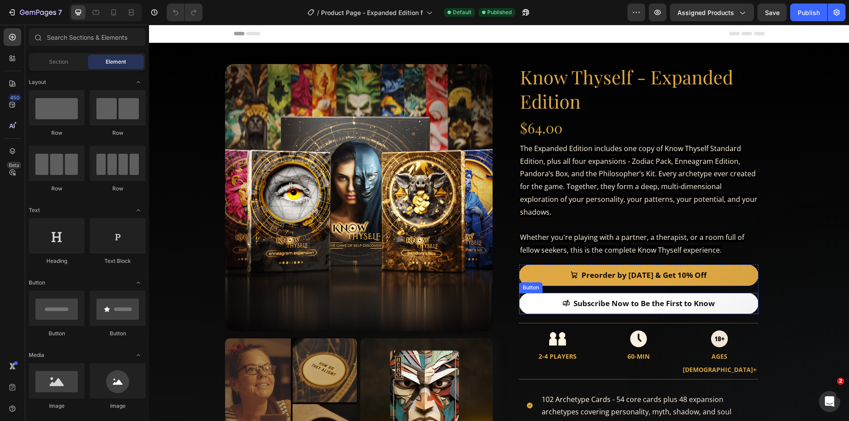
click at [741, 303] on link "Subscribe Now to Be the First to Know" at bounding box center [638, 303] width 239 height 21
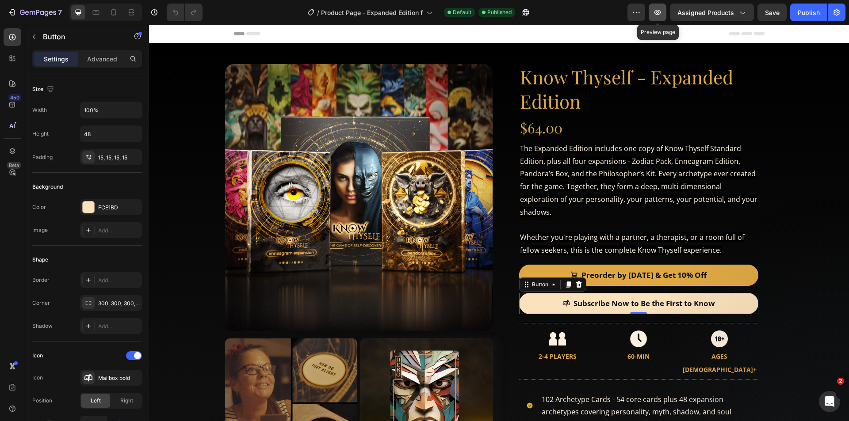
click at [655, 12] on icon "button" at bounding box center [657, 12] width 7 height 5
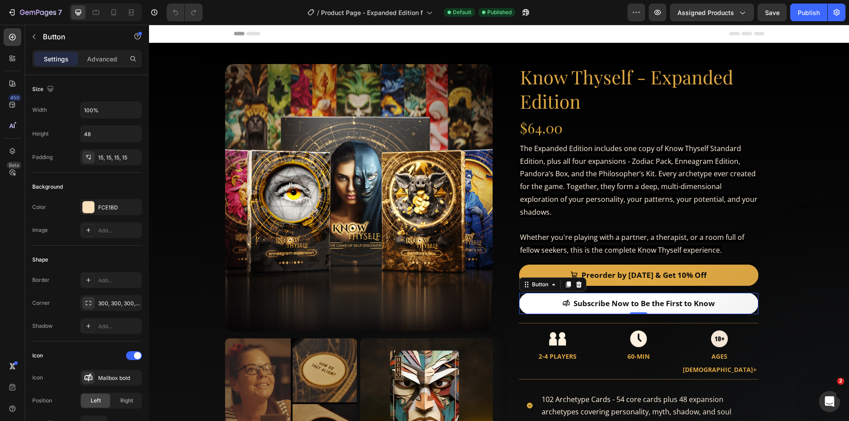
click at [720, 304] on link "Subscribe Now to Be the First to Know" at bounding box center [638, 303] width 239 height 21
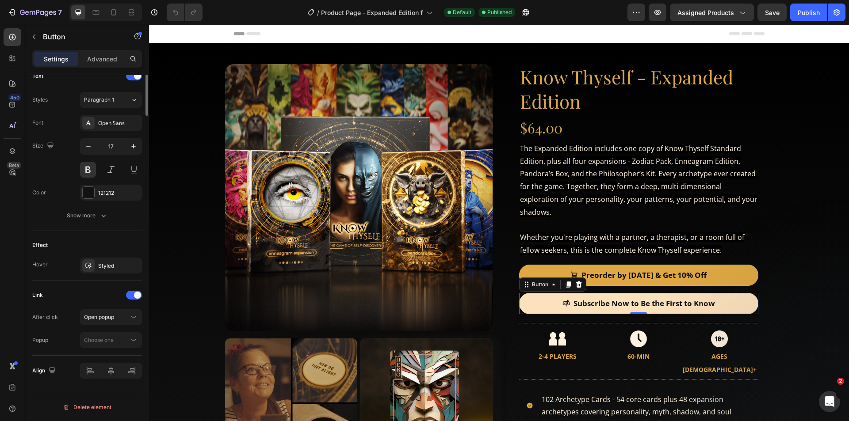
scroll to position [69, 0]
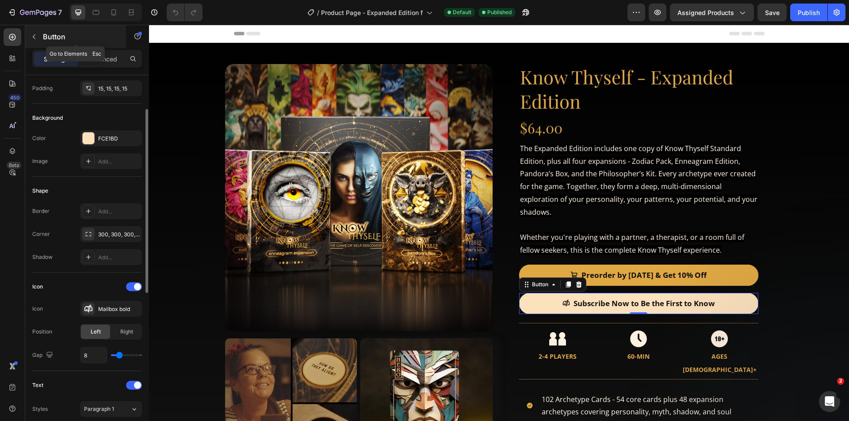
click at [57, 37] on p "Button" at bounding box center [80, 36] width 75 height 11
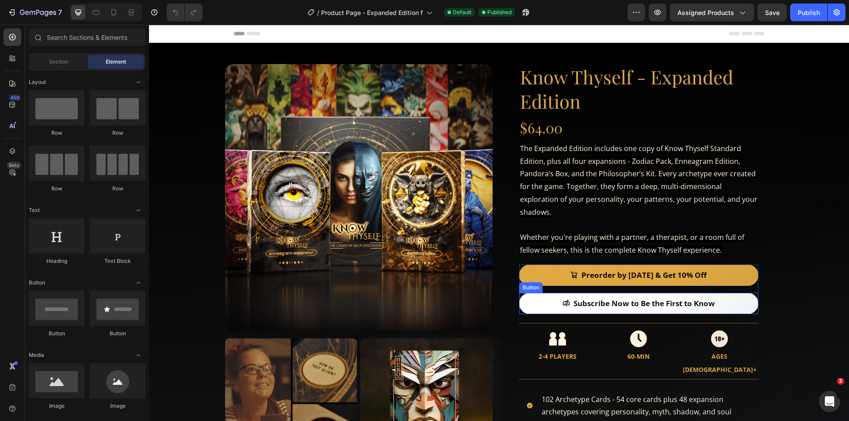
click at [725, 308] on link "Subscribe Now to Be the First to Know" at bounding box center [638, 303] width 239 height 21
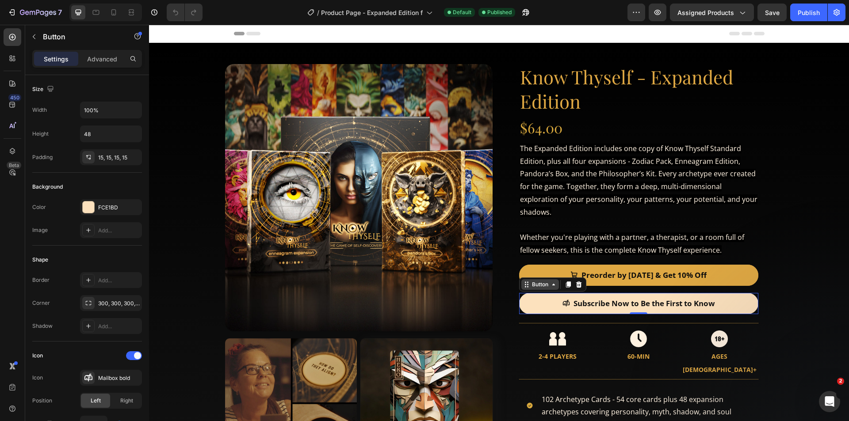
click at [552, 285] on icon at bounding box center [553, 285] width 3 height 2
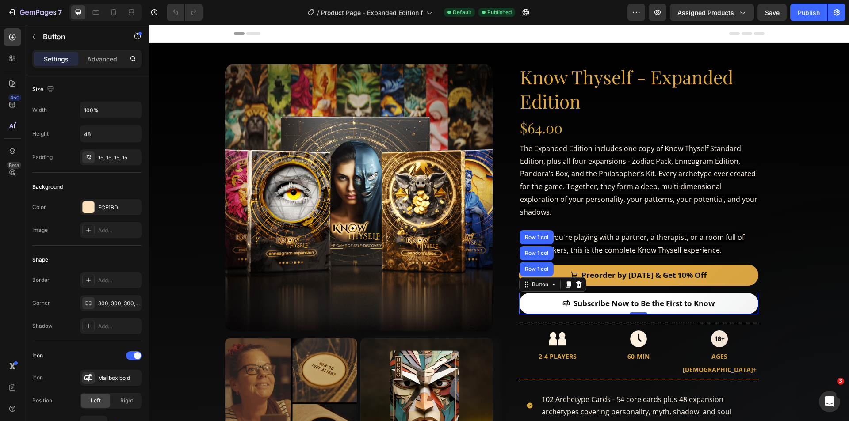
click at [738, 306] on link "Subscribe Now to Be the First to Know" at bounding box center [638, 303] width 239 height 21
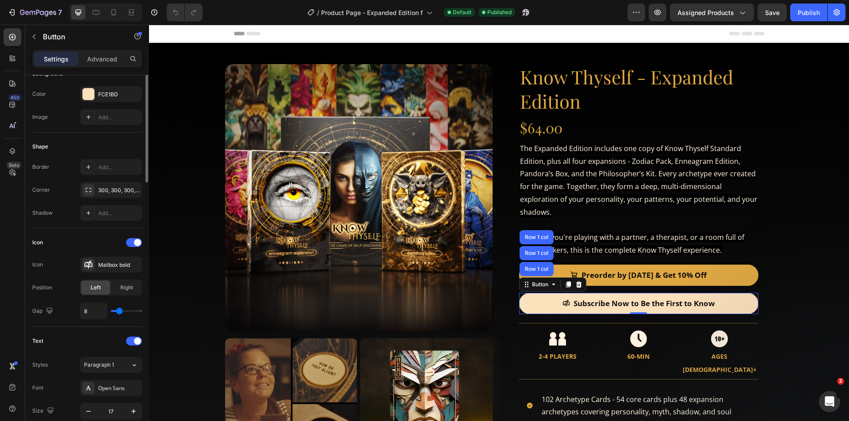
scroll to position [0, 0]
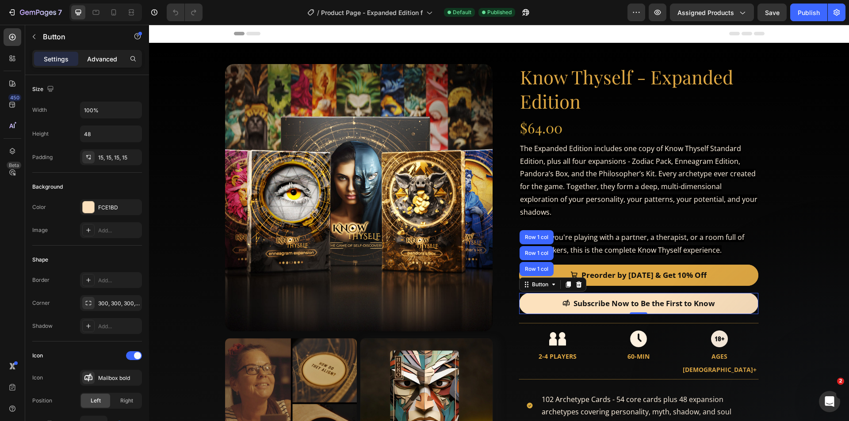
click at [110, 59] on p "Advanced" at bounding box center [102, 58] width 30 height 9
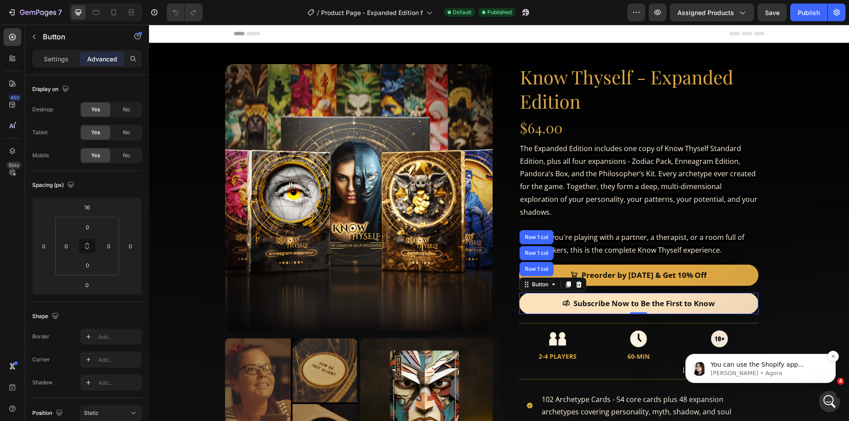
click at [784, 366] on p "You can use the Shopify app element to integrate it into your Gempages page. [U…" at bounding box center [767, 365] width 114 height 9
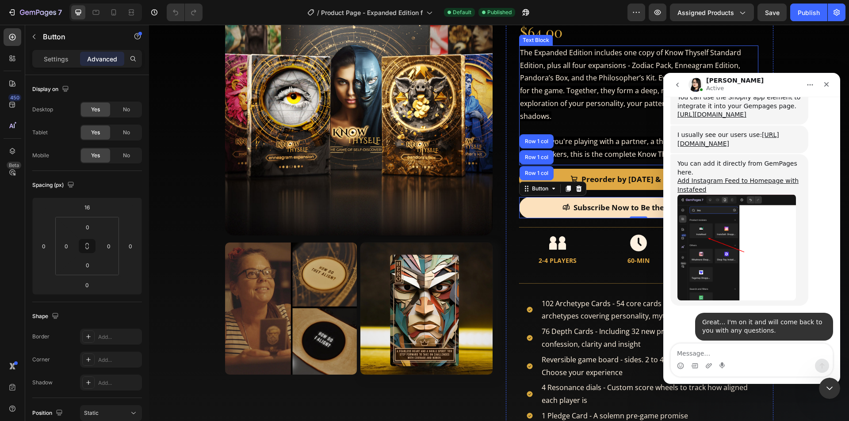
scroll to position [133, 0]
